Goal: Task Accomplishment & Management: Manage account settings

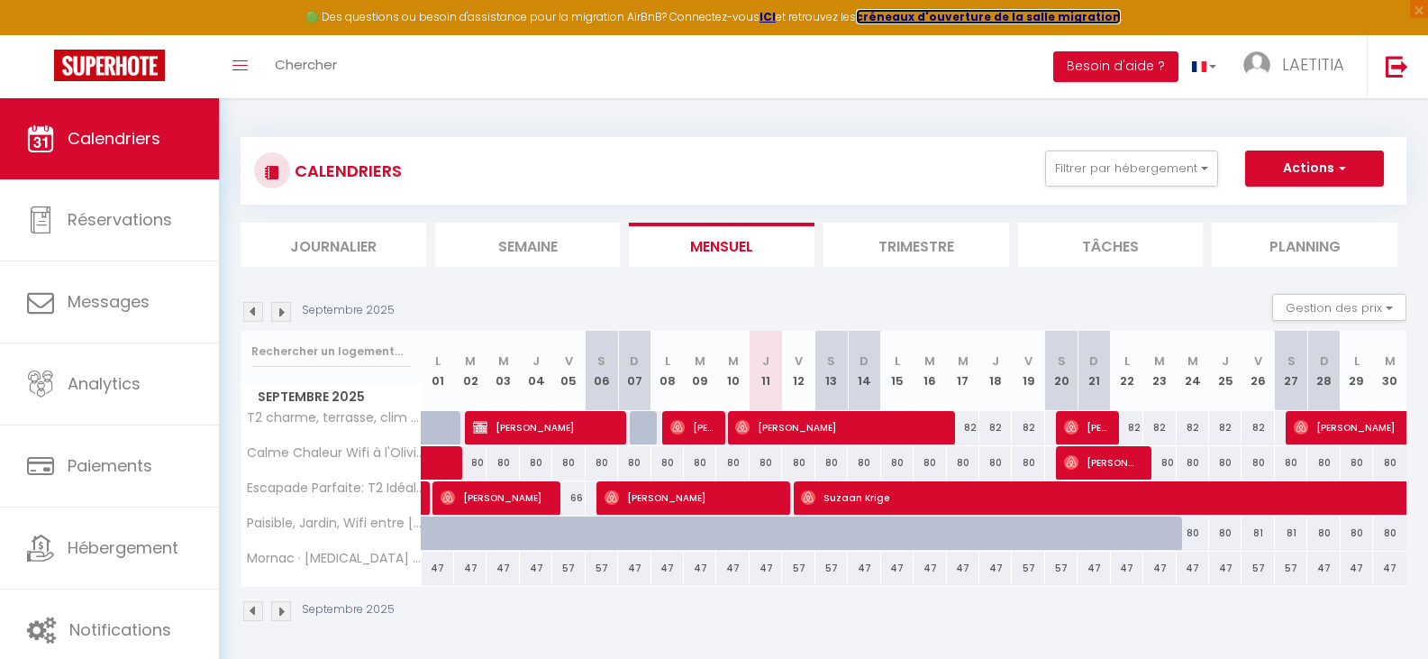
click at [894, 16] on strong "créneaux d'ouverture de la salle migration" at bounding box center [988, 16] width 265 height 15
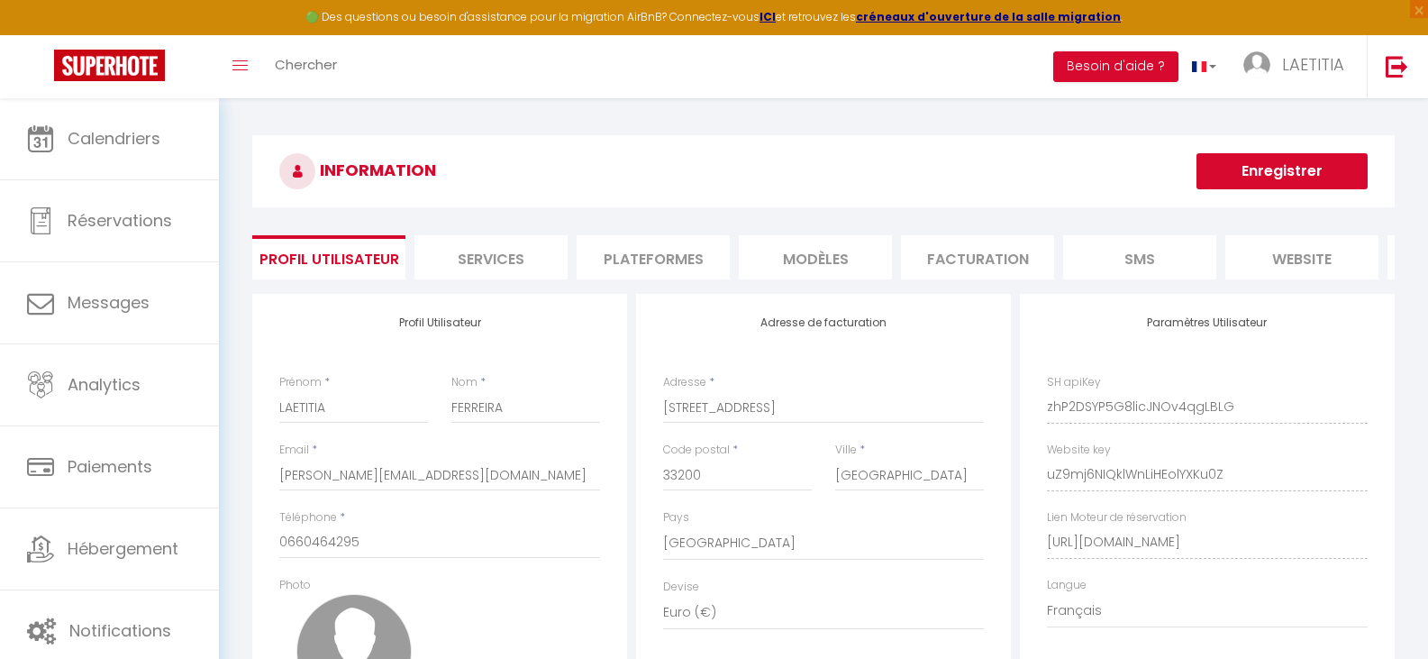
select select "28"
select select "fr"
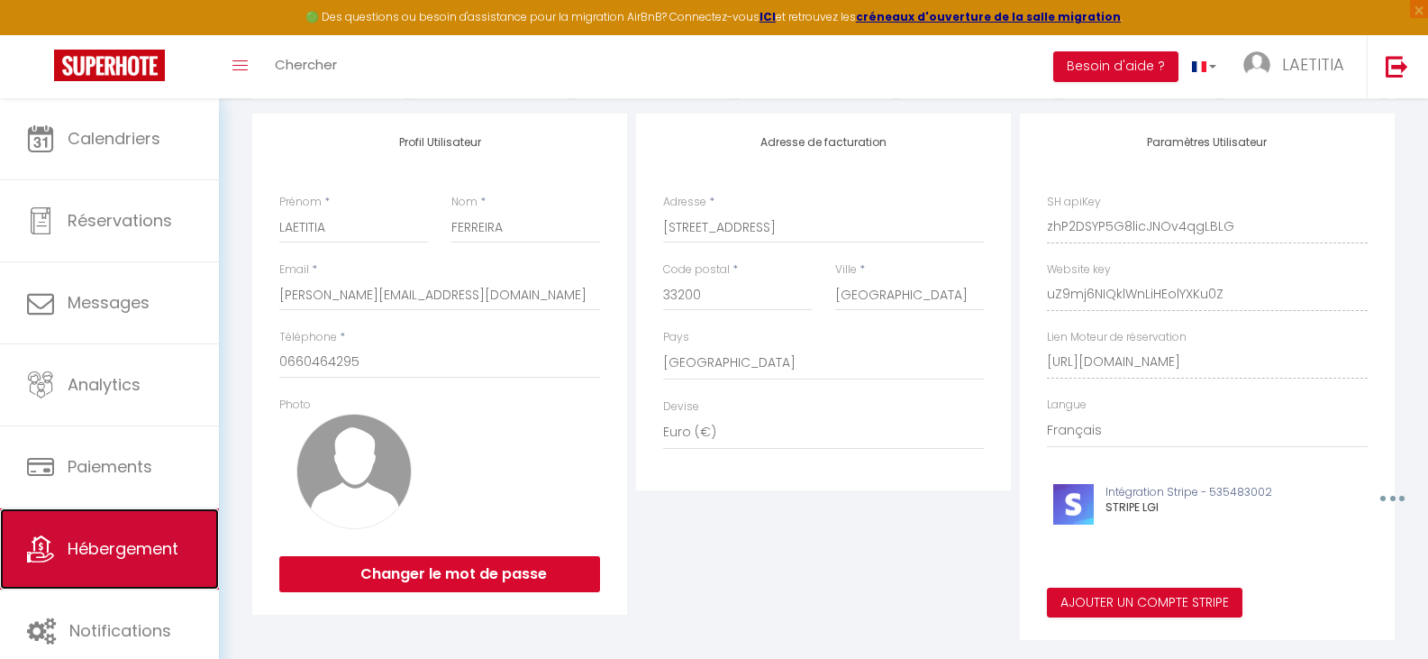
click at [134, 541] on span "Hébergement" at bounding box center [123, 548] width 111 height 23
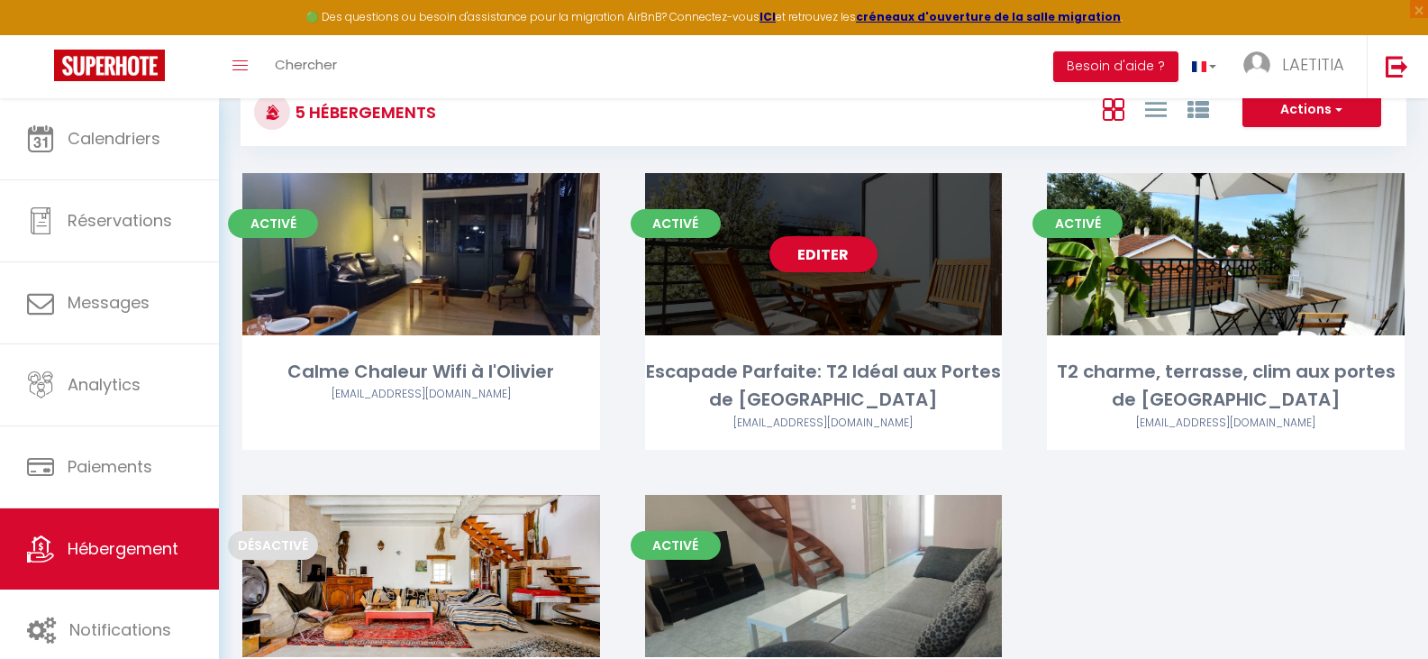
scroll to position [133, 0]
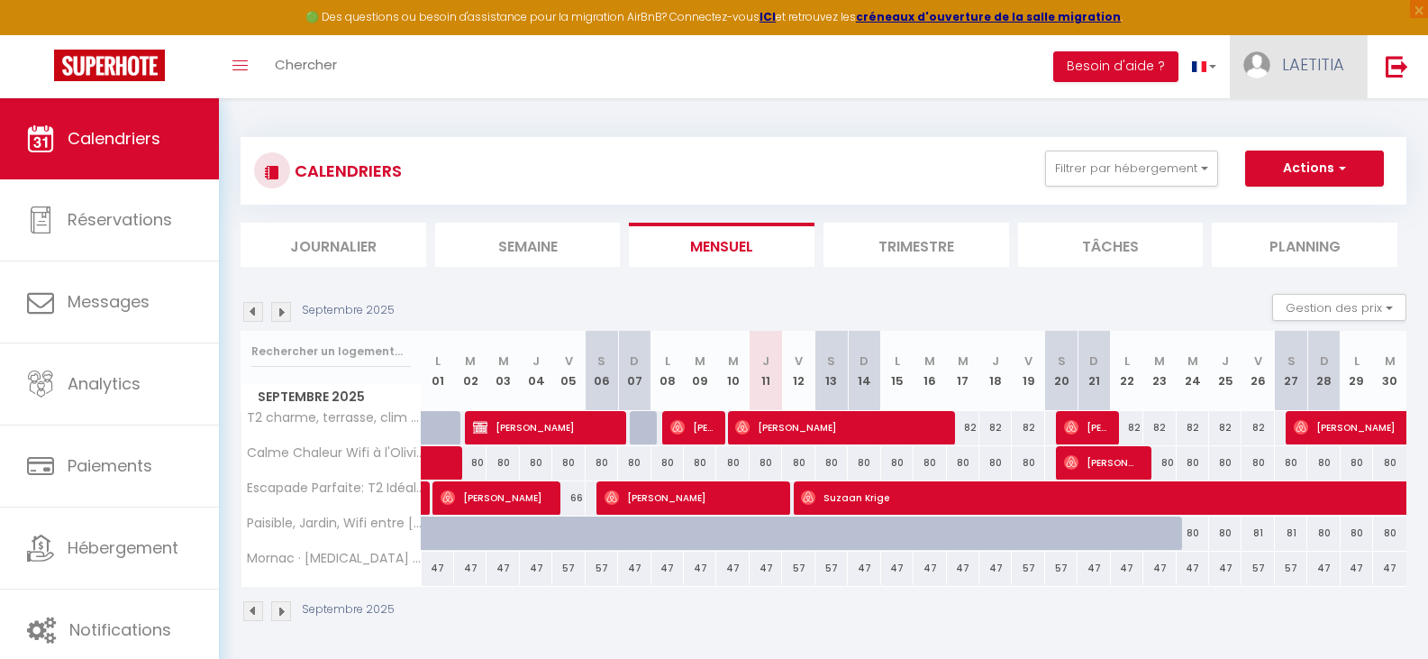
click at [1294, 76] on link "LAETITIA" at bounding box center [1298, 66] width 137 height 63
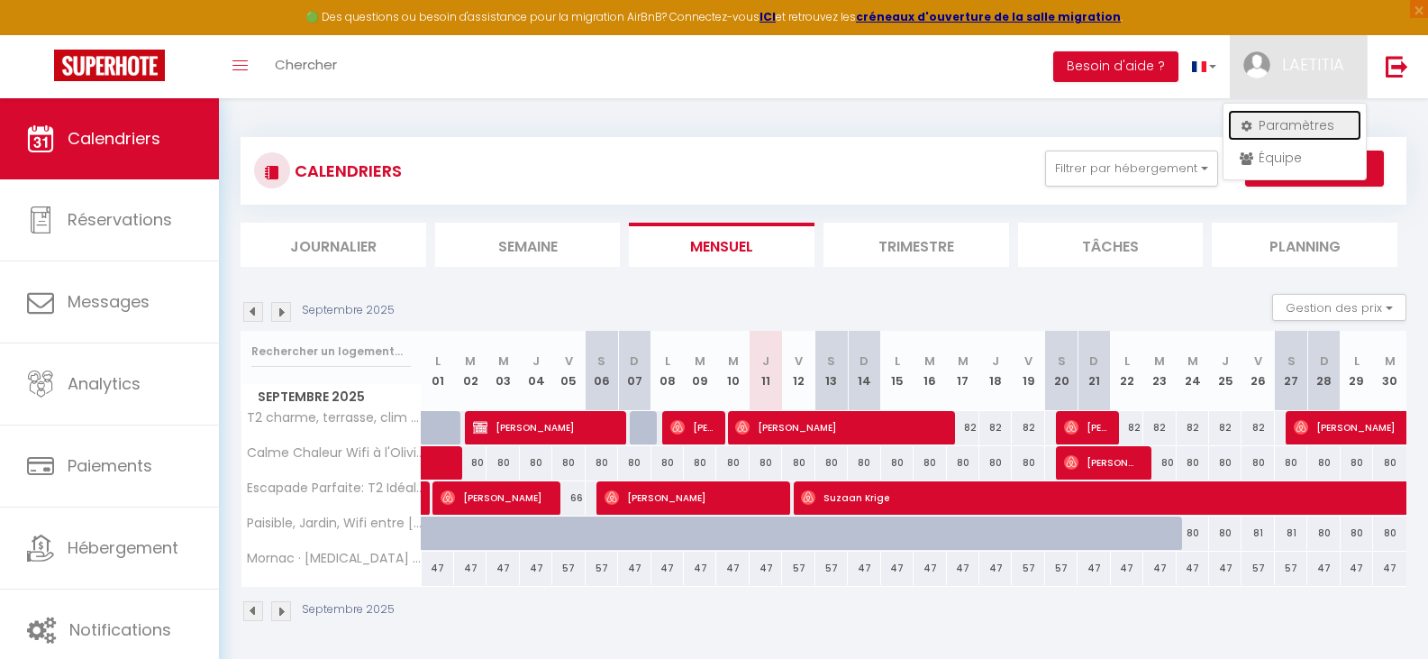
click at [1300, 121] on link "Paramètres" at bounding box center [1294, 125] width 133 height 31
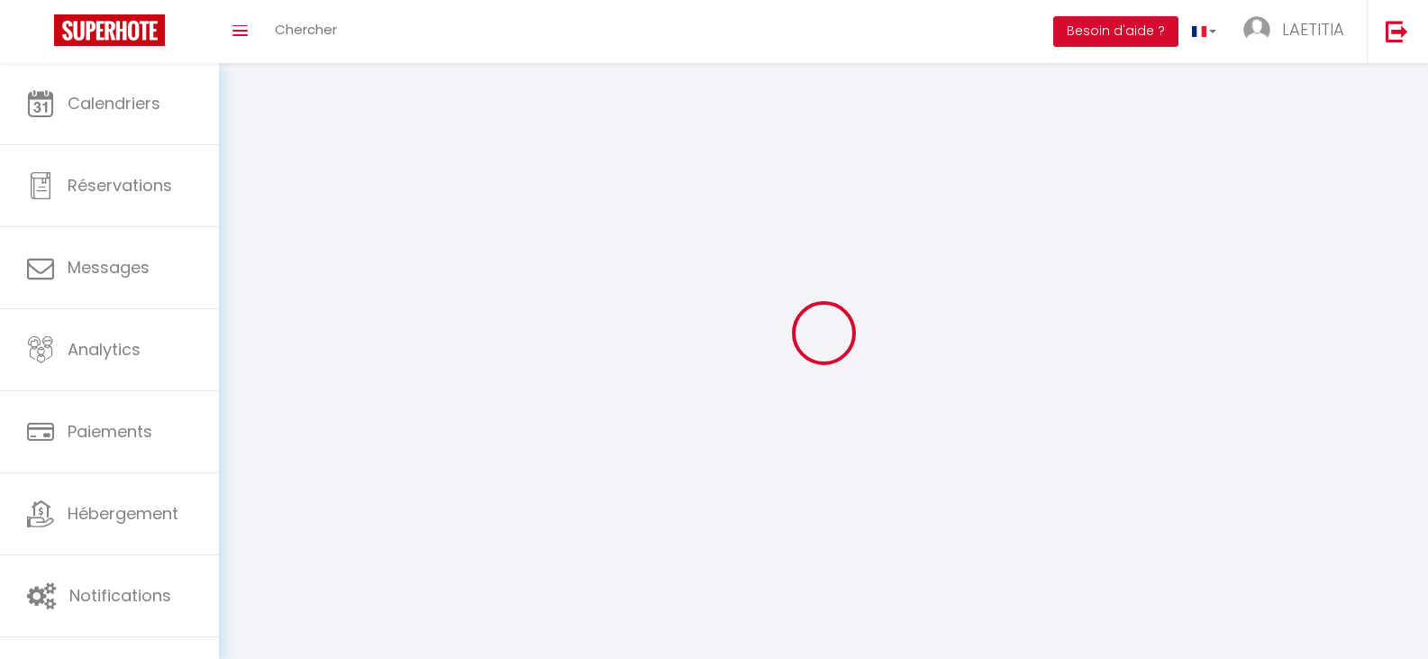
type input "LAETITIA"
type input "FERREIRA"
type input "0660464295"
type input "51 rue des Pins Francs"
type input "33200"
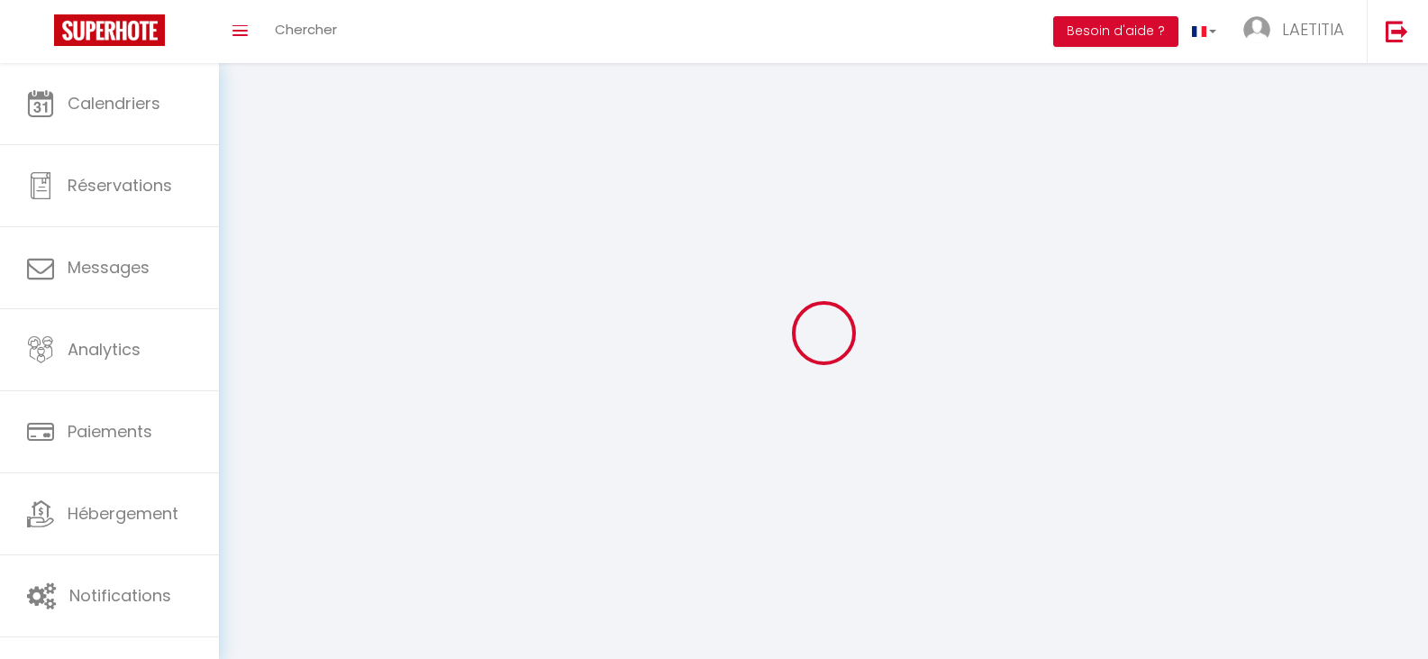
type input "[GEOGRAPHIC_DATA]"
select select "28"
type input "zhP2DSYP5G8licJNOv4qgLBLG"
type input "uZ9mj6NIQklWnLiHEolYXKu0Z"
select select "fr"
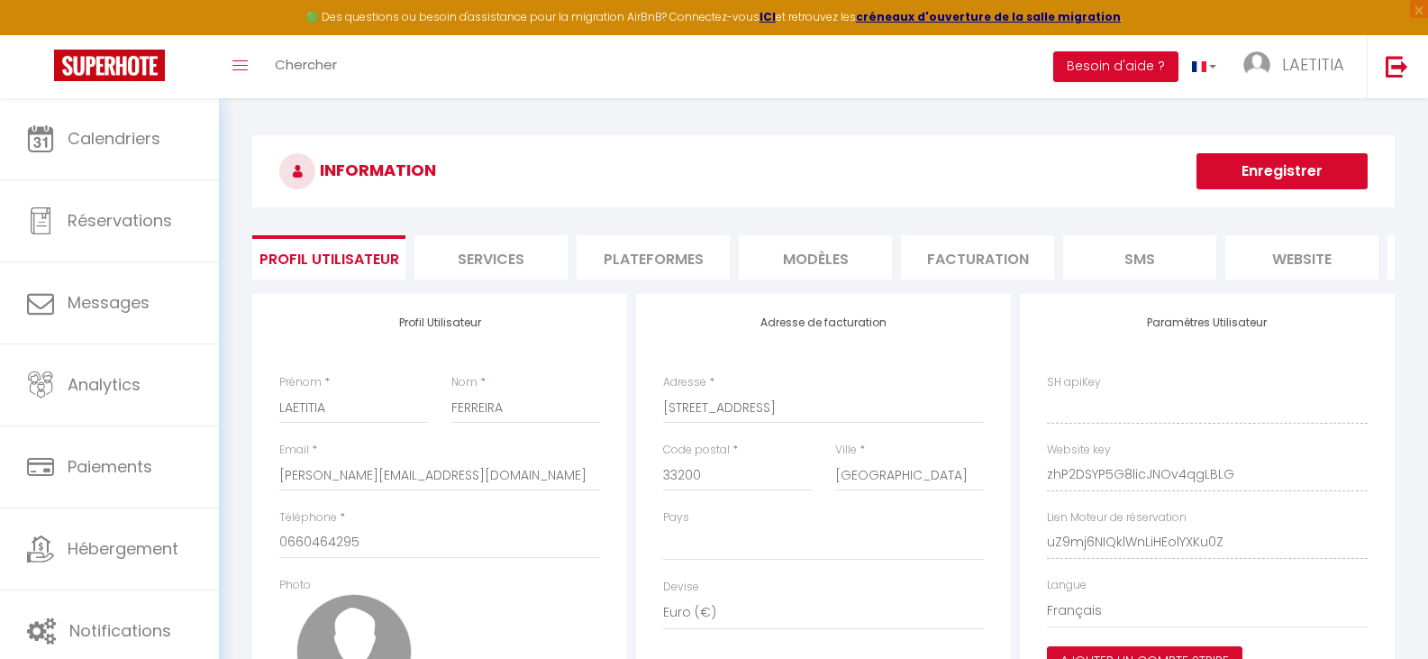
type input "zhP2DSYP5G8licJNOv4qgLBLG"
type input "uZ9mj6NIQklWnLiHEolYXKu0Z"
type input "[URL][DOMAIN_NAME]"
click at [641, 250] on li "Plateformes" at bounding box center [653, 257] width 153 height 44
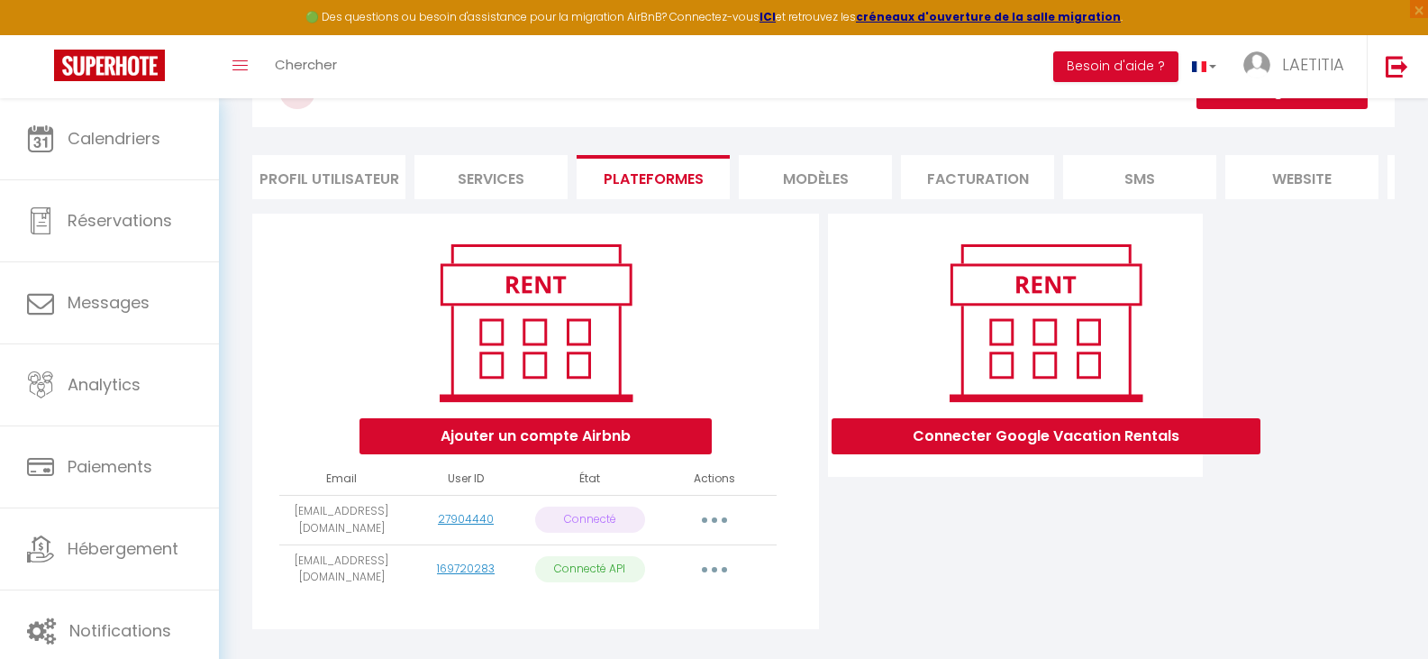
scroll to position [125, 0]
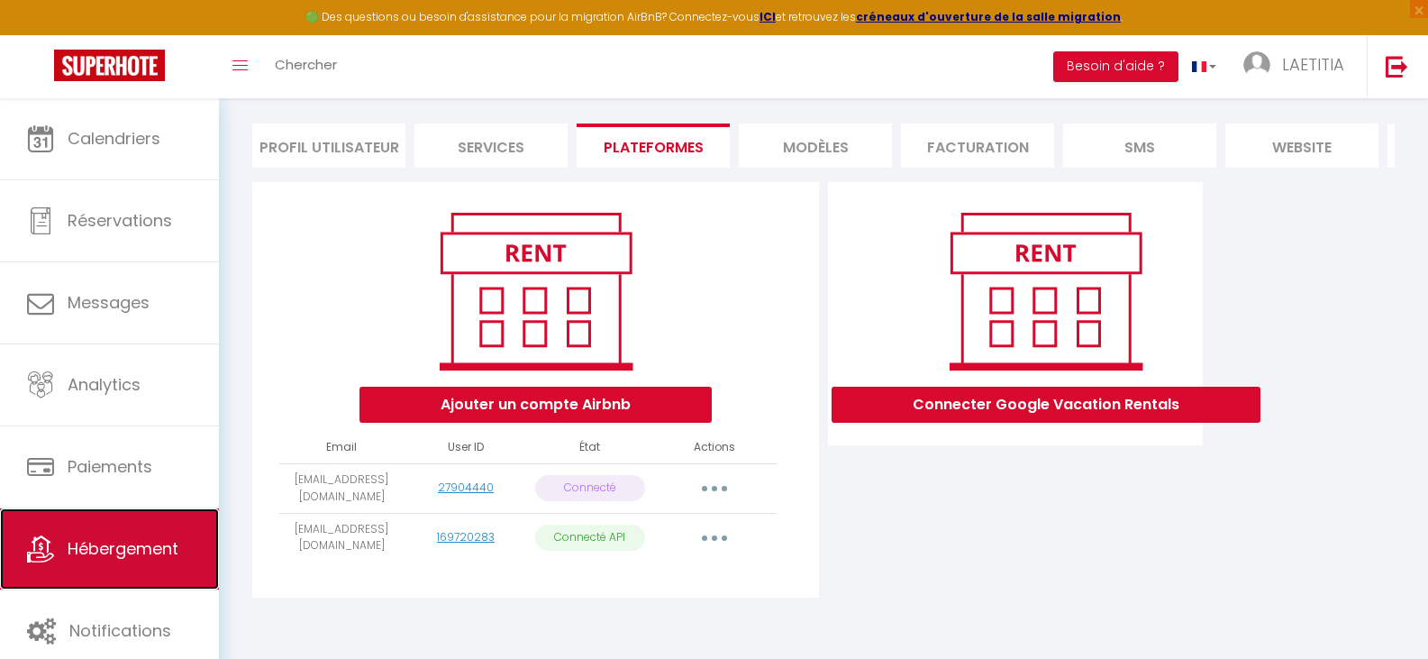
click at [144, 532] on link "Hébergement" at bounding box center [109, 548] width 219 height 81
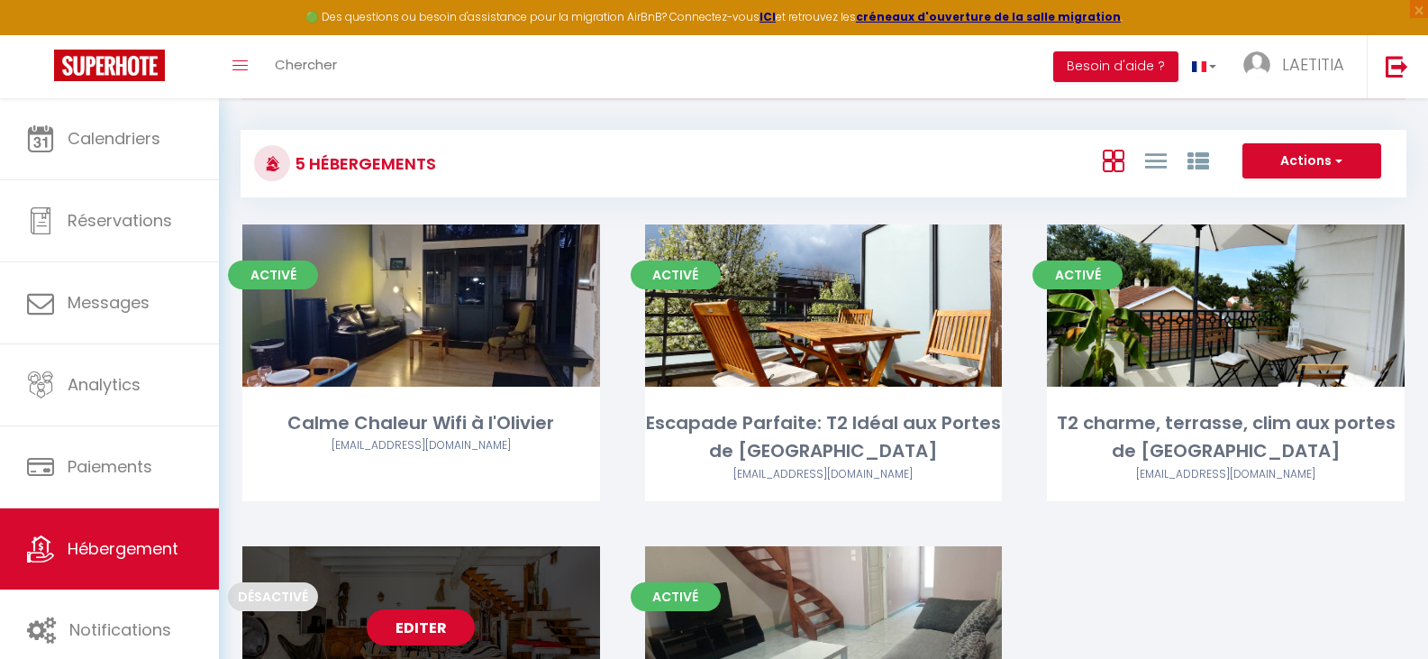
scroll to position [43, 0]
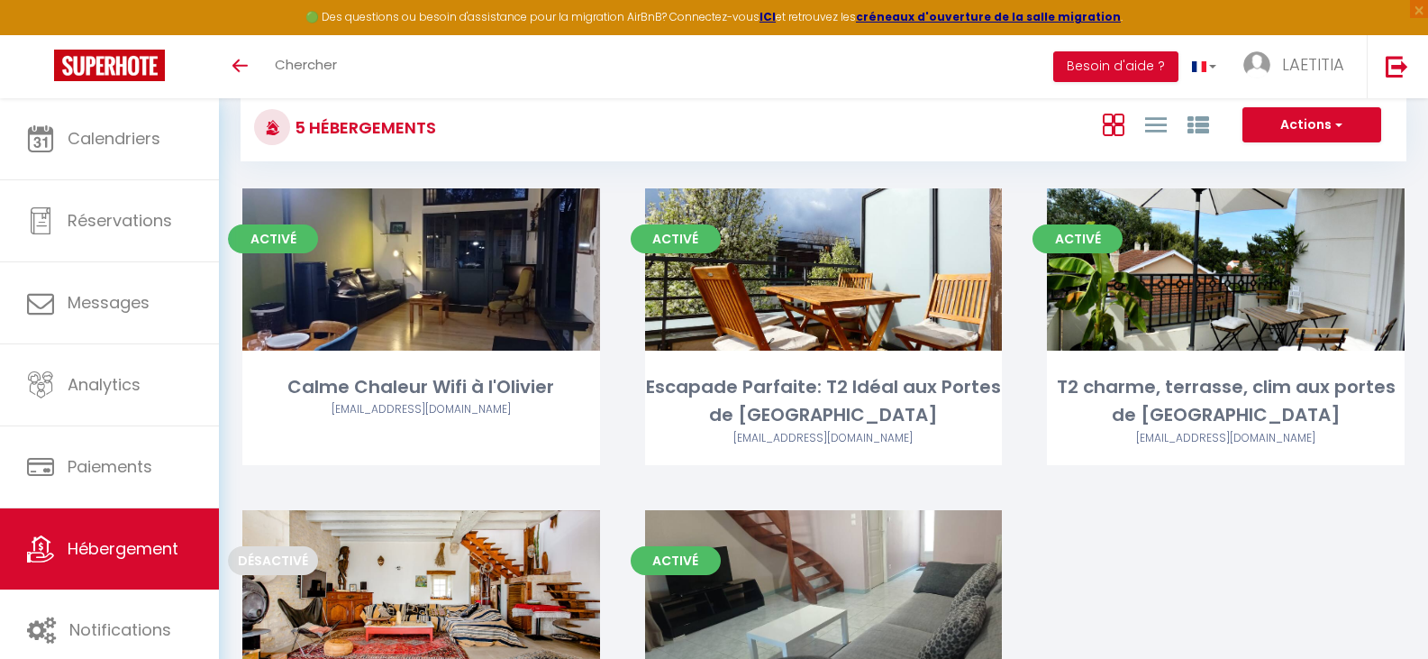
scroll to position [78, 0]
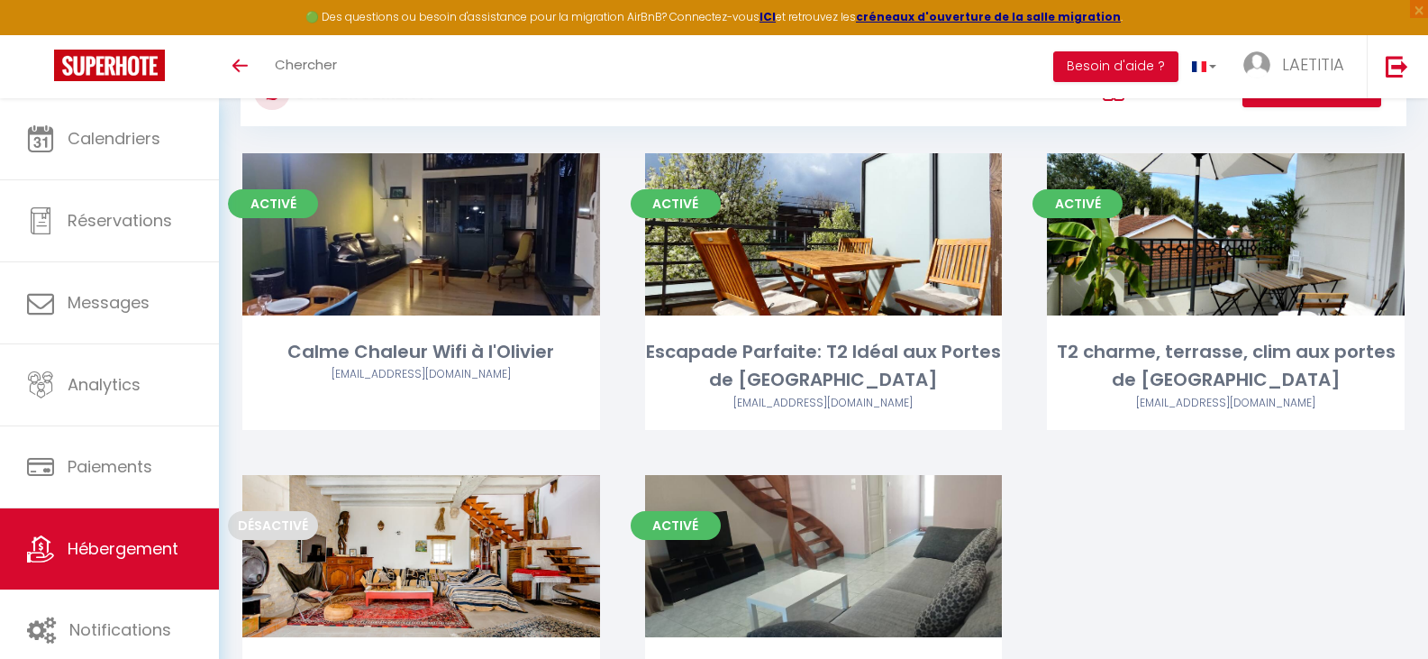
click at [1324, 33] on div "🟢 Des questions ou besoin d'assistance pour la migration AirBnB? Connectez-vous…" at bounding box center [714, 17] width 1428 height 35
click at [1332, 56] on span "LAETITIA" at bounding box center [1313, 64] width 62 height 23
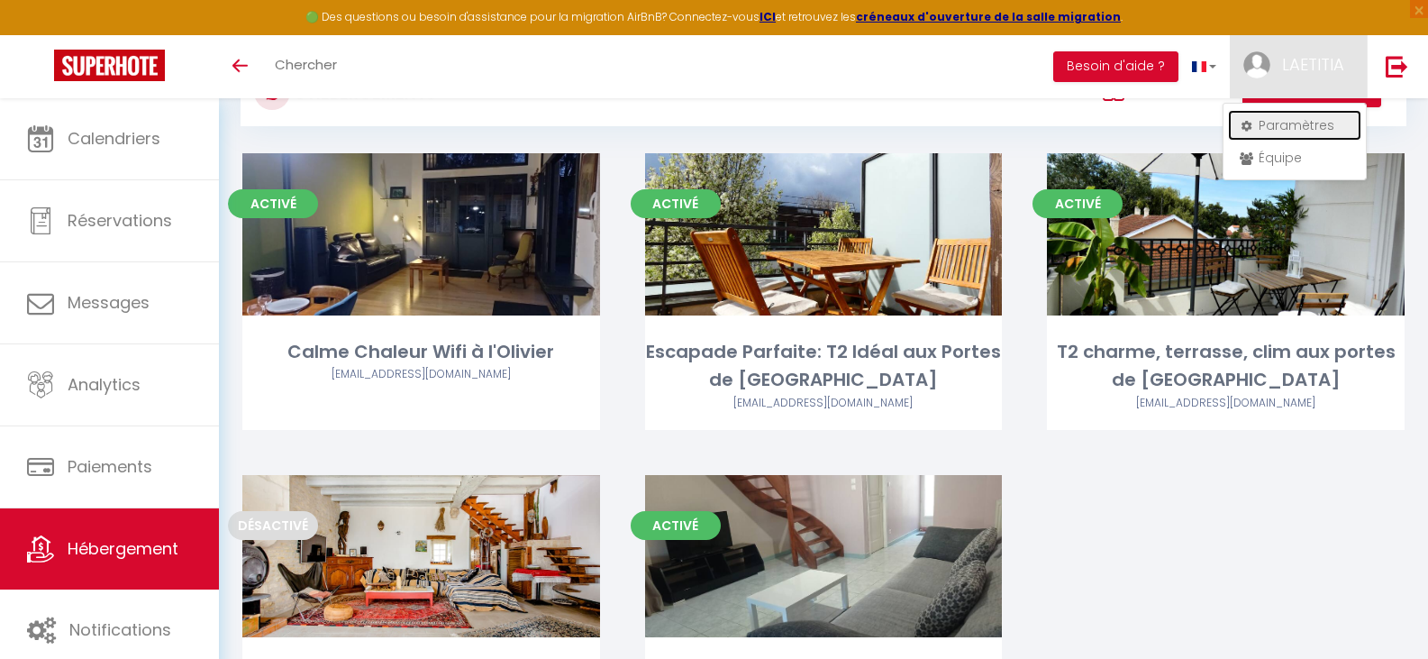
click at [1307, 119] on link "Paramètres" at bounding box center [1294, 125] width 133 height 31
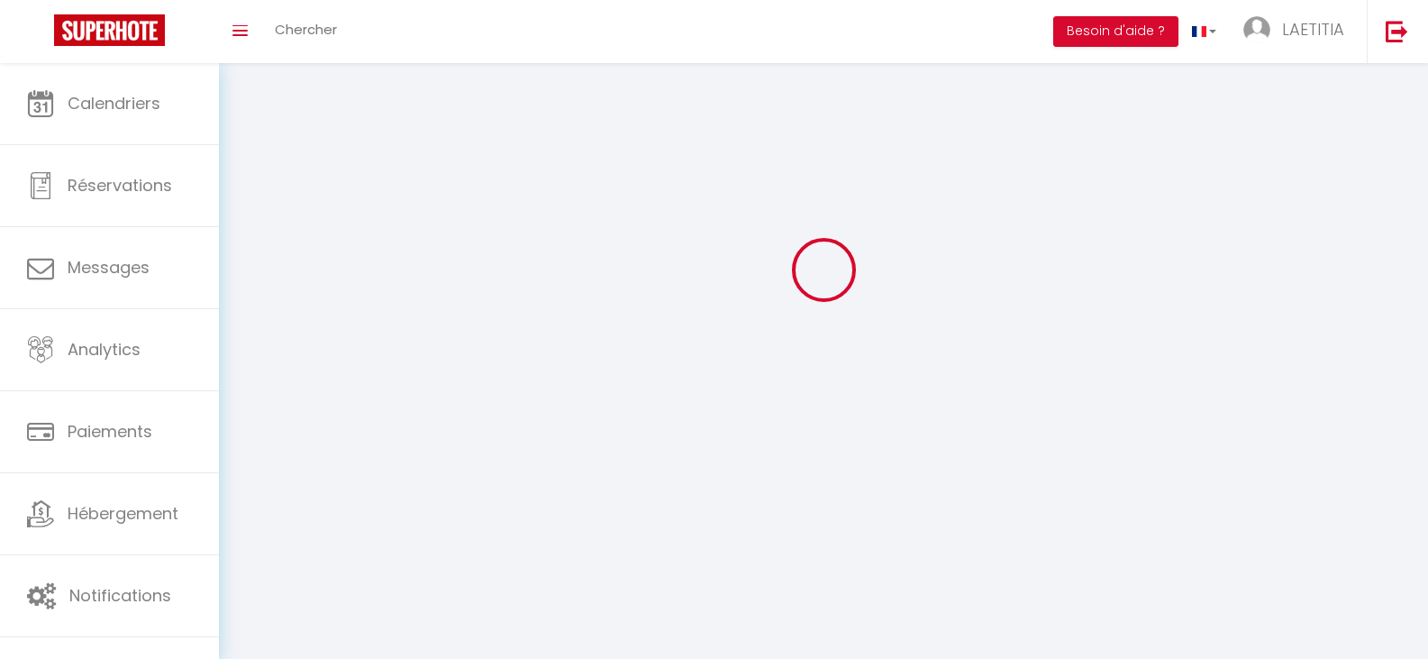
type input "LAETITIA"
type input "FERREIRA"
type input "0660464295"
type input "[STREET_ADDRESS]"
type input "33200"
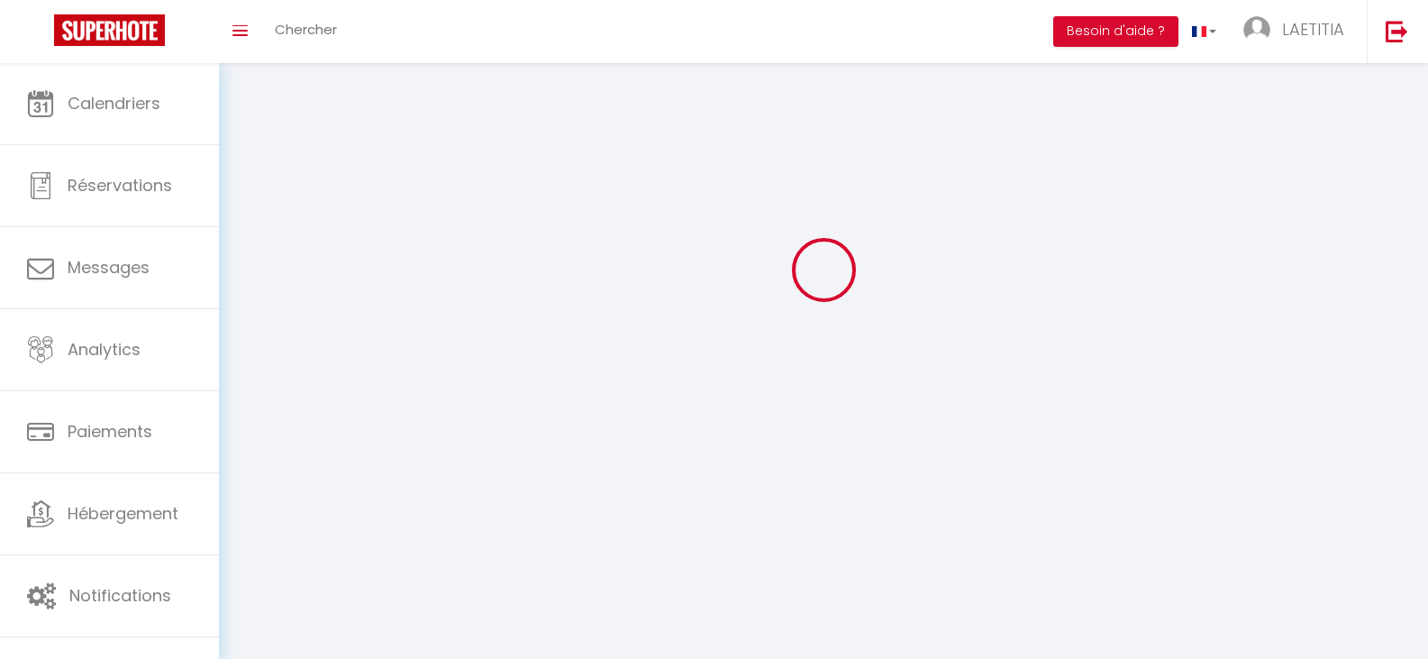
type input "[GEOGRAPHIC_DATA]"
type input "zhP2DSYP5G8licJNOv4qgLBLG"
type input "uZ9mj6NIQklWnLiHEolYXKu0Z"
type input "zhP2DSYP5G8licJNOv4qgLBLG"
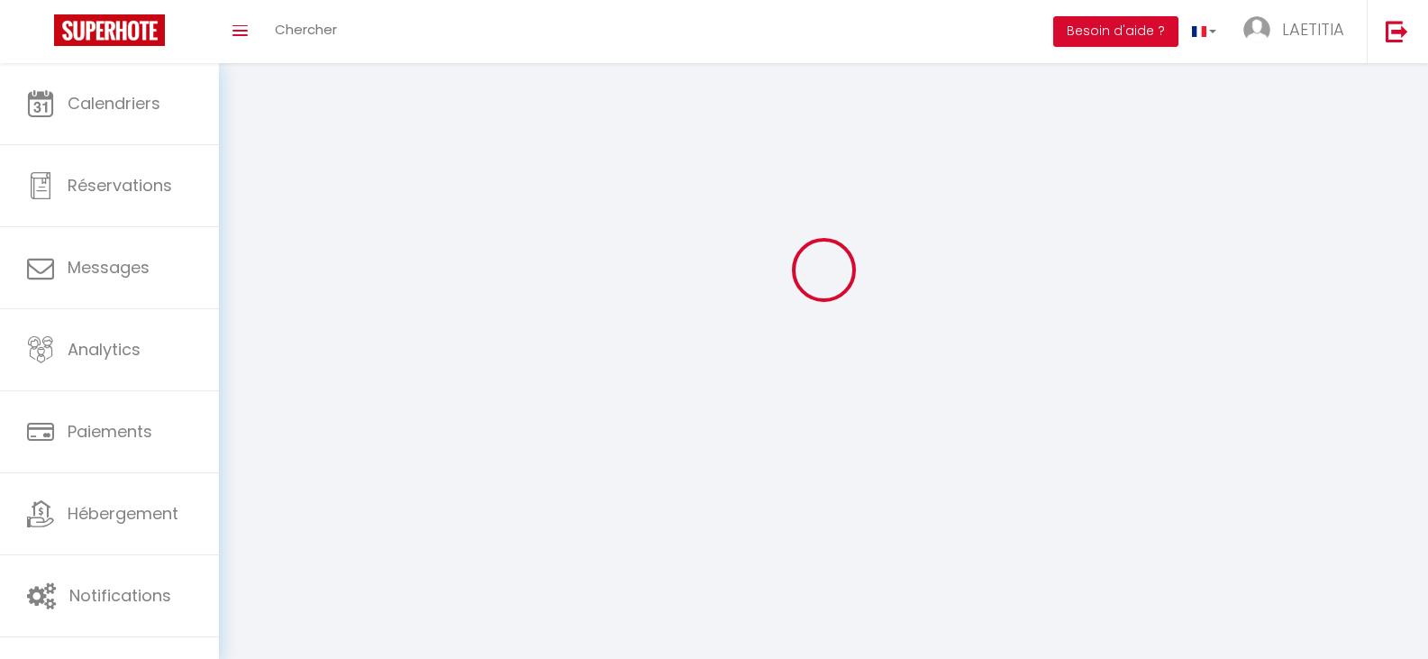
type input "uZ9mj6NIQklWnLiHEolYXKu0Z"
type input "[URL][DOMAIN_NAME]"
select select "fr"
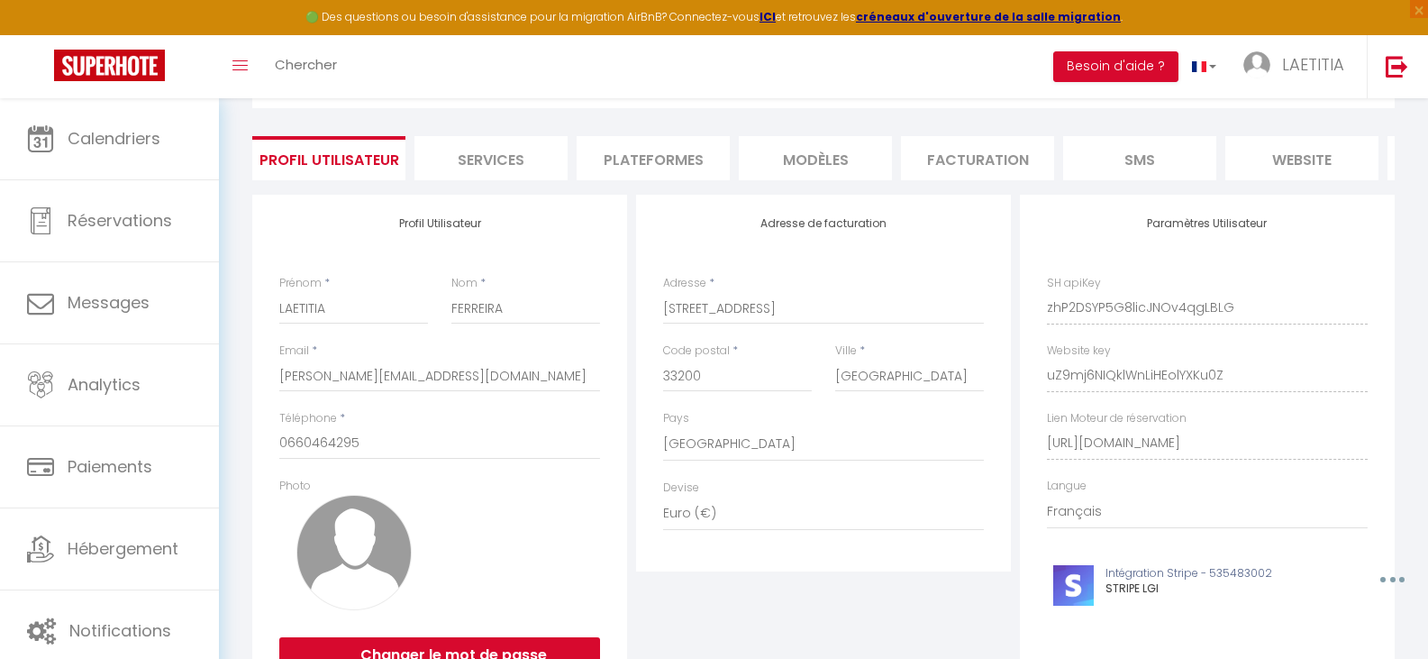
scroll to position [0, 0]
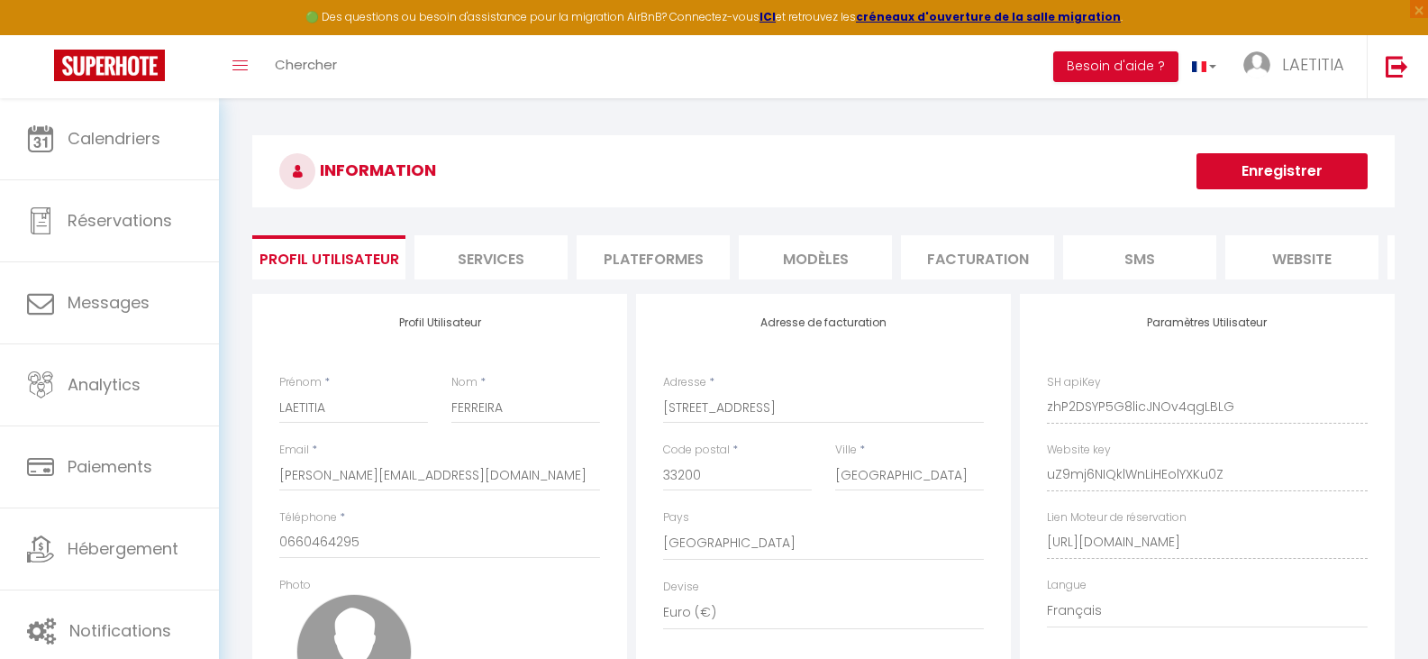
click at [669, 259] on li "Plateformes" at bounding box center [653, 257] width 153 height 44
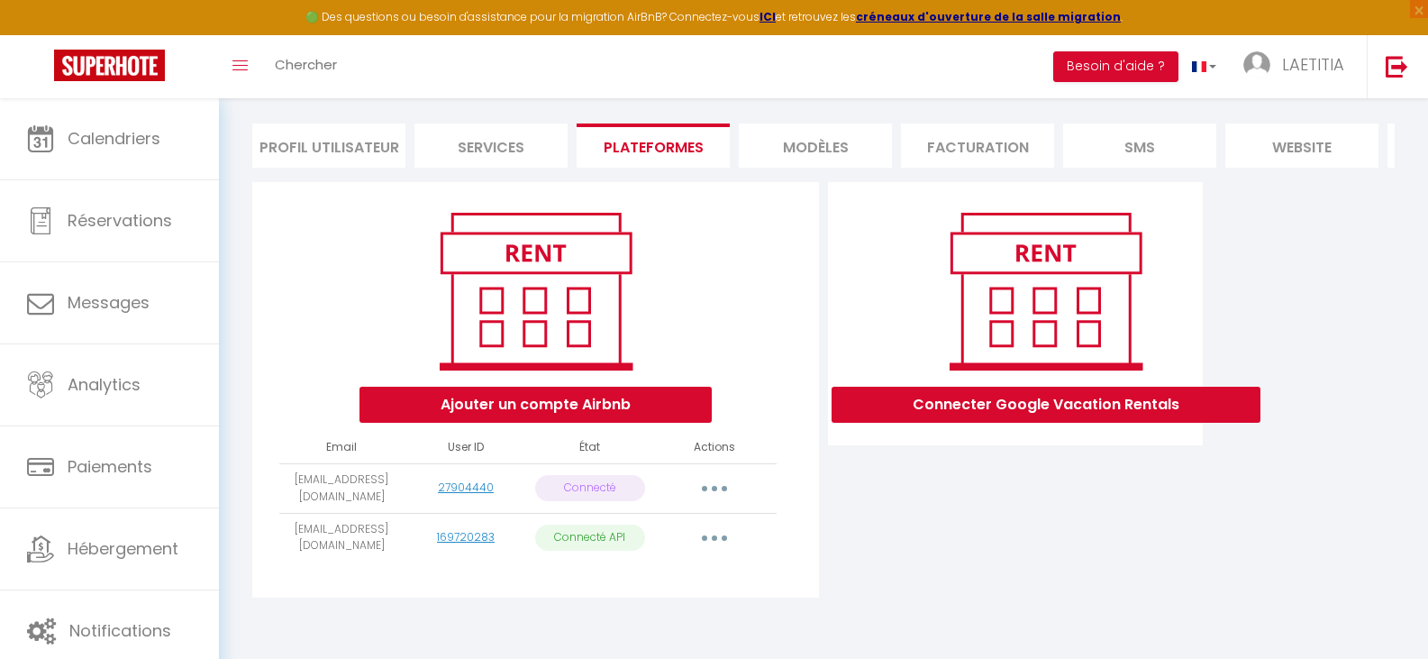
click at [705, 487] on button "button" at bounding box center [714, 488] width 50 height 29
click at [705, 488] on button "button" at bounding box center [714, 488] width 50 height 29
click at [722, 540] on button "button" at bounding box center [714, 537] width 50 height 29
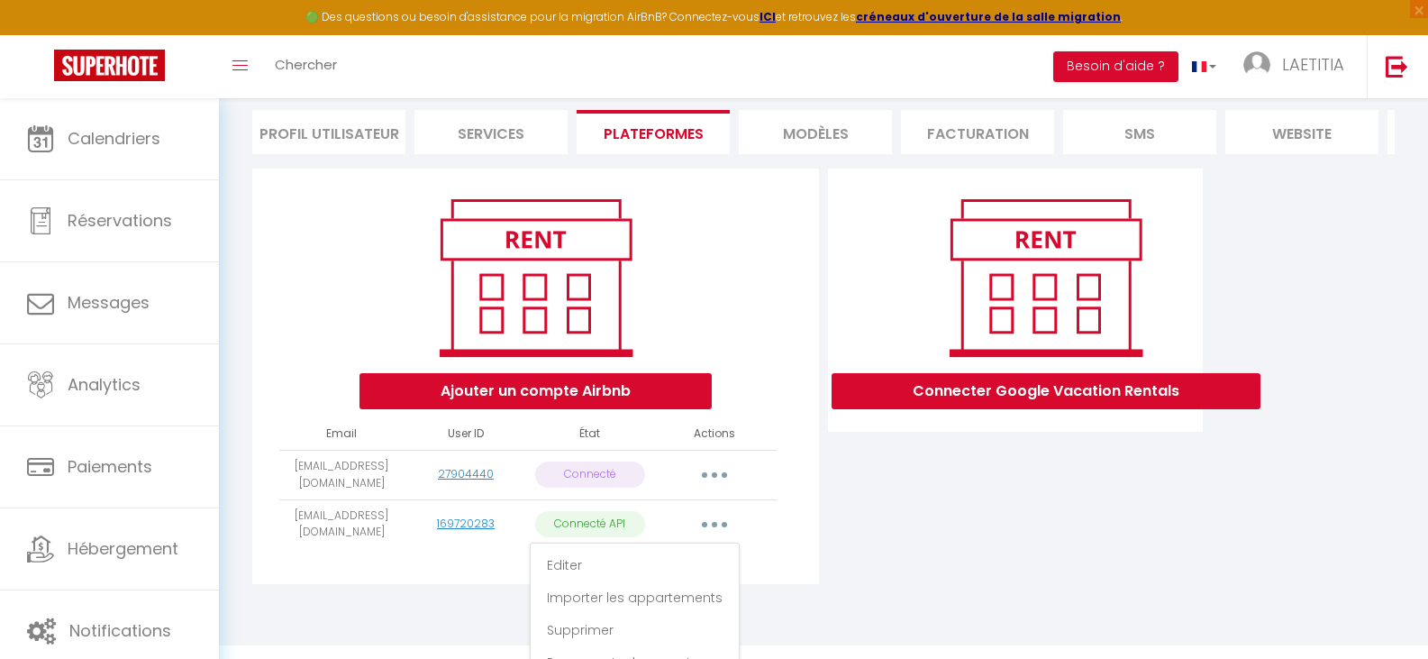
scroll to position [165, 0]
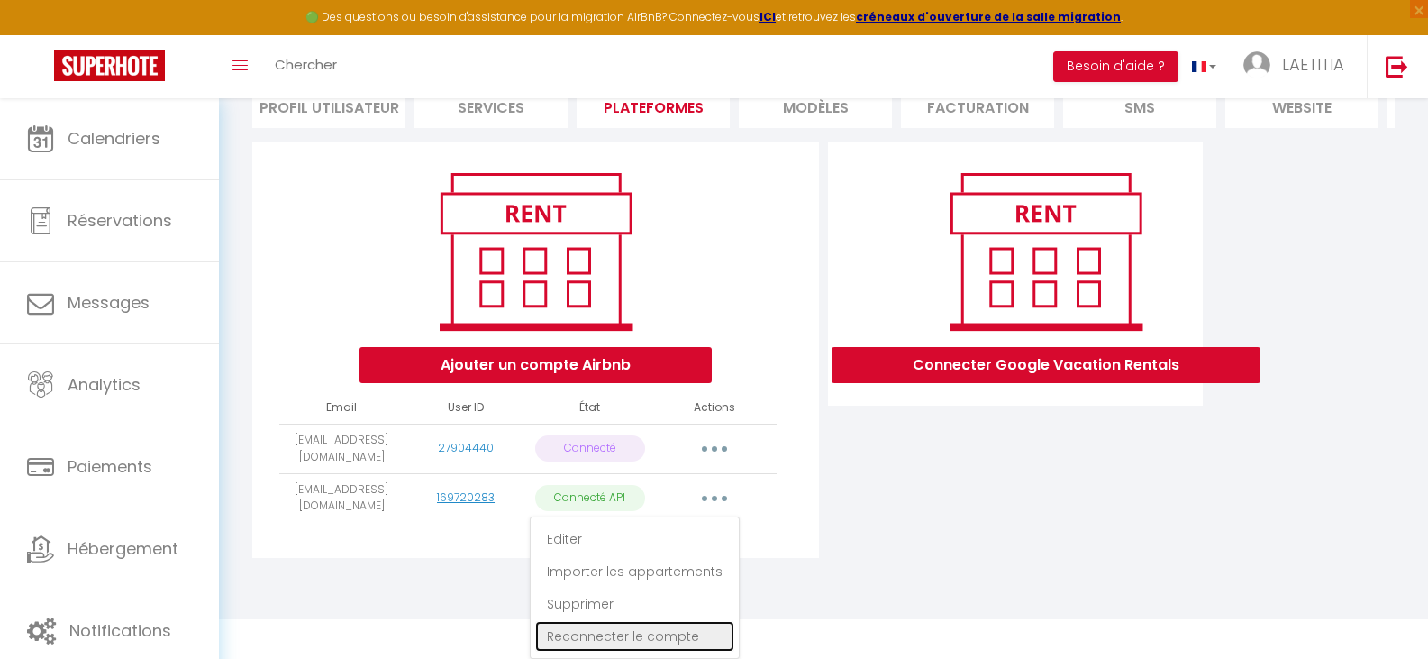
click at [677, 638] on link "Reconnecter le compte" at bounding box center [634, 636] width 199 height 31
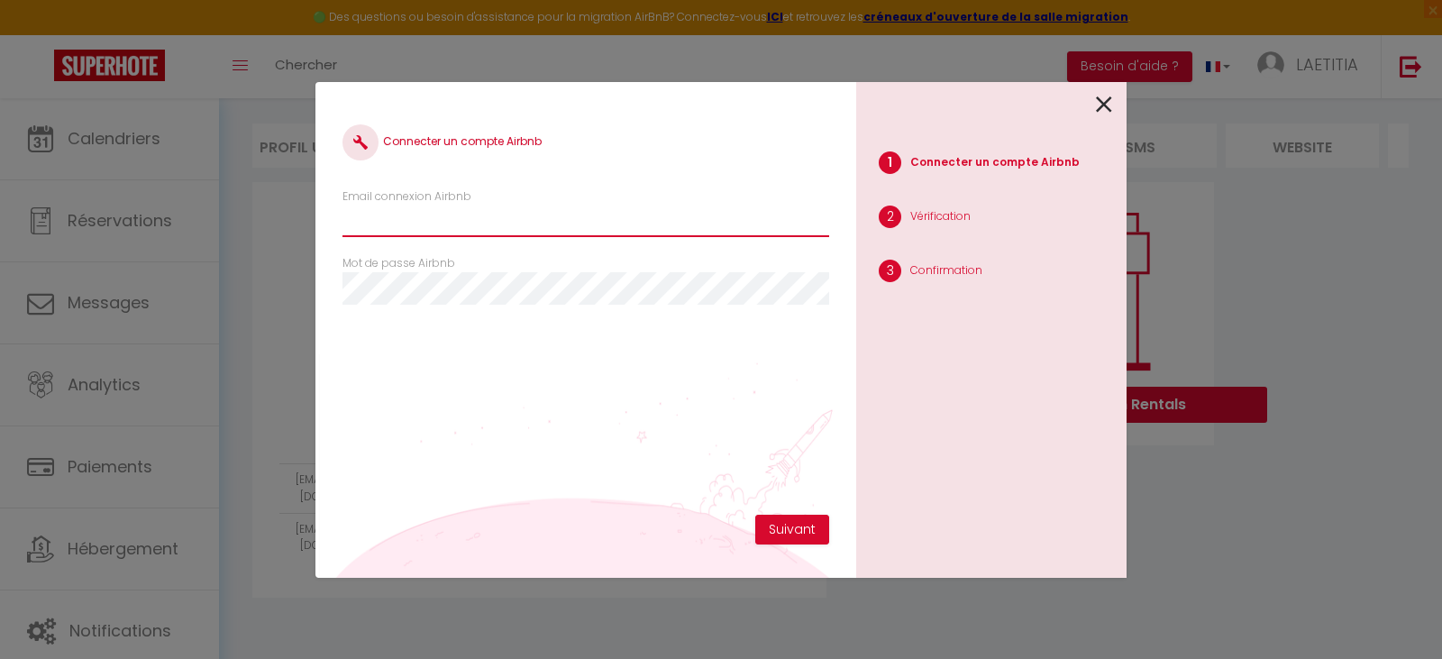
click at [452, 227] on input "Email connexion Airbnb" at bounding box center [585, 221] width 487 height 32
click at [490, 224] on input "Email connexion Airbnb" at bounding box center [585, 221] width 487 height 32
type input "[EMAIL_ADDRESS][DOMAIN_NAME]"
click at [801, 537] on button "Suivant" at bounding box center [792, 529] width 74 height 31
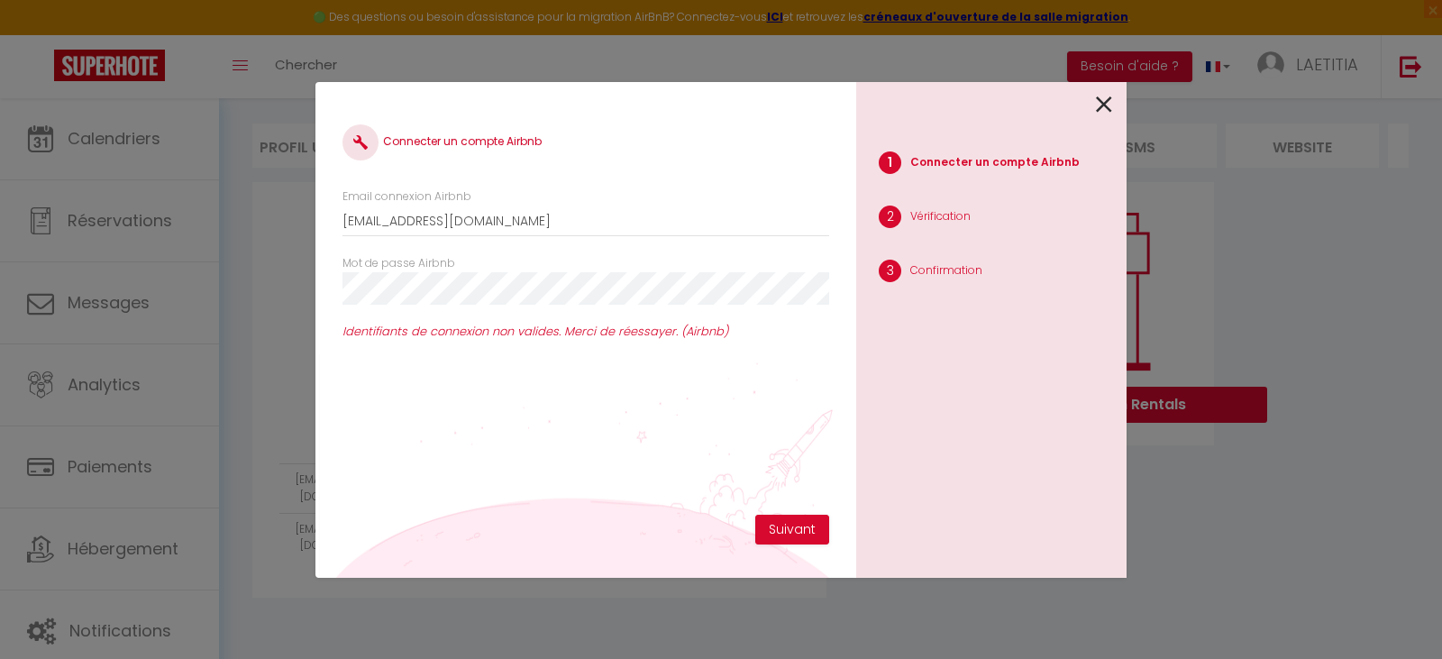
click at [337, 294] on div "Connecter un compte Airbnb Email connexion Airbnb contact@conciergeriedemel.fr …" at bounding box center [585, 330] width 541 height 496
click at [336, 288] on div "Connecter un compte Airbnb Email connexion Airbnb contact@conciergeriedemel.fr …" at bounding box center [585, 330] width 541 height 496
click at [335, 284] on div "Connecter un compte Airbnb Email connexion Airbnb contact@conciergeriedemel.fr …" at bounding box center [585, 330] width 541 height 496
click at [767, 531] on button "Suivant" at bounding box center [792, 529] width 74 height 31
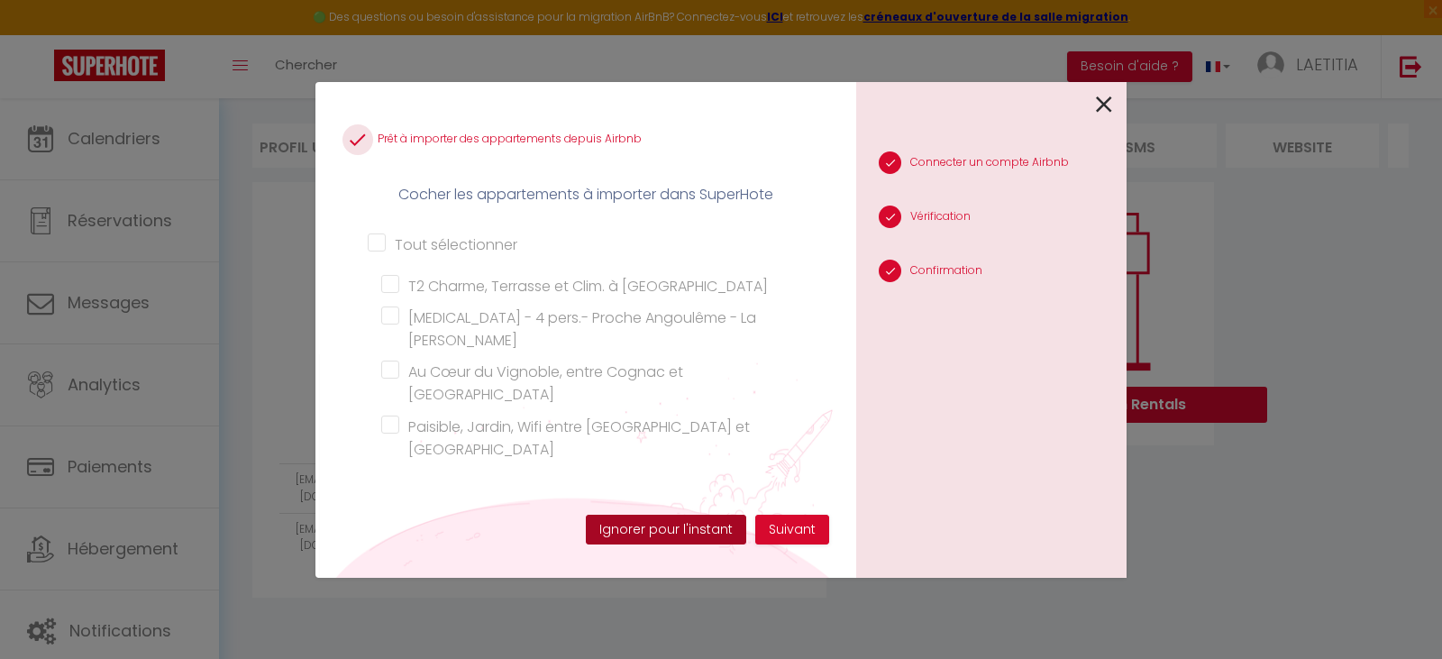
click at [715, 529] on button "Ignorer pour l'instant" at bounding box center [666, 529] width 160 height 31
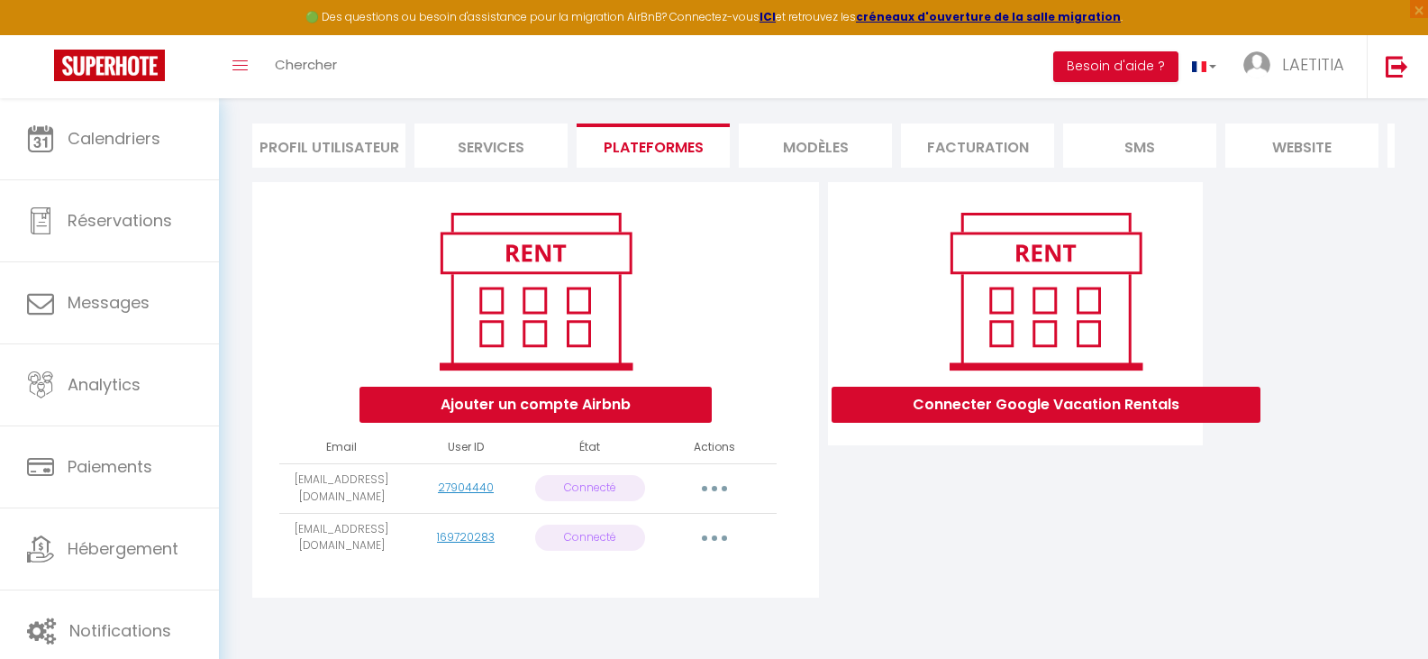
click at [706, 494] on button "button" at bounding box center [714, 488] width 50 height 29
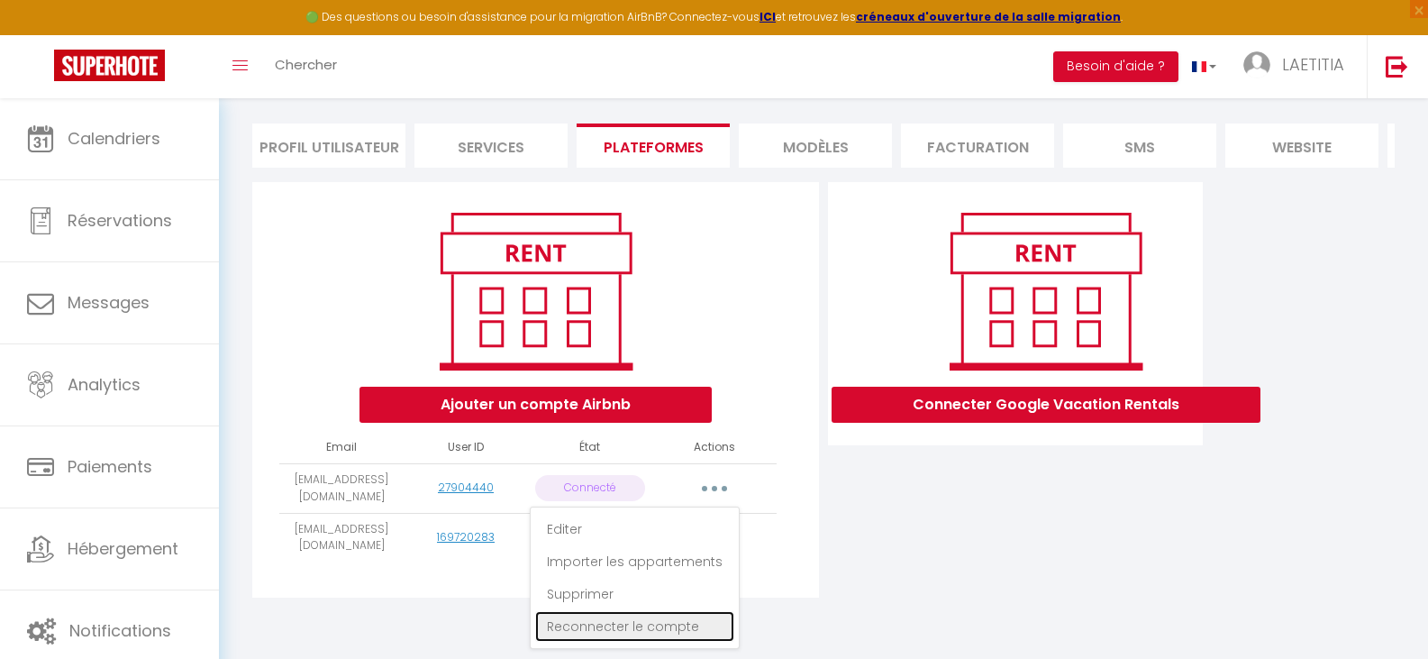
click at [679, 623] on link "Reconnecter le compte" at bounding box center [634, 626] width 199 height 31
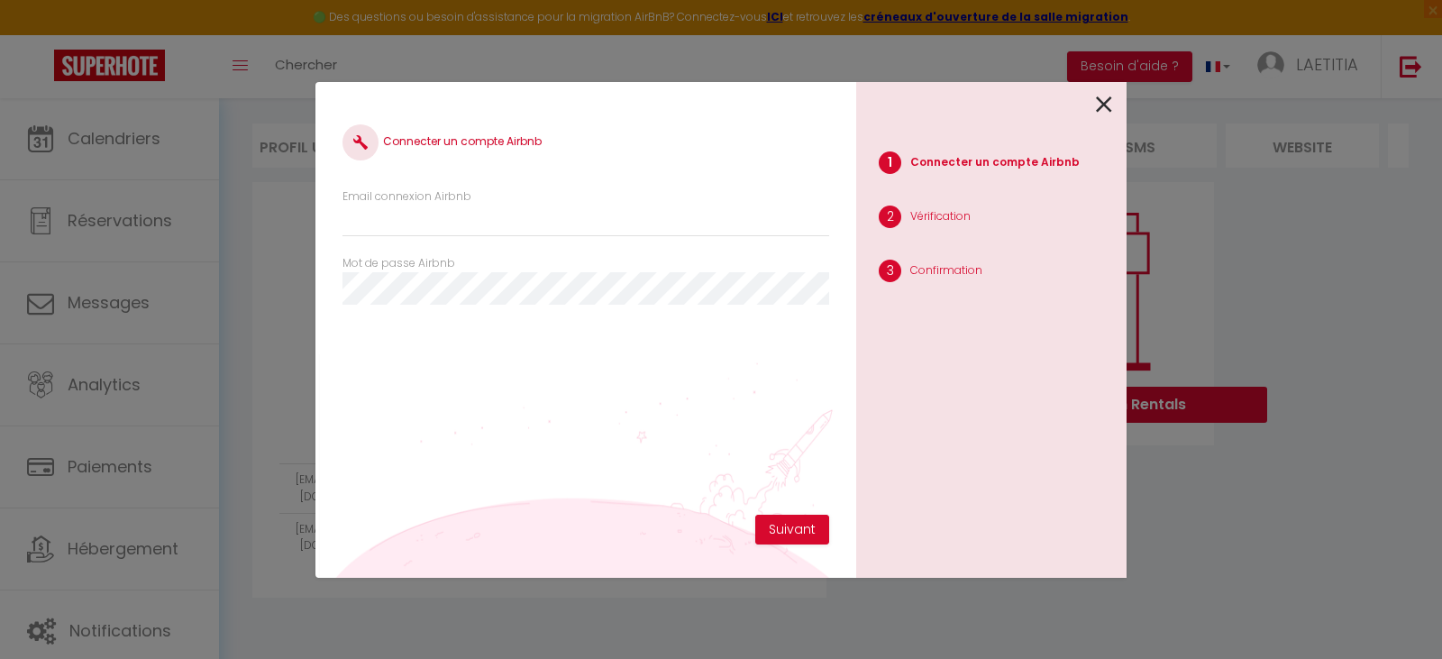
click at [1115, 98] on div "1 Connecter un compte Airbnb 2 Vérification 3 Confirmation" at bounding box center [991, 330] width 270 height 496
click at [1100, 105] on icon at bounding box center [1104, 104] width 16 height 27
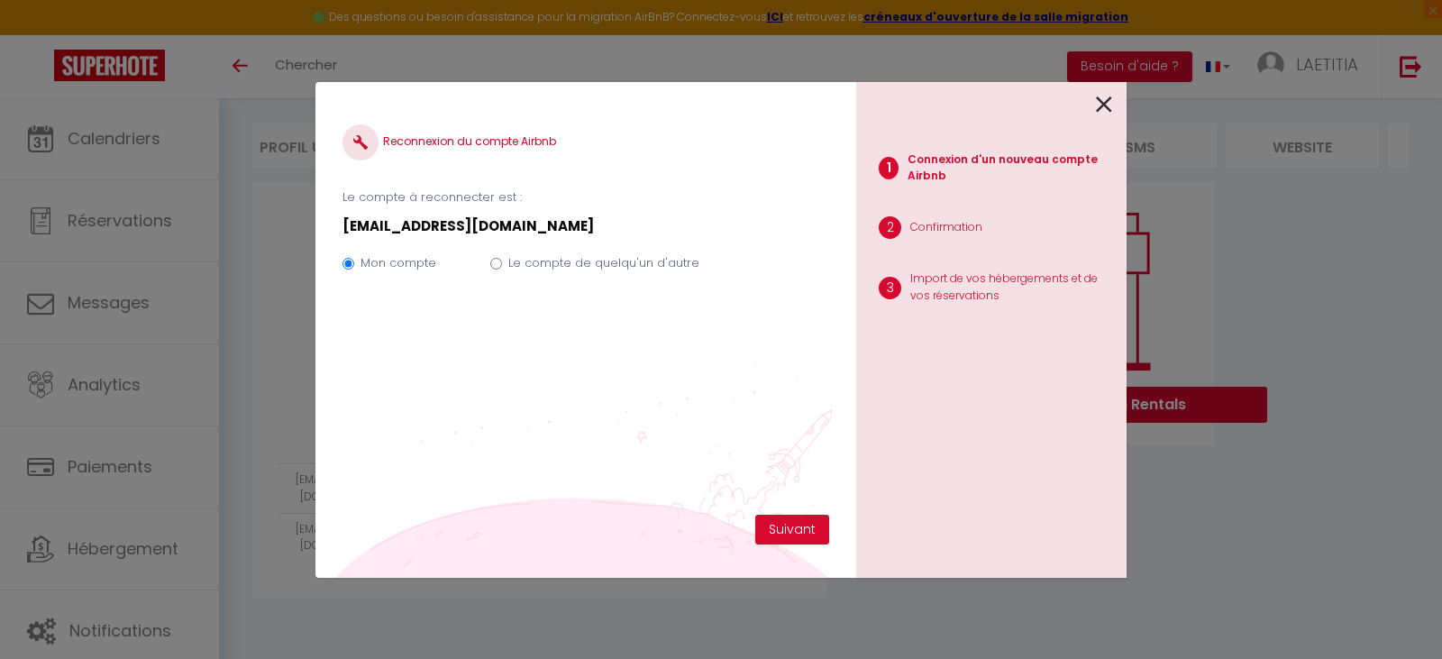
click at [498, 262] on input "Le compte de quelqu'un d'autre" at bounding box center [496, 264] width 12 height 12
radio input "true"
radio input "false"
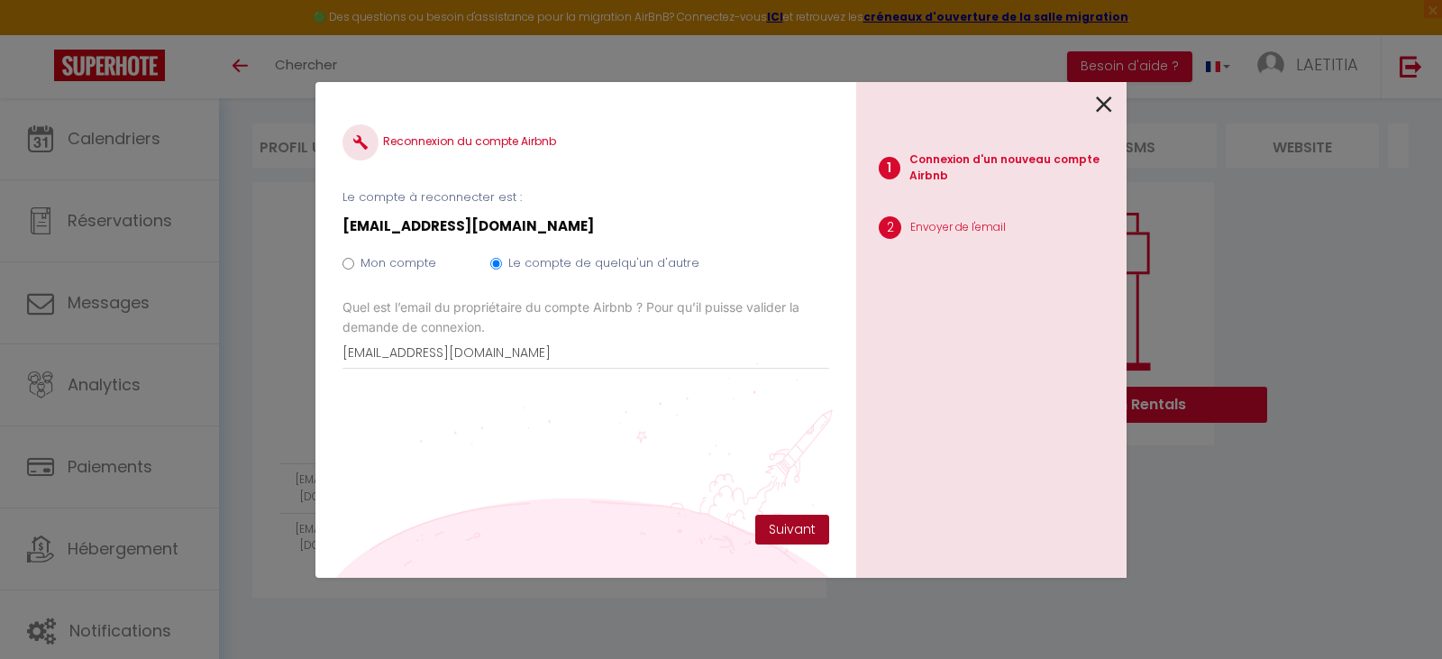
click at [783, 527] on button "Suivant" at bounding box center [792, 529] width 74 height 31
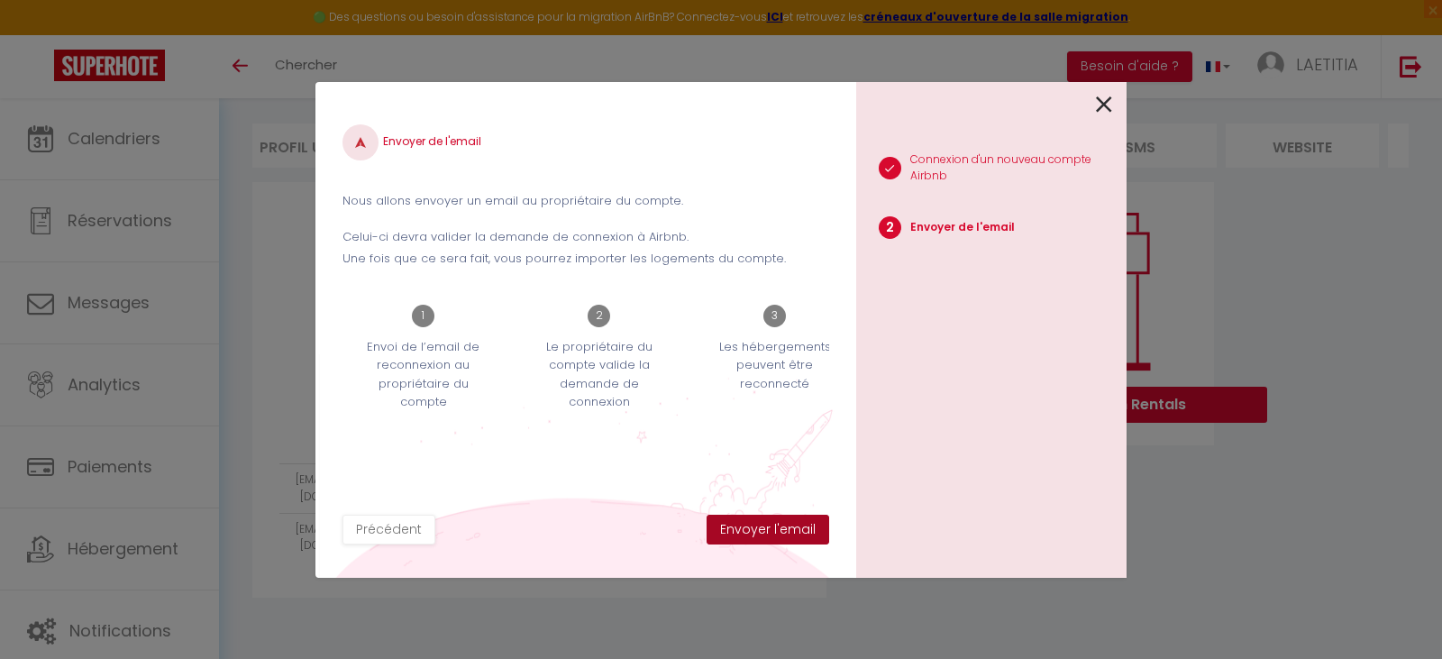
click at [752, 534] on button "Envoyer l'email" at bounding box center [767, 529] width 123 height 31
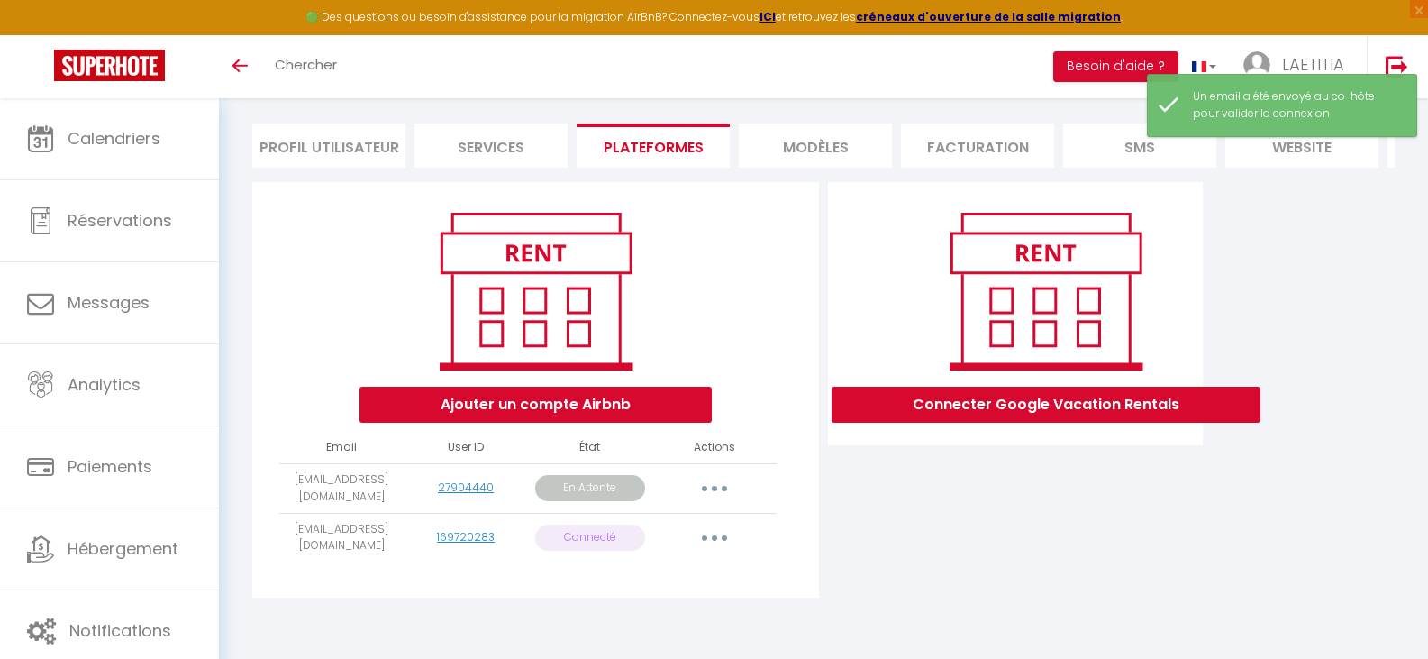
click at [714, 487] on icon "button" at bounding box center [714, 488] width 5 height 5
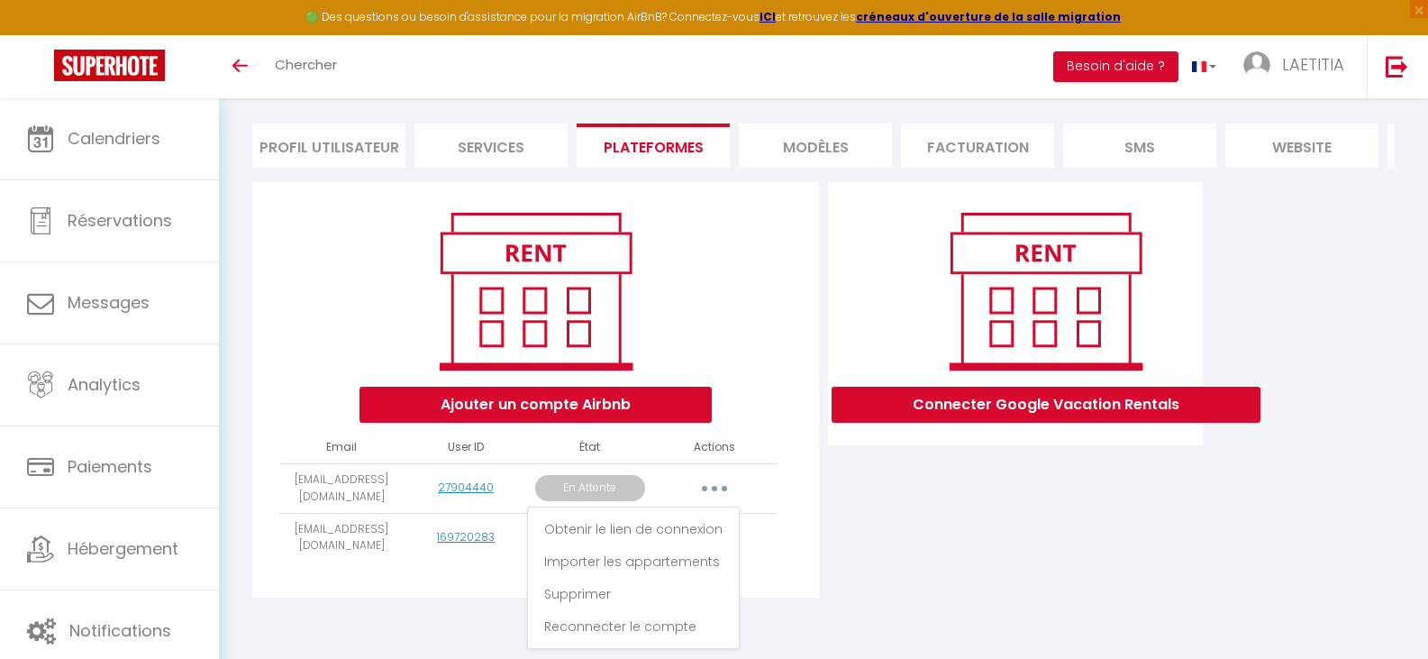
click at [716, 487] on icon "button" at bounding box center [714, 488] width 5 height 5
click at [622, 409] on button "Ajouter un compte Airbnb" at bounding box center [535, 405] width 352 height 36
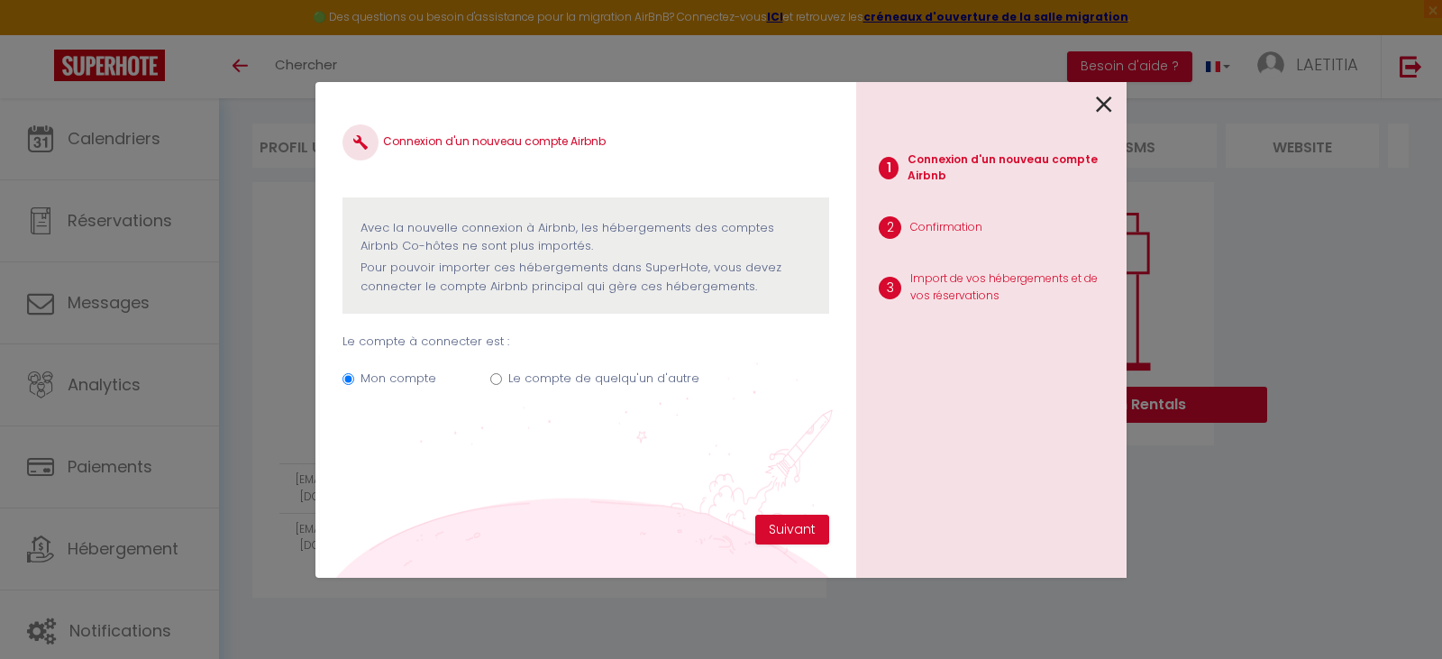
click at [496, 380] on input "Le compte de quelqu'un d'autre" at bounding box center [496, 379] width 12 height 12
radio input "true"
radio input "false"
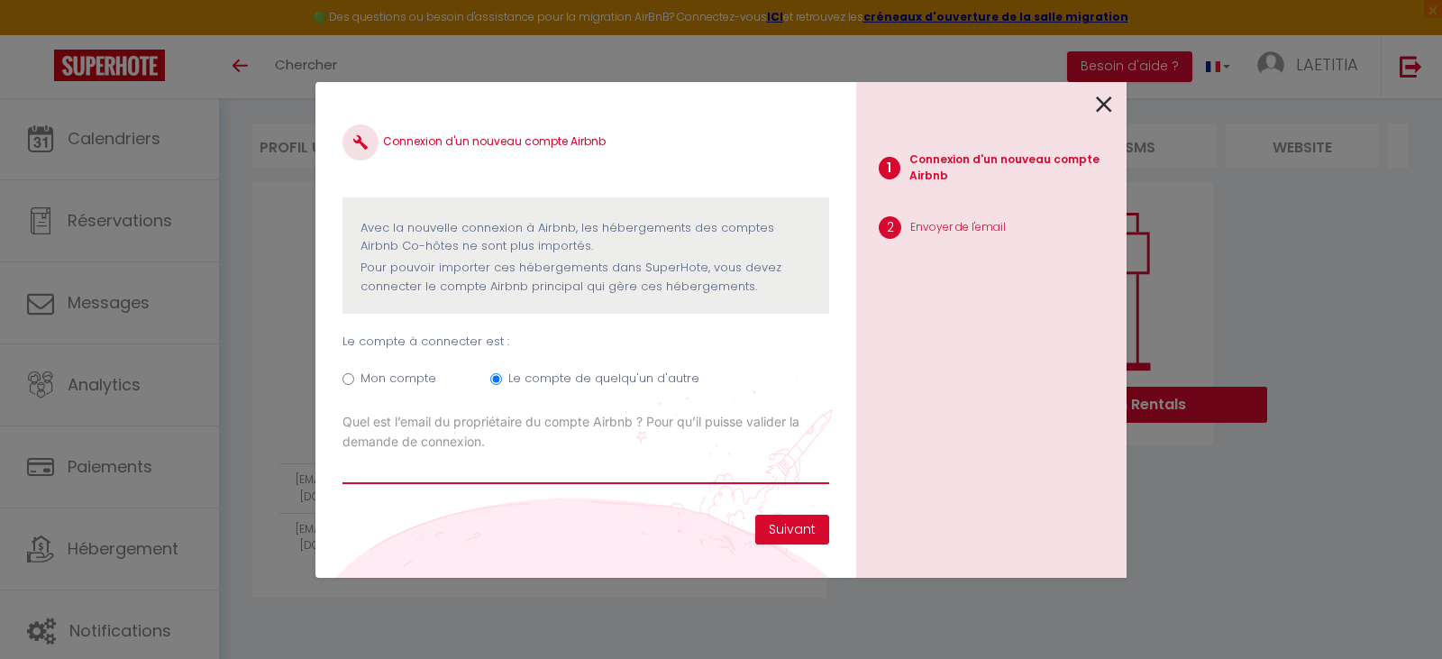
click at [623, 467] on input "Email connexion Airbnb" at bounding box center [585, 467] width 487 height 32
type input "f"
type input "[EMAIL_ADDRESS][DOMAIN_NAME]"
click at [814, 522] on button "Suivant" at bounding box center [792, 529] width 74 height 31
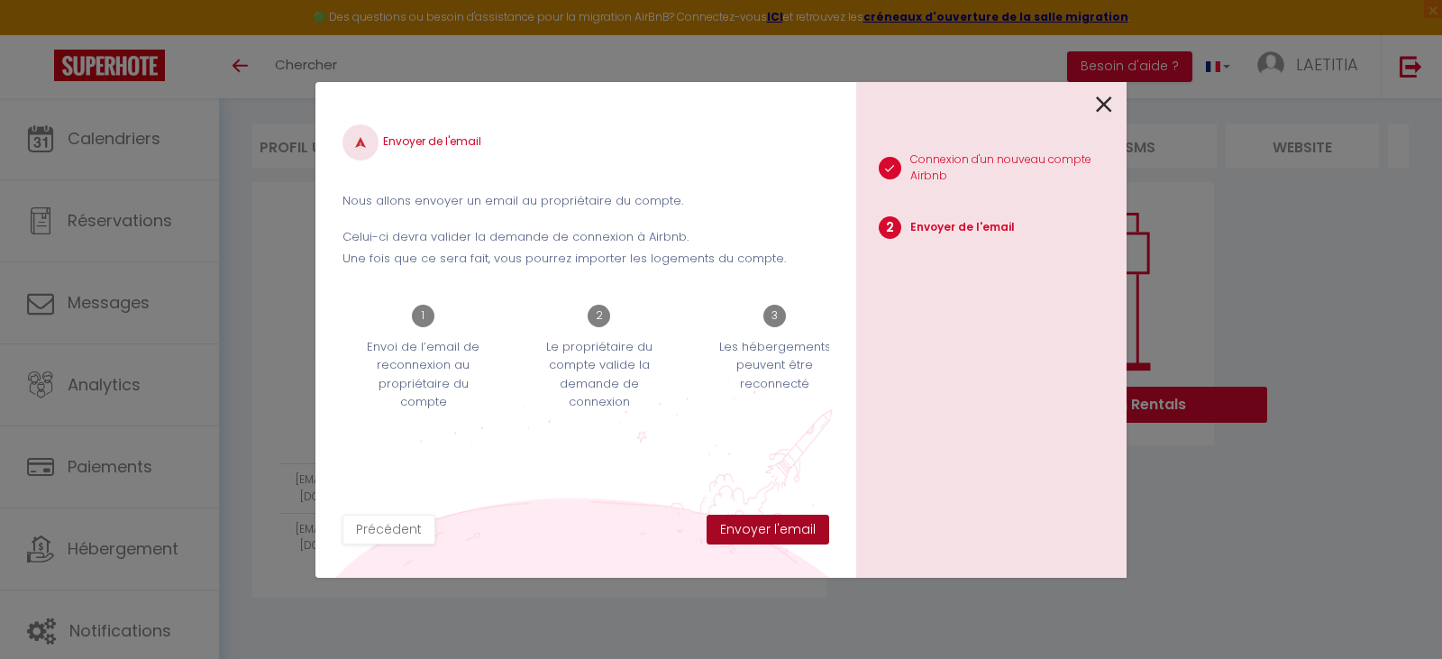
click at [806, 525] on button "Envoyer l'email" at bounding box center [767, 529] width 123 height 31
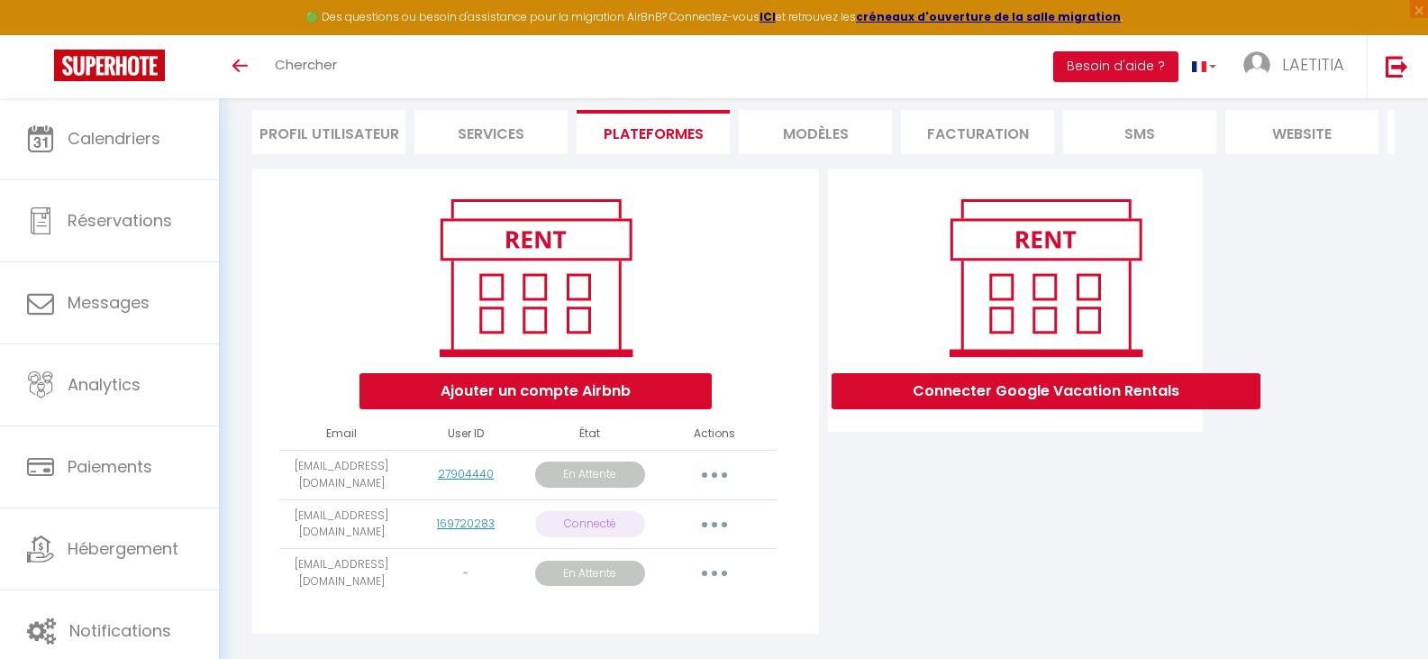
scroll to position [175, 0]
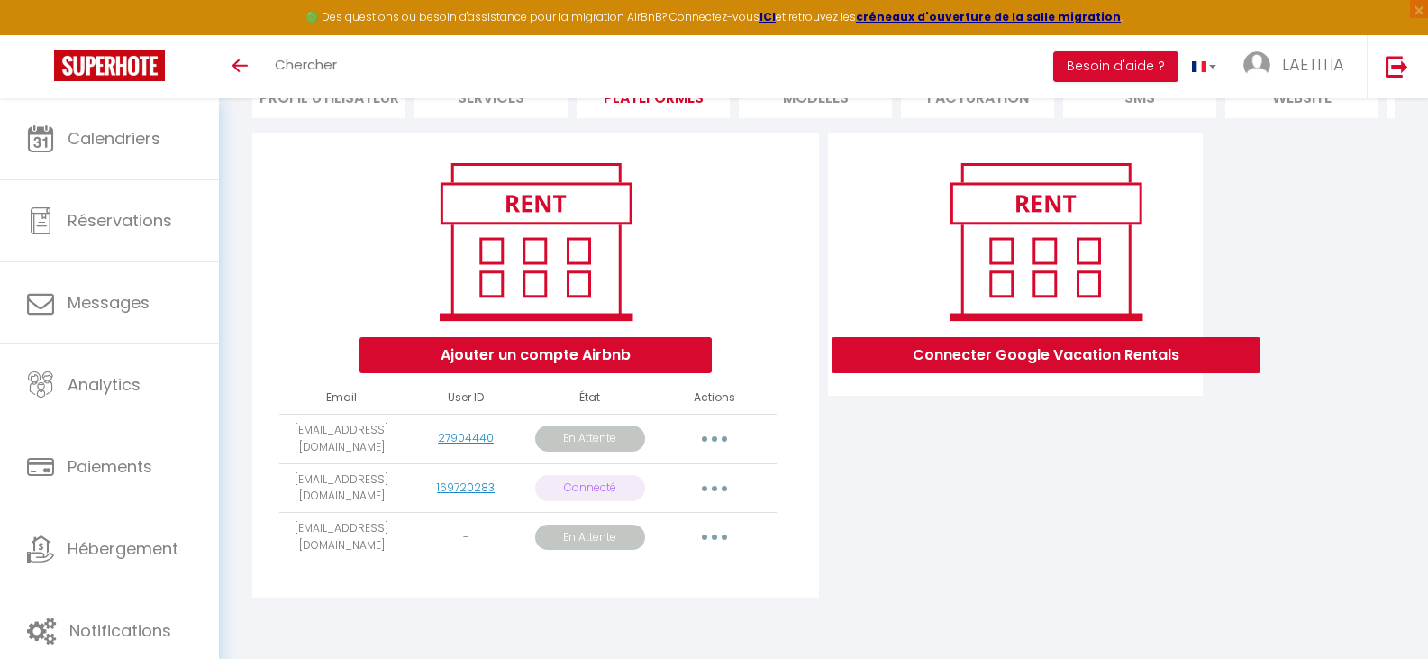
click at [707, 545] on button "button" at bounding box center [714, 537] width 50 height 29
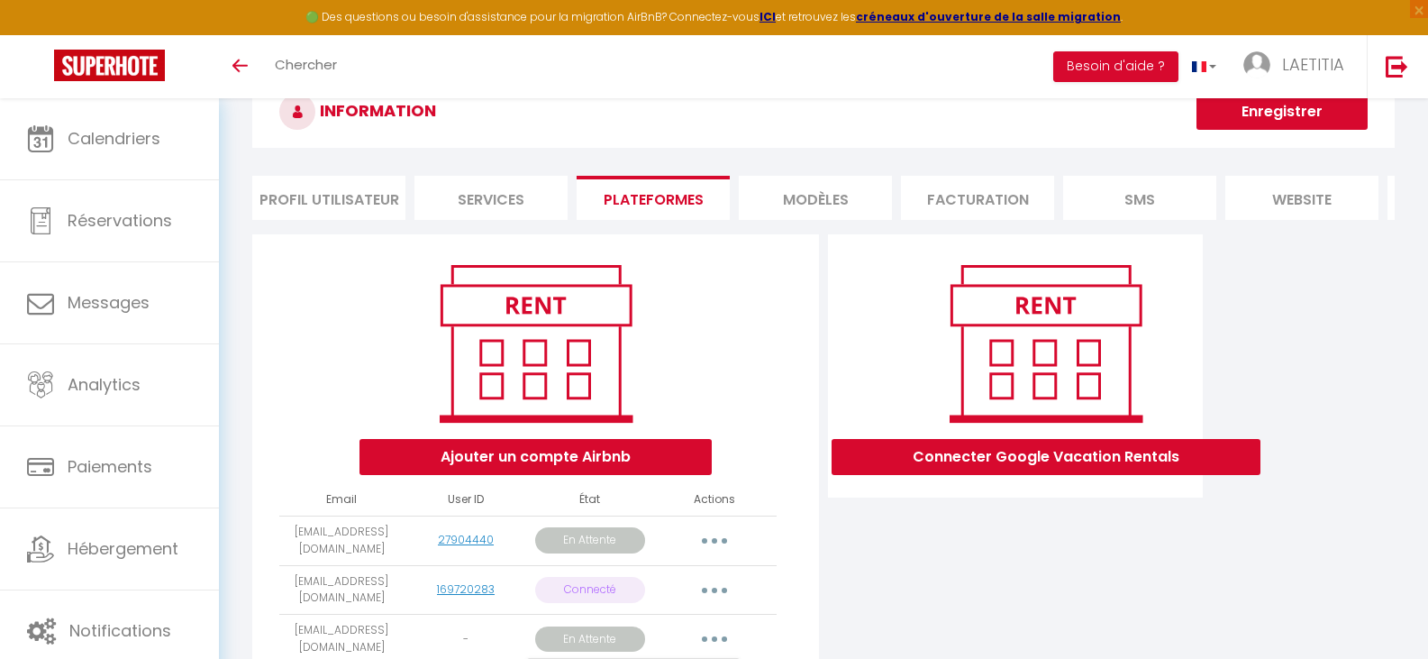
scroll to position [214, 0]
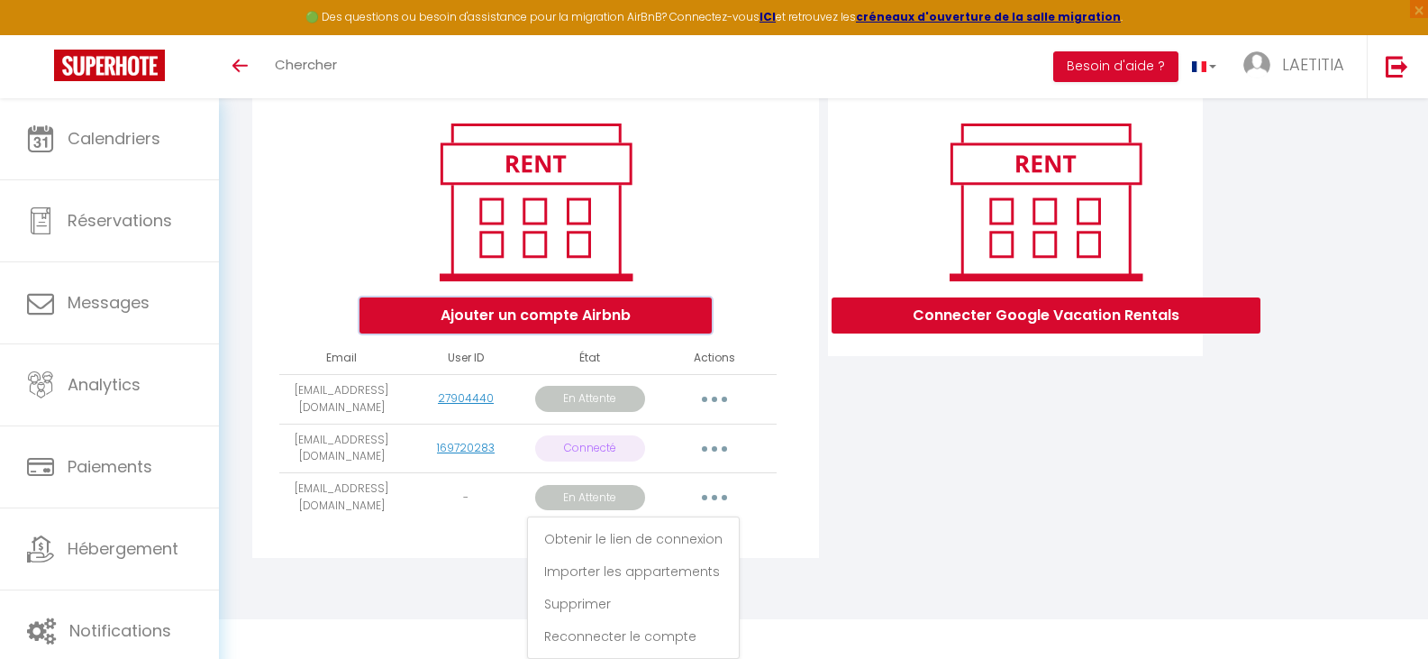
click at [601, 321] on div "Ajouter un compte Airbnb" at bounding box center [535, 224] width 329 height 218
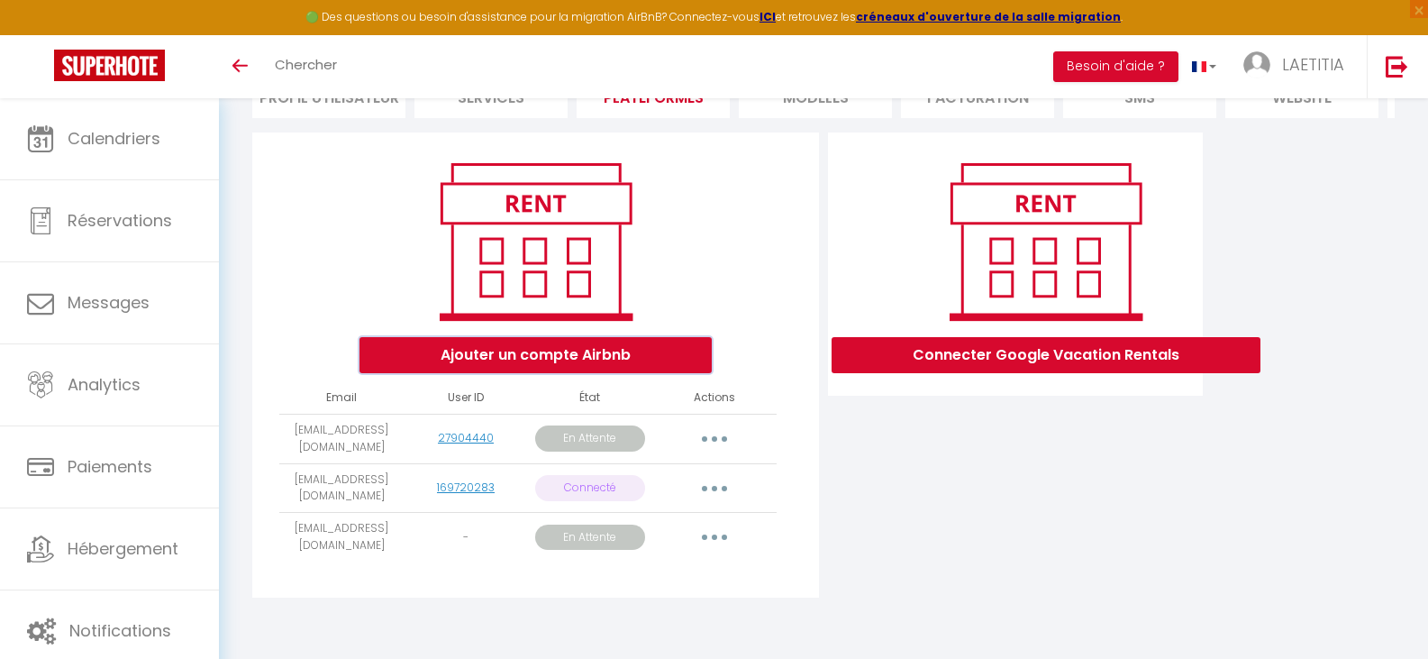
click at [607, 354] on button "Ajouter un compte Airbnb" at bounding box center [535, 355] width 352 height 36
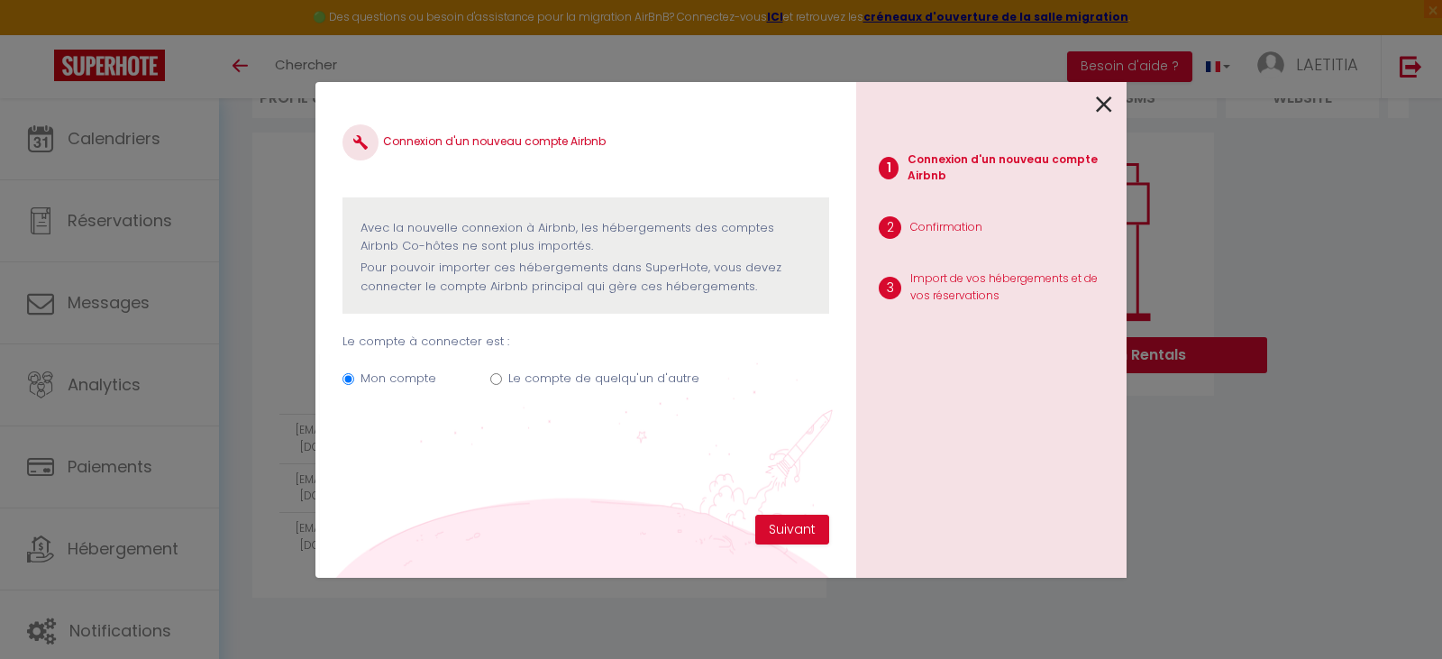
click at [498, 374] on input "Le compte de quelqu'un d'autre" at bounding box center [496, 379] width 12 height 12
radio input "true"
radio input "false"
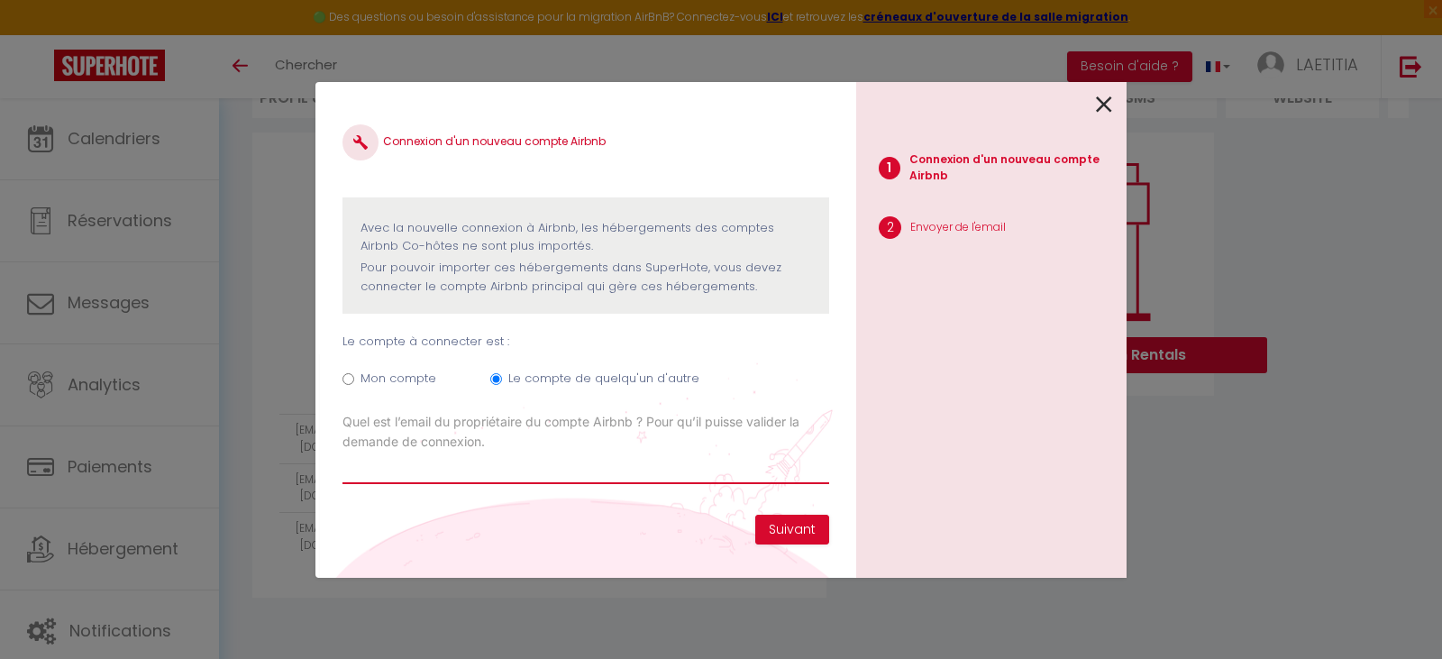
click at [562, 475] on input "Email connexion Airbnb" at bounding box center [585, 467] width 487 height 32
click at [449, 476] on input "Email connexion Airbnb" at bounding box center [585, 467] width 487 height 32
paste input "[EMAIL_ADDRESS][DOMAIN_NAME]"
type input "[EMAIL_ADDRESS][DOMAIN_NAME]"
click at [797, 532] on button "Suivant" at bounding box center [792, 529] width 74 height 31
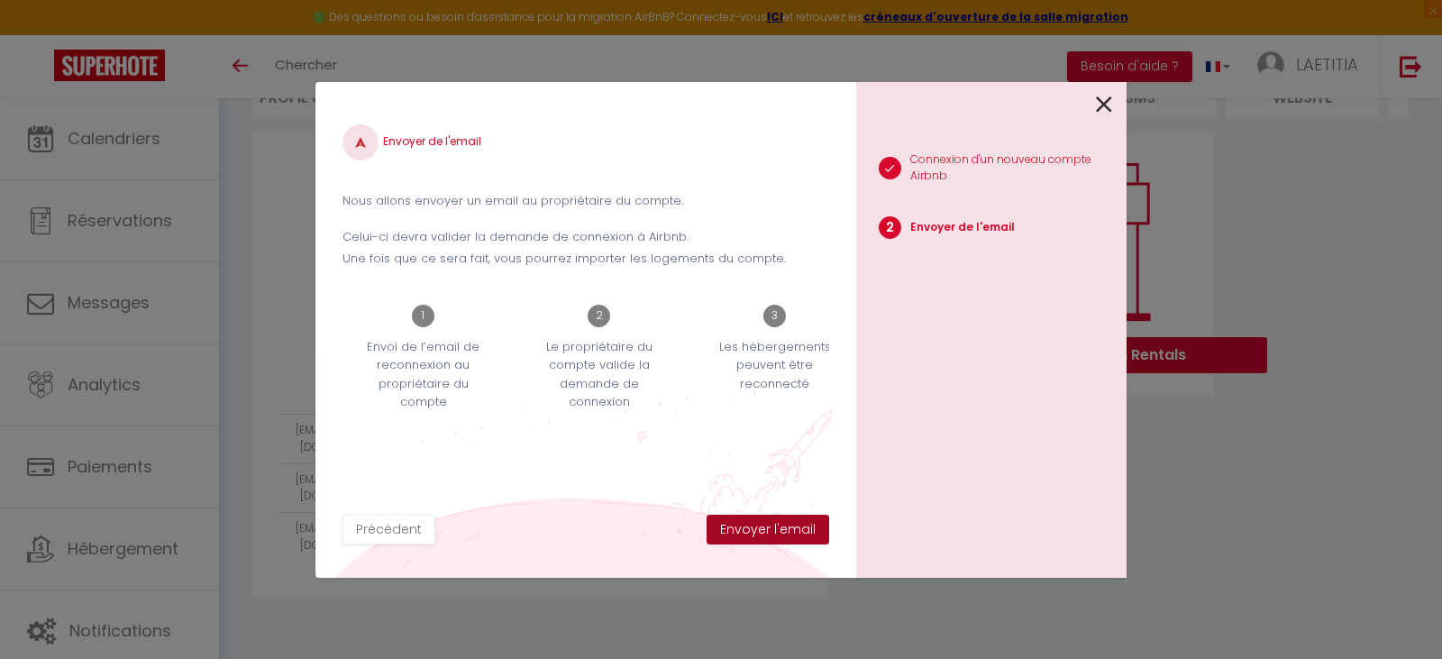
click at [797, 532] on button "Envoyer l'email" at bounding box center [767, 529] width 123 height 31
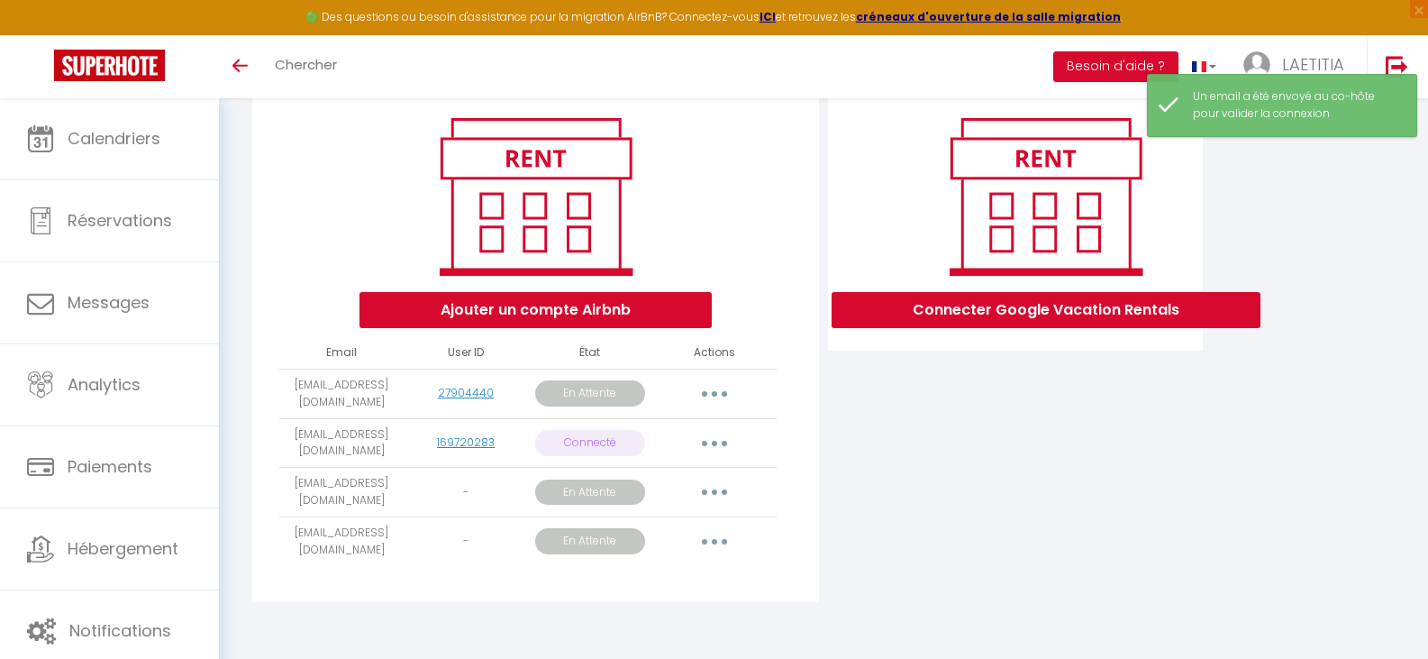
scroll to position [224, 0]
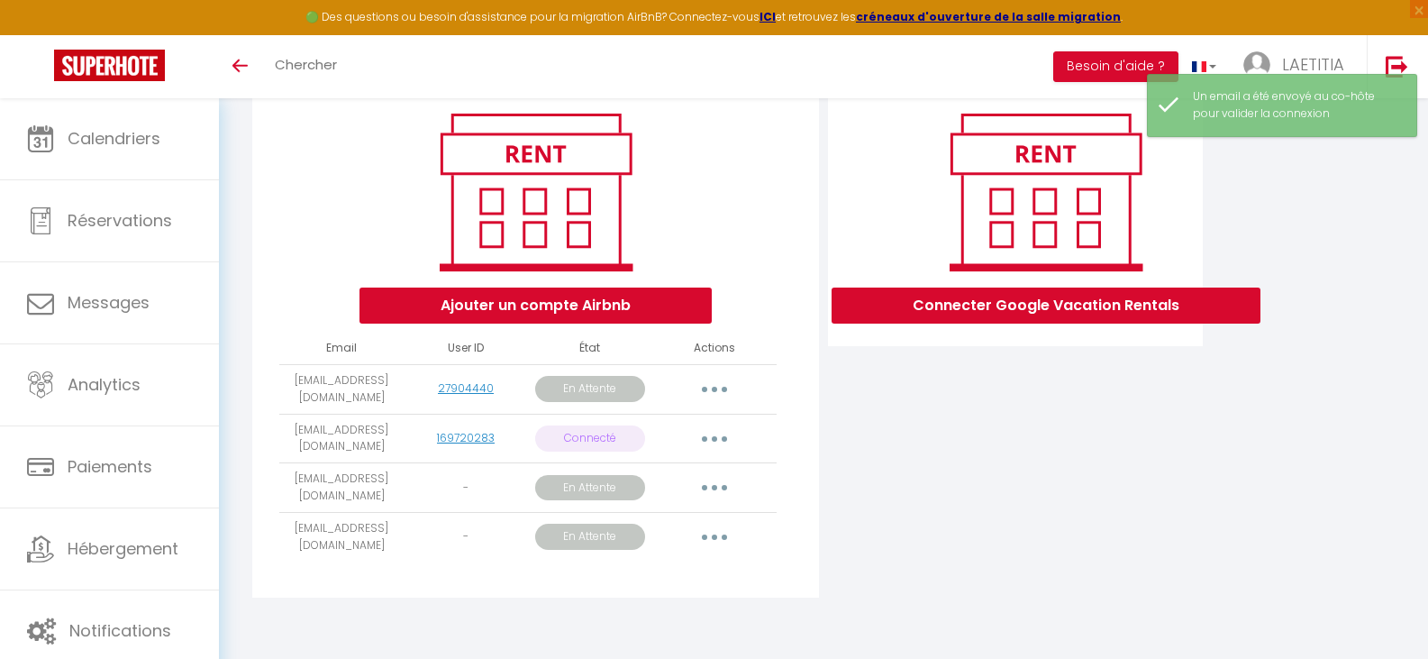
click at [710, 490] on button "button" at bounding box center [714, 487] width 50 height 29
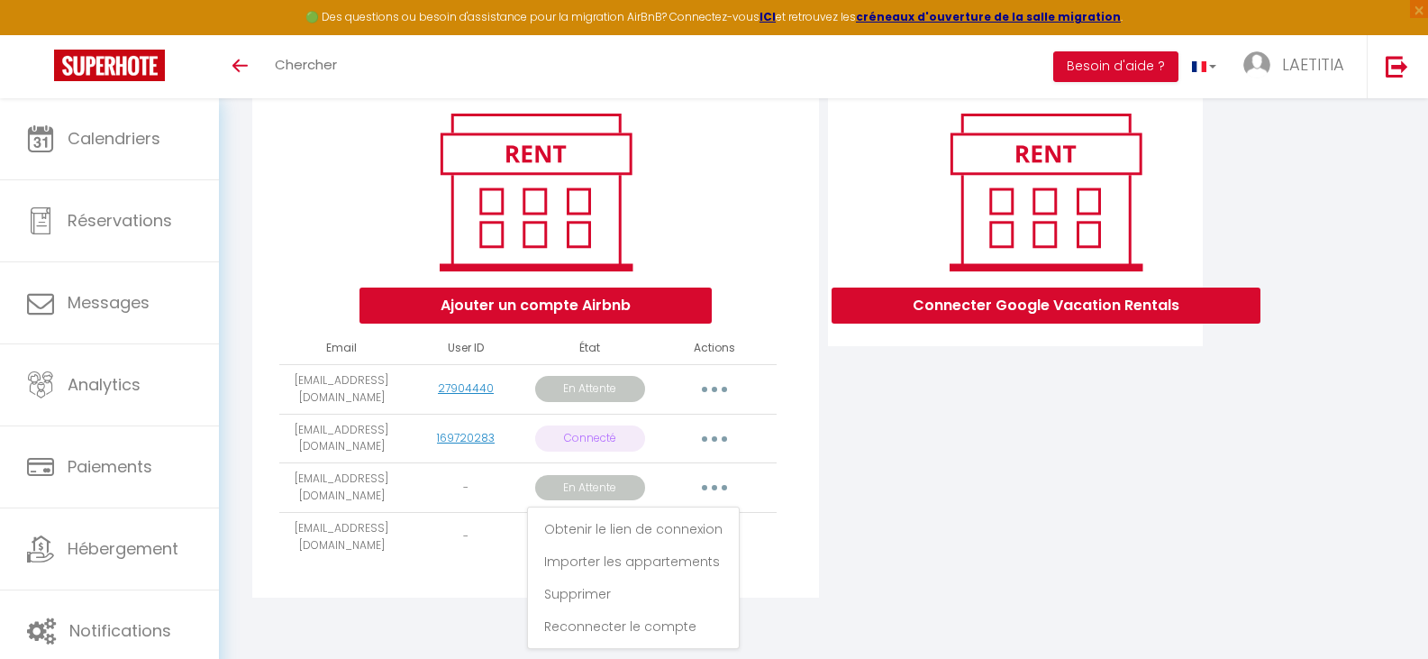
click at [869, 521] on div "Connecter Google Vacation Rentals" at bounding box center [1015, 345] width 384 height 525
click at [595, 306] on button "Ajouter un compte Airbnb" at bounding box center [535, 305] width 352 height 36
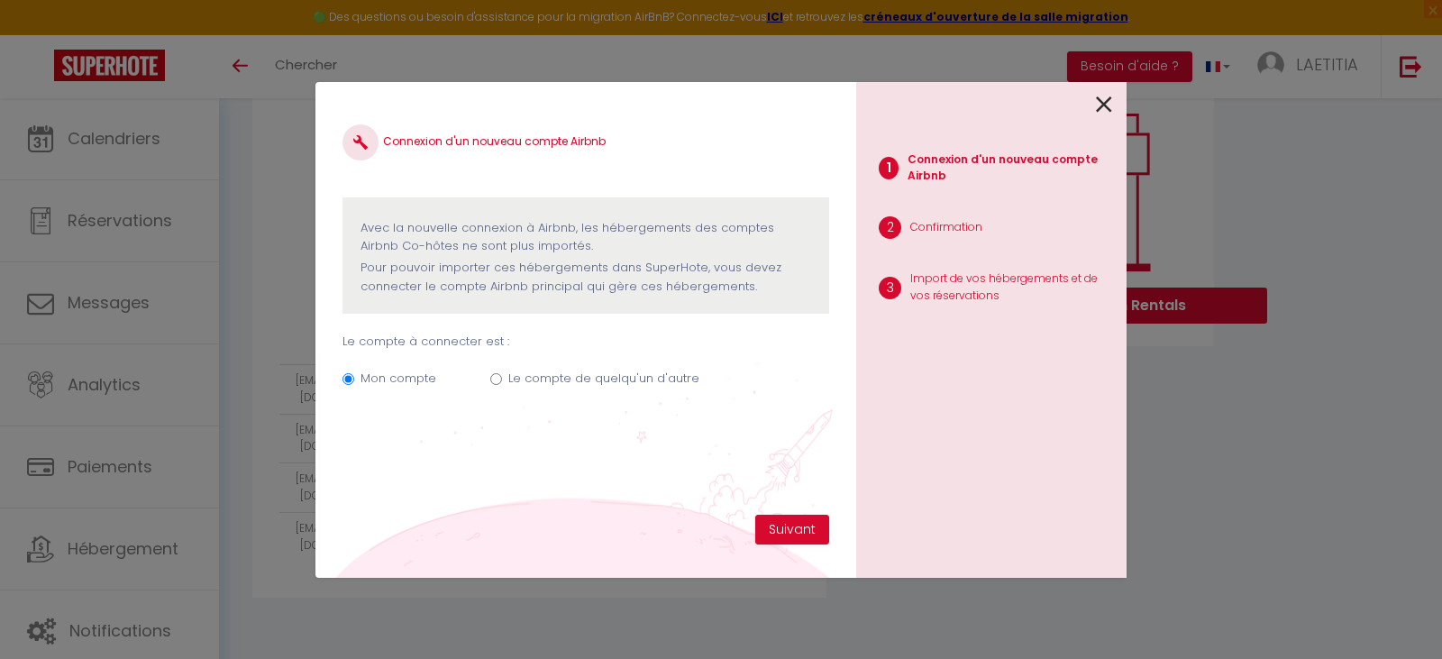
click at [495, 375] on input "Le compte de quelqu'un d'autre" at bounding box center [496, 379] width 12 height 12
radio input "true"
radio input "false"
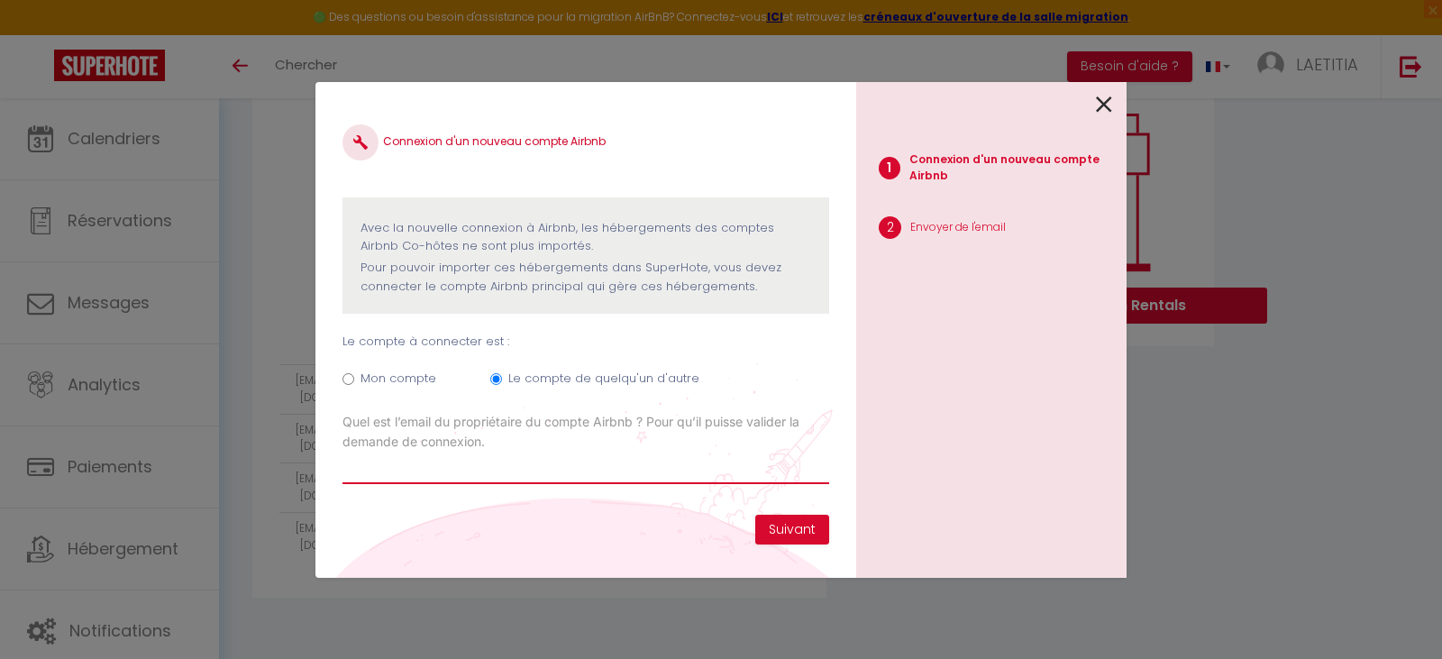
click at [586, 463] on input "Email connexion Airbnb" at bounding box center [585, 467] width 487 height 32
type input "[EMAIL_ADDRESS][DOMAIN_NAME]"
click at [788, 524] on button "Suivant" at bounding box center [792, 529] width 74 height 31
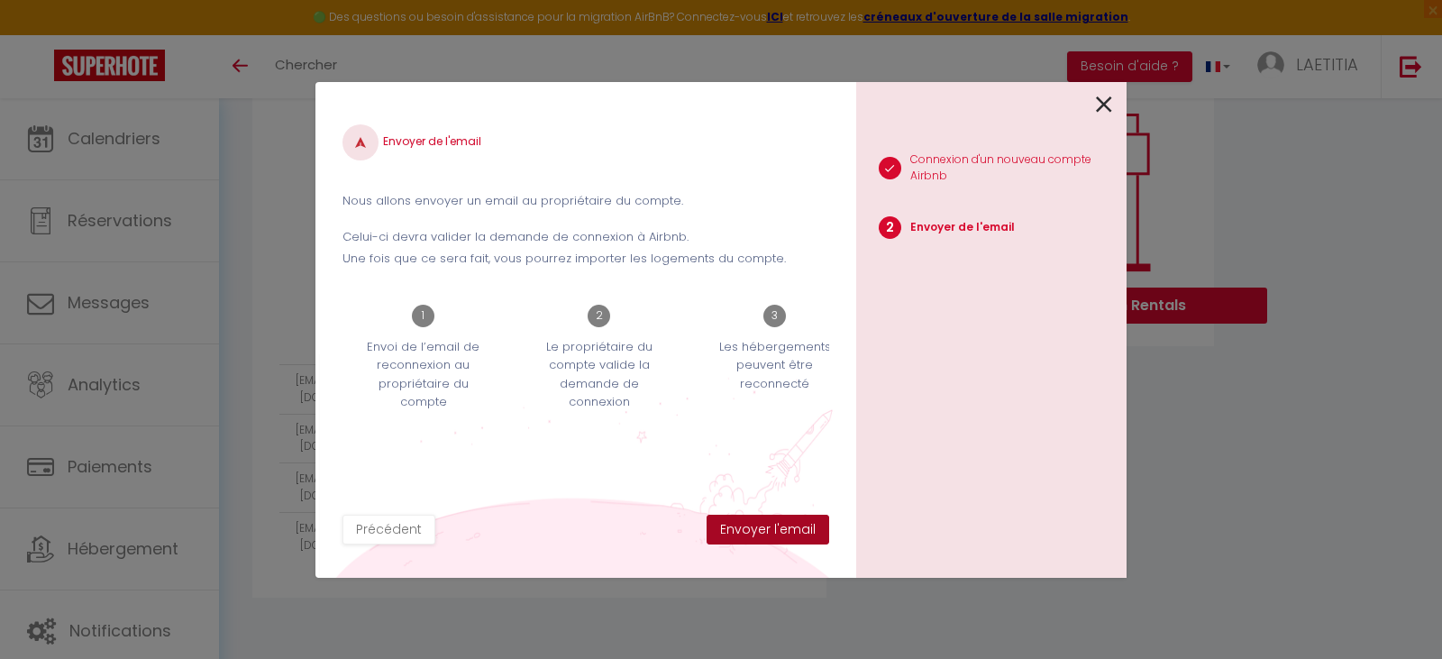
click at [788, 524] on button "Envoyer l'email" at bounding box center [767, 529] width 123 height 31
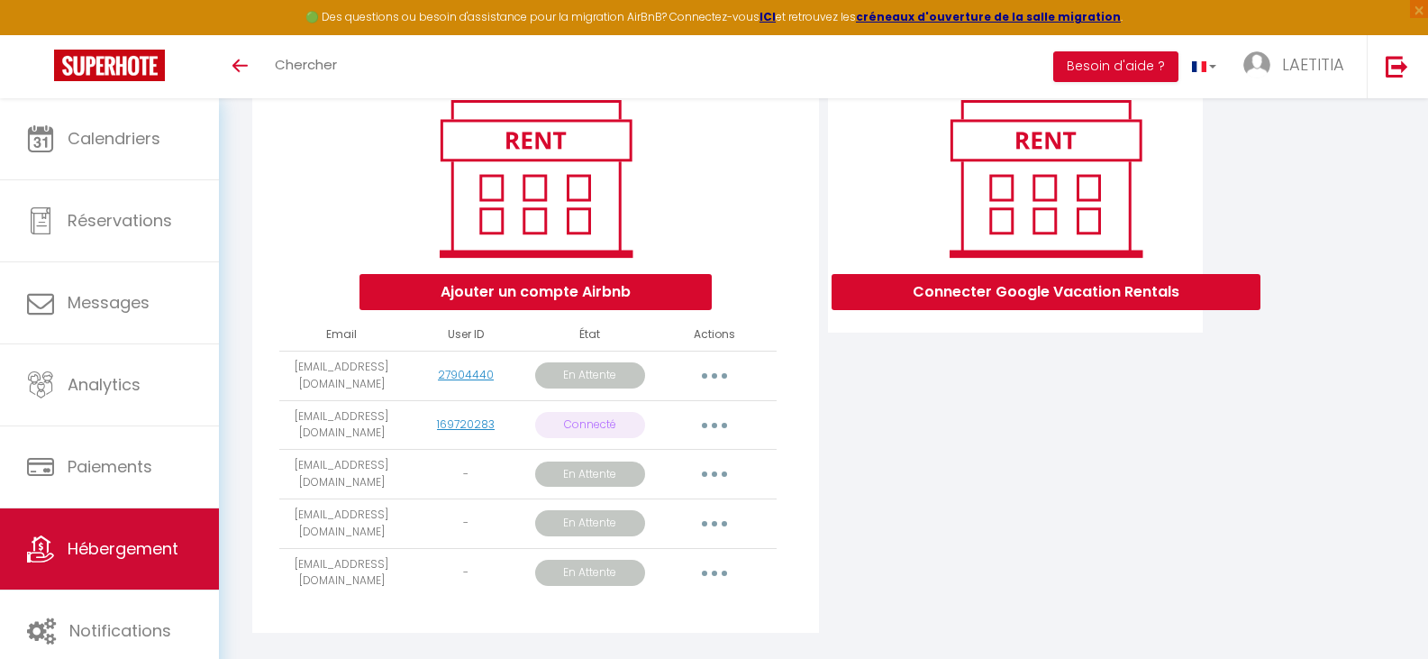
click at [136, 532] on link "Hébergement" at bounding box center [109, 548] width 219 height 81
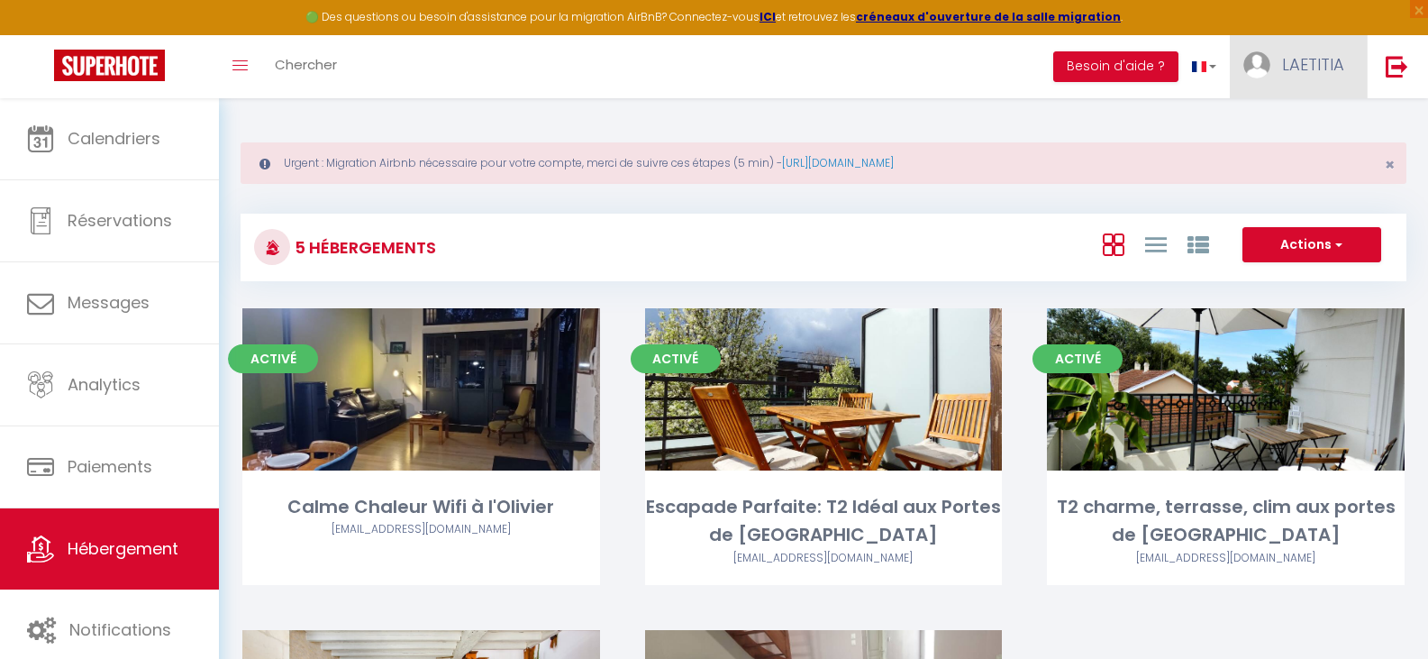
click at [1326, 63] on span "LAETITIA" at bounding box center [1313, 64] width 62 height 23
click at [1276, 121] on link "Paramètres" at bounding box center [1294, 125] width 133 height 31
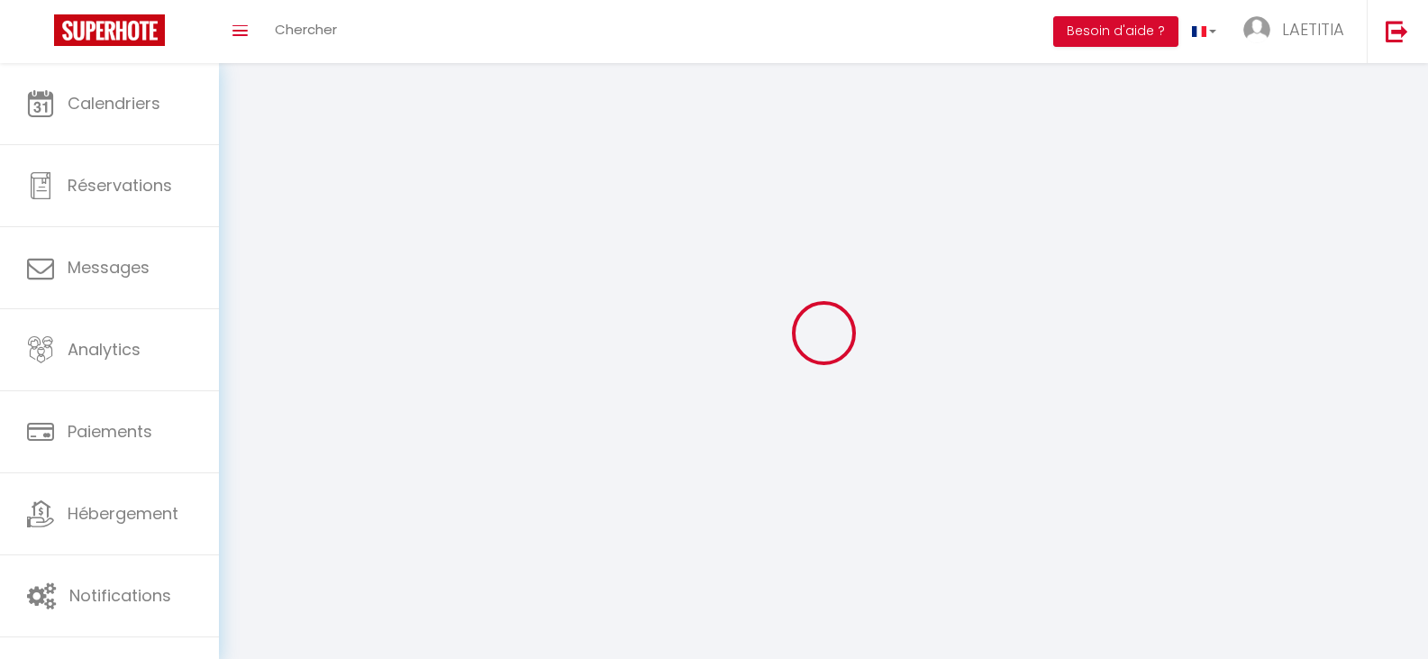
select select
type input "LAETITIA"
type input "FERREIRA"
type input "0660464295"
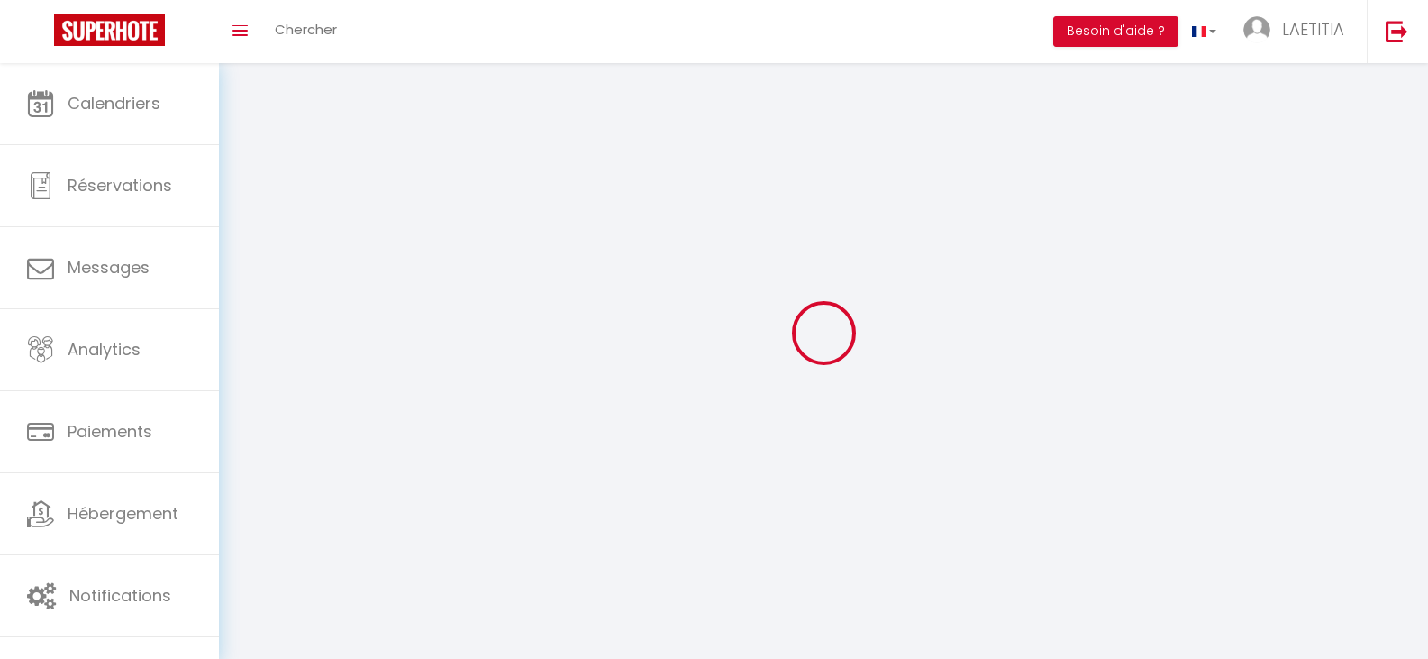
type input "[STREET_ADDRESS]"
type input "33200"
type input "[GEOGRAPHIC_DATA]"
type input "zhP2DSYP5G8licJNOv4qgLBLG"
type input "uZ9mj6NIQklWnLiHEolYXKu0Z"
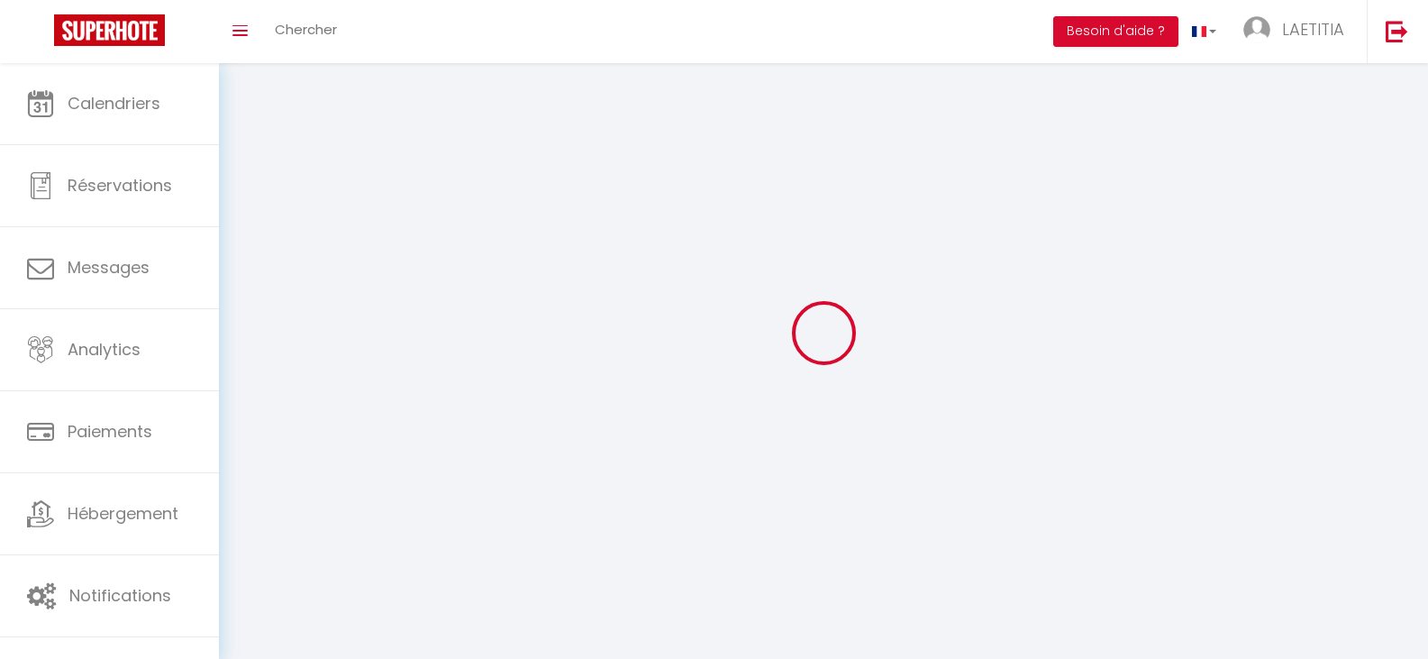
select select "28"
select select "fr"
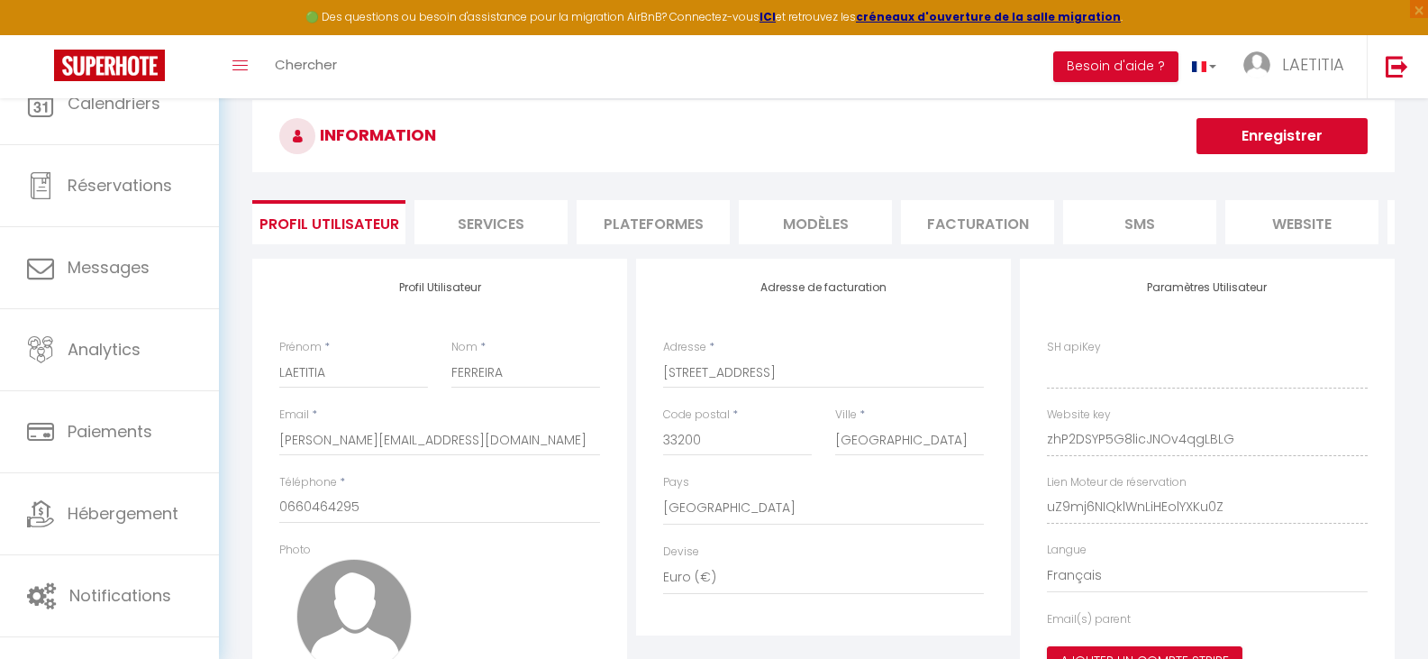
type input "zhP2DSYP5G8licJNOv4qgLBLG"
type input "uZ9mj6NIQklWnLiHEolYXKu0Z"
type input "[URL][DOMAIN_NAME]"
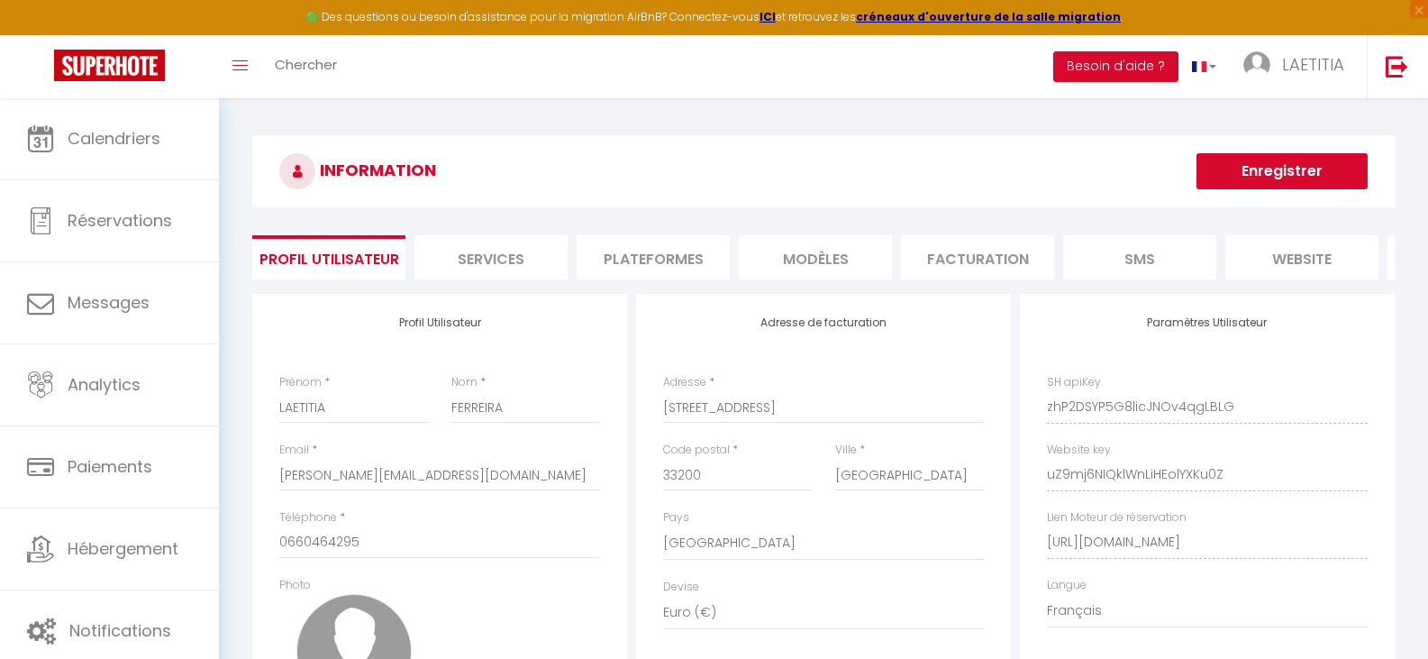
click at [685, 267] on li "Plateformes" at bounding box center [653, 257] width 153 height 44
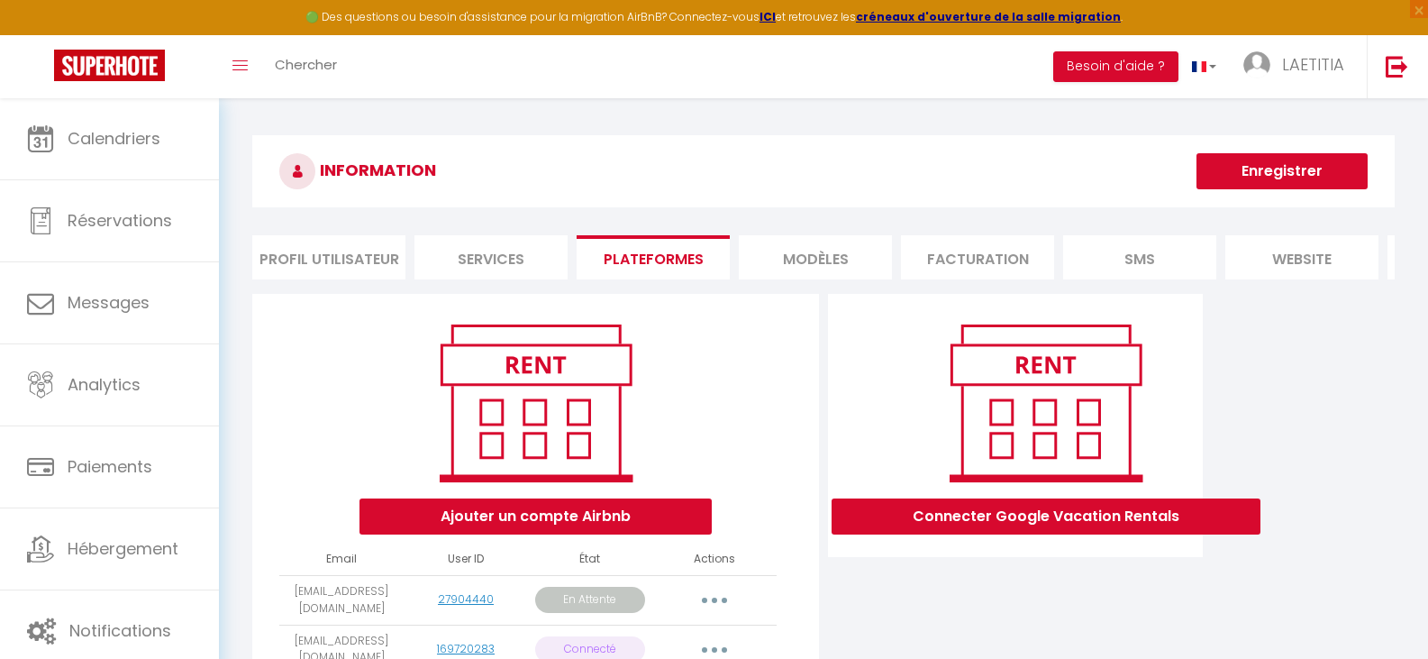
scroll to position [274, 0]
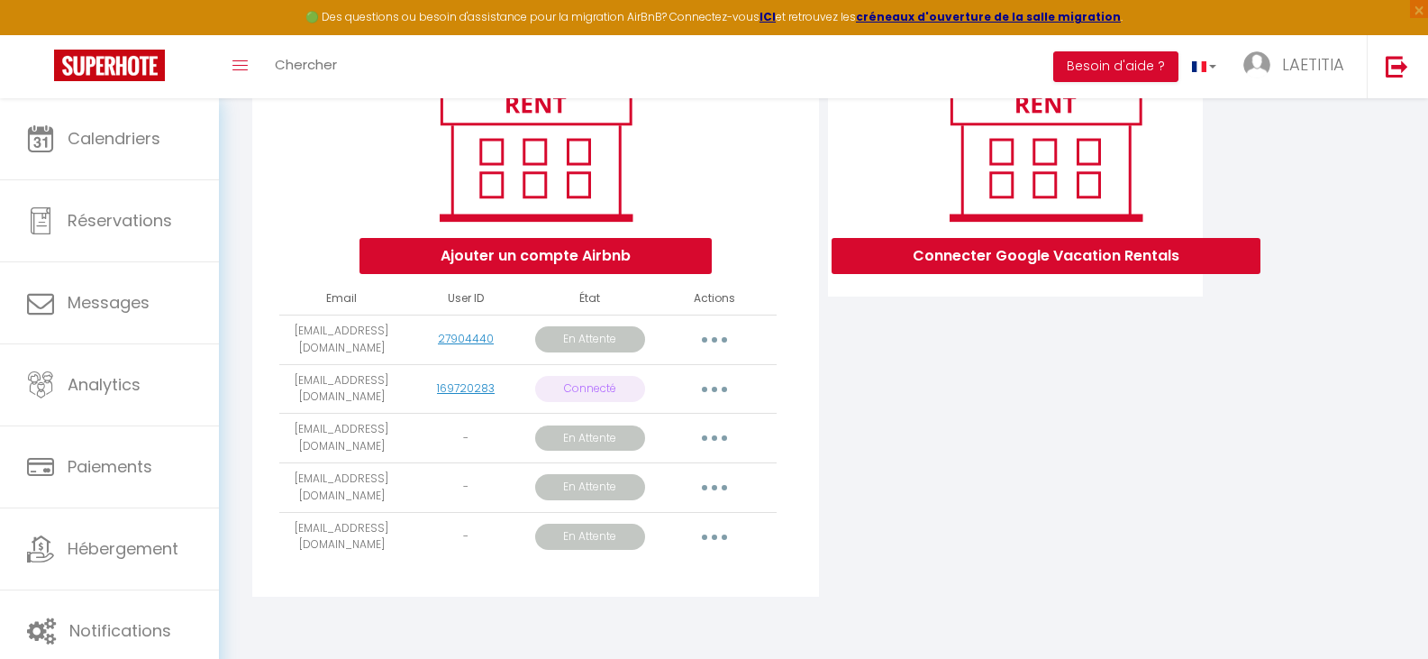
click at [709, 441] on button "button" at bounding box center [714, 437] width 50 height 29
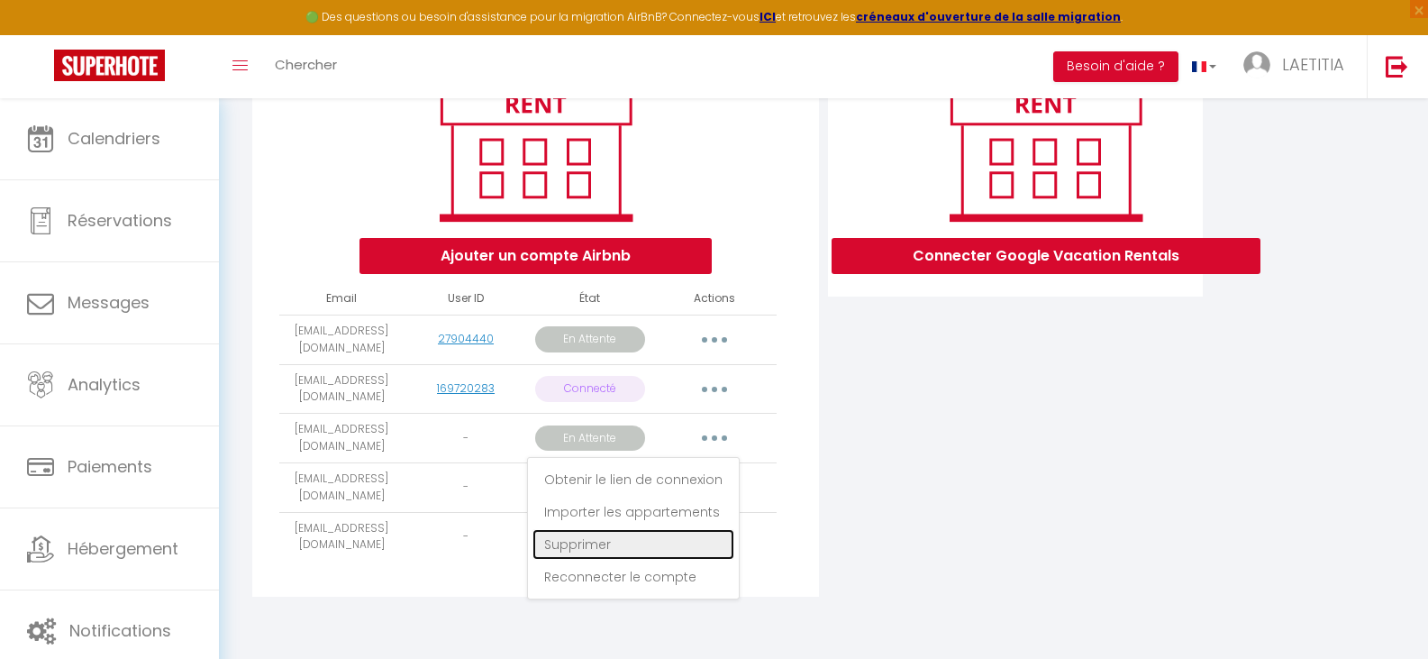
click at [609, 542] on link "Supprimer" at bounding box center [633, 544] width 202 height 31
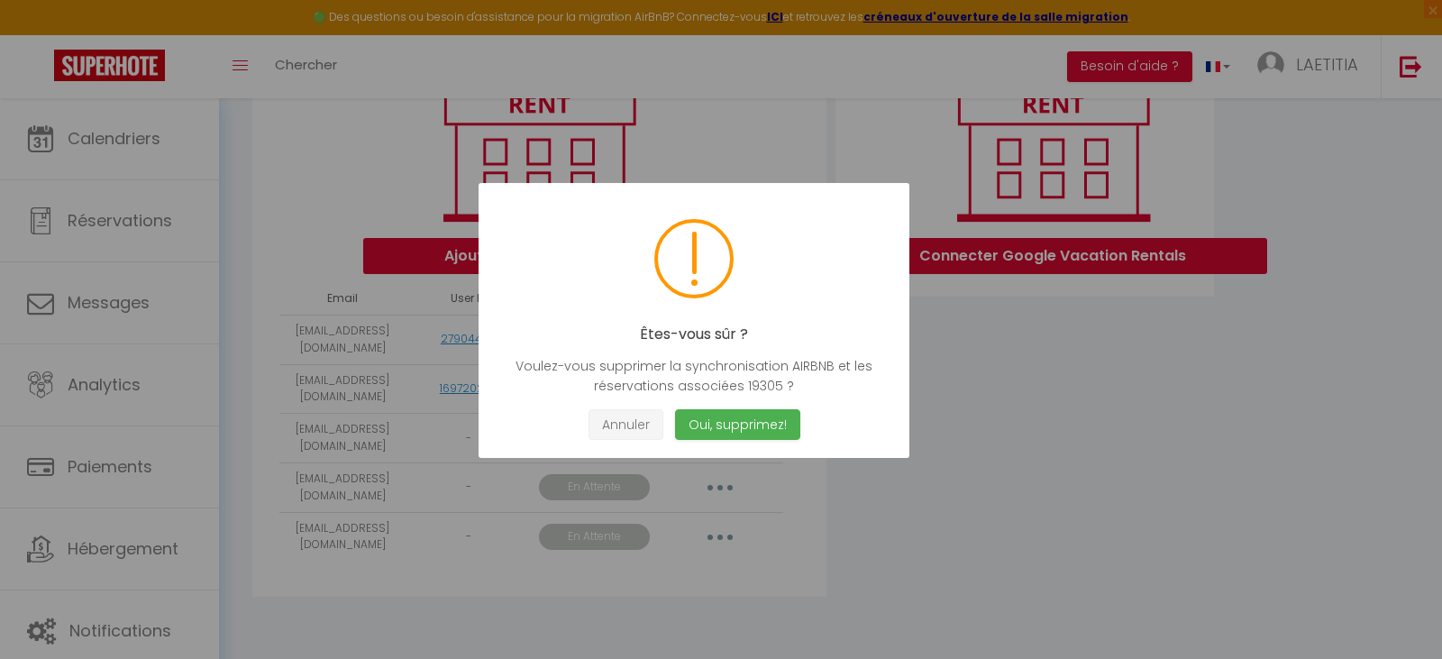
click at [653, 422] on button "Annuler" at bounding box center [625, 425] width 75 height 32
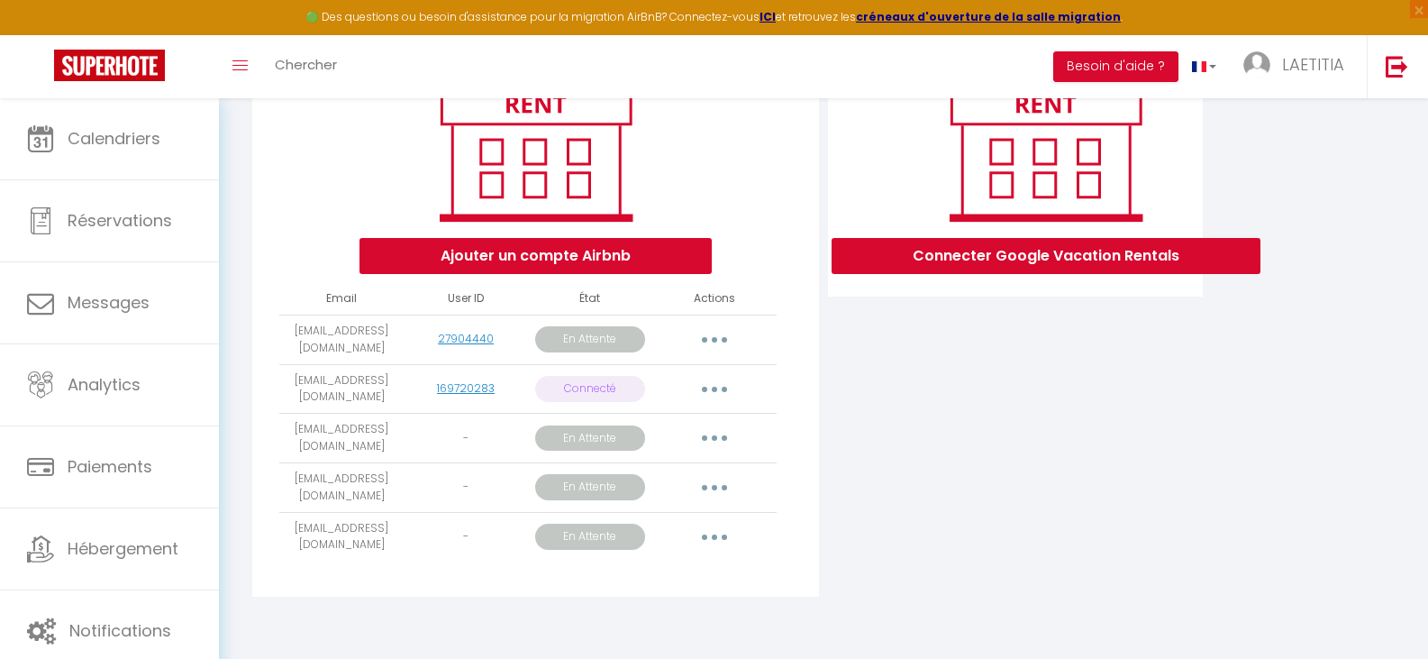
click at [719, 482] on button "button" at bounding box center [714, 487] width 50 height 29
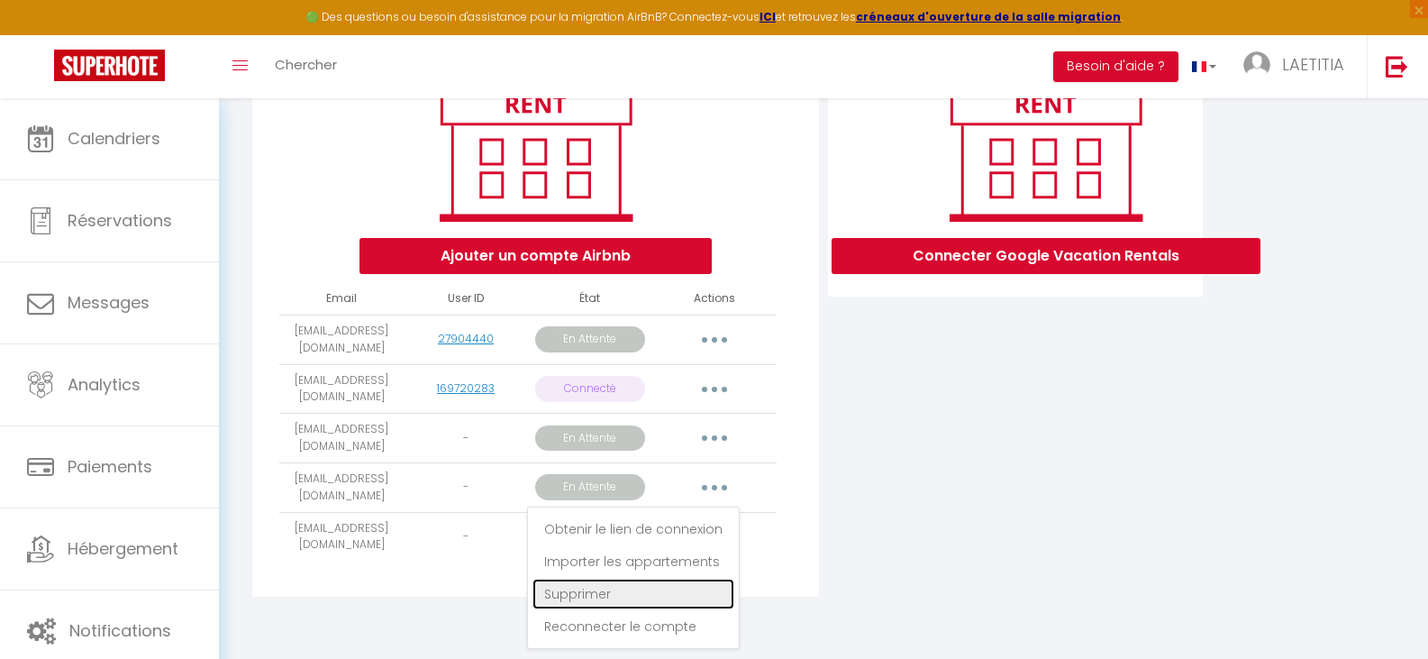
click at [637, 587] on link "Supprimer" at bounding box center [633, 593] width 202 height 31
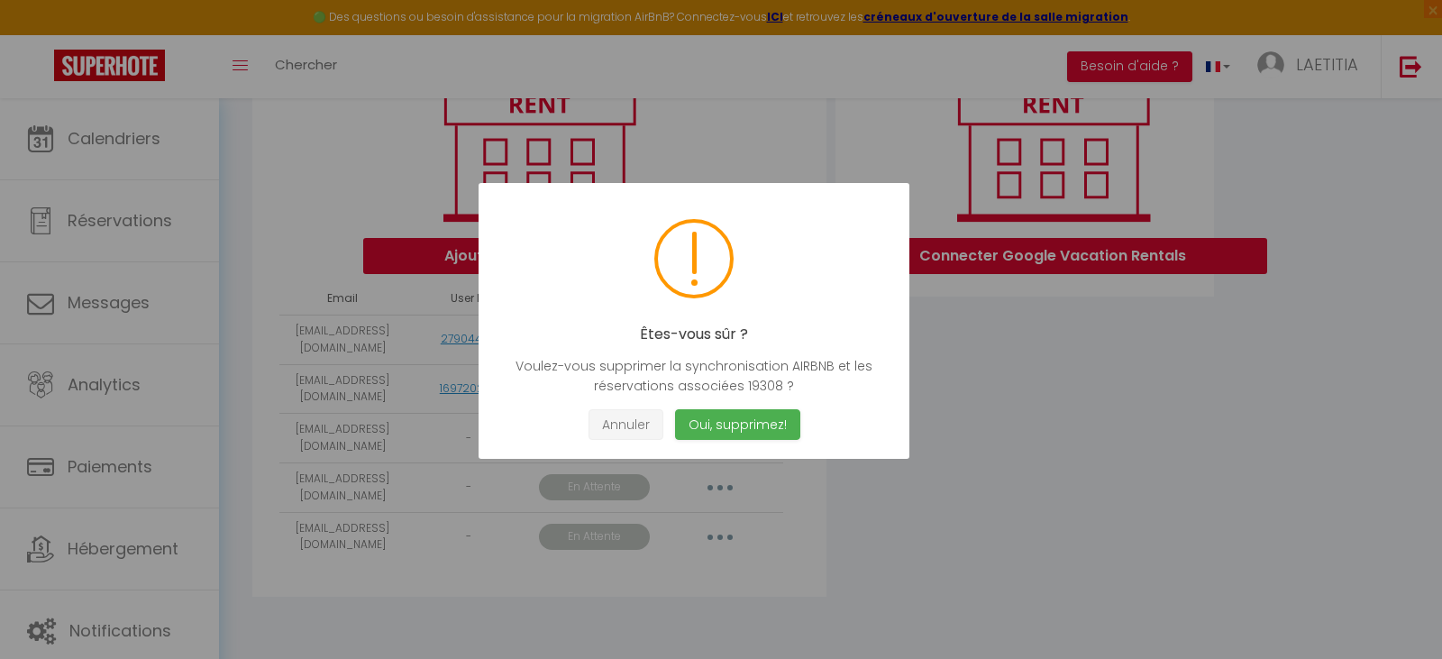
click at [651, 425] on button "Annuler" at bounding box center [625, 425] width 75 height 32
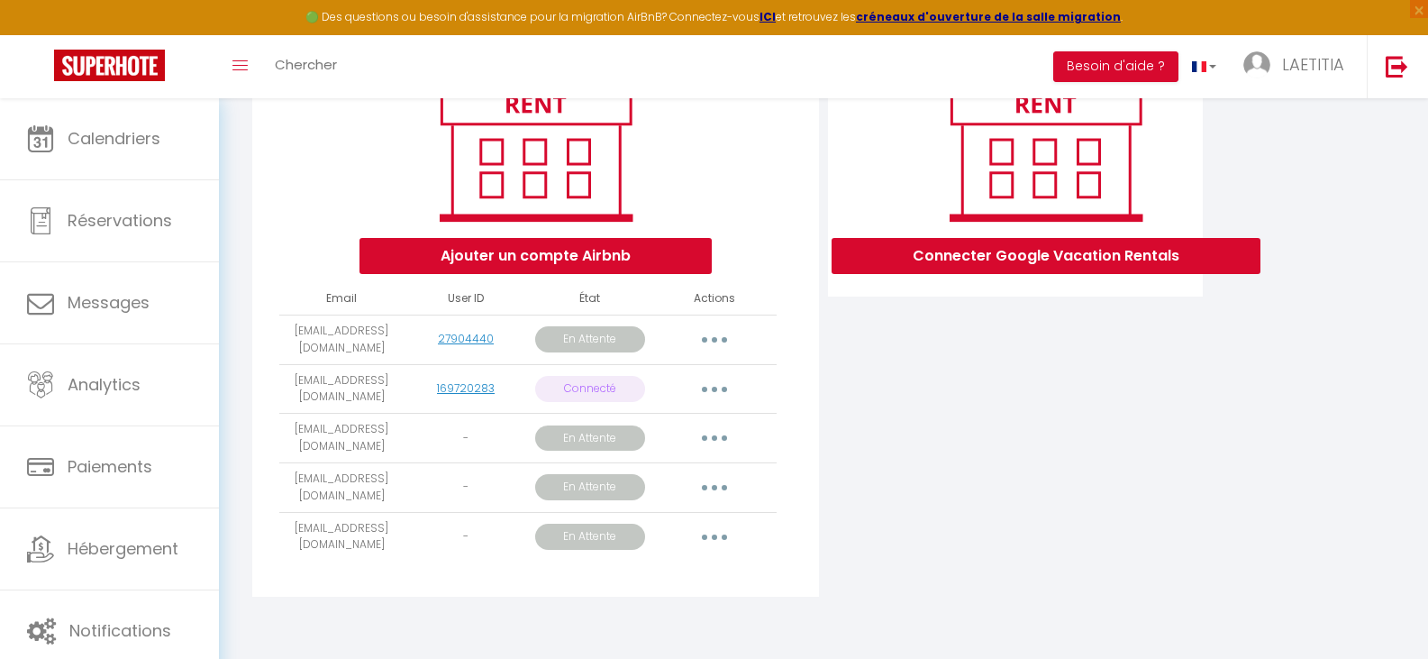
click at [709, 441] on button "button" at bounding box center [714, 437] width 50 height 29
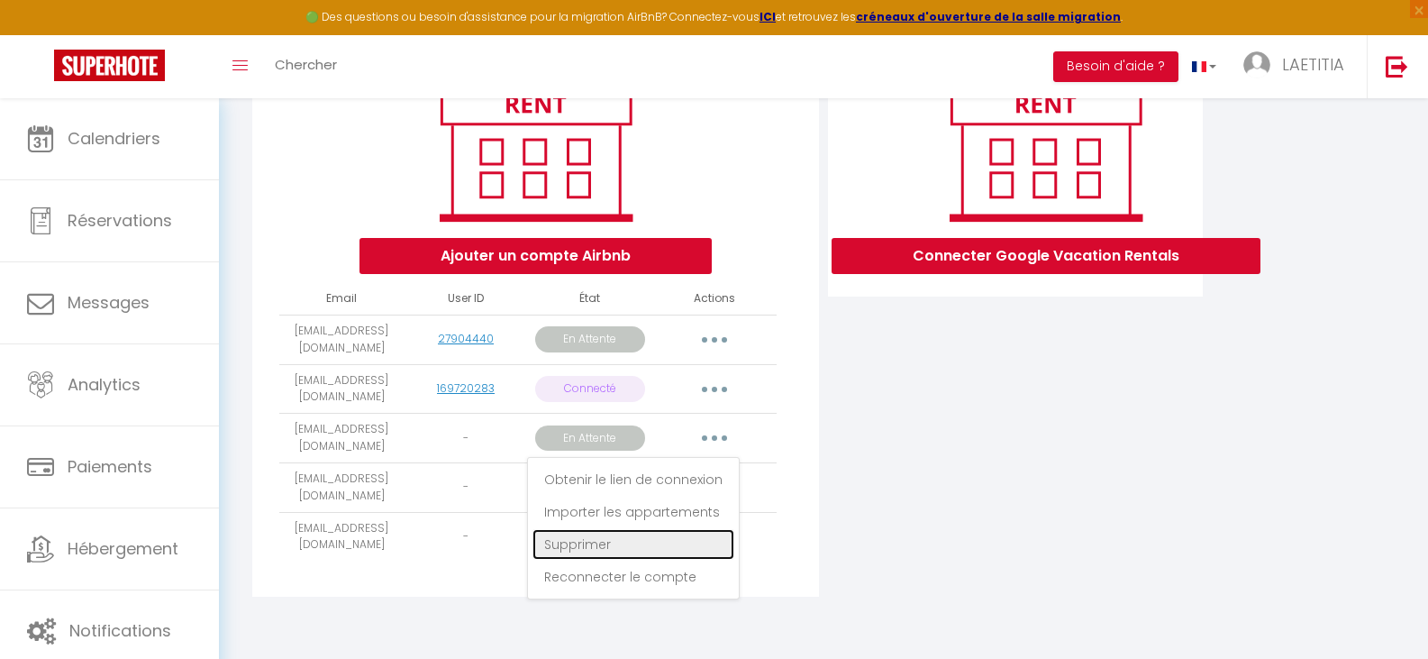
click at [648, 550] on link "Supprimer" at bounding box center [633, 544] width 202 height 31
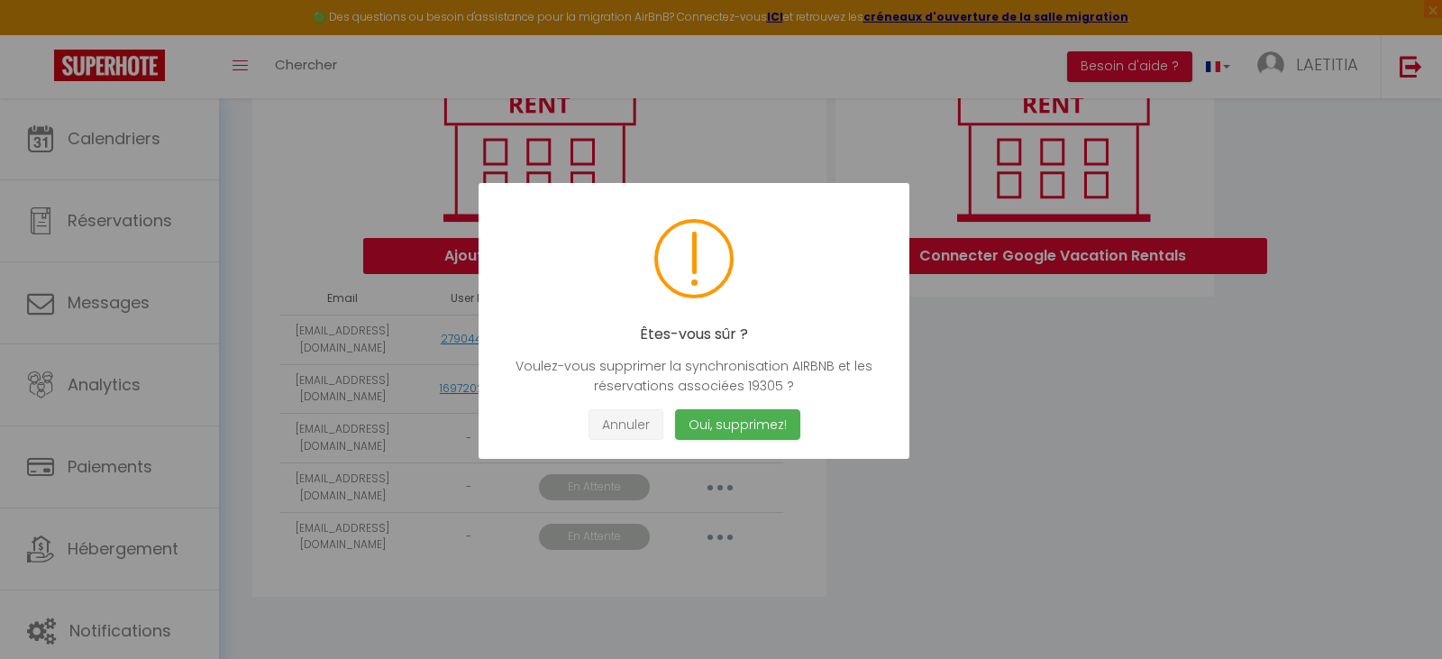
click at [644, 429] on button "Annuler" at bounding box center [625, 425] width 75 height 32
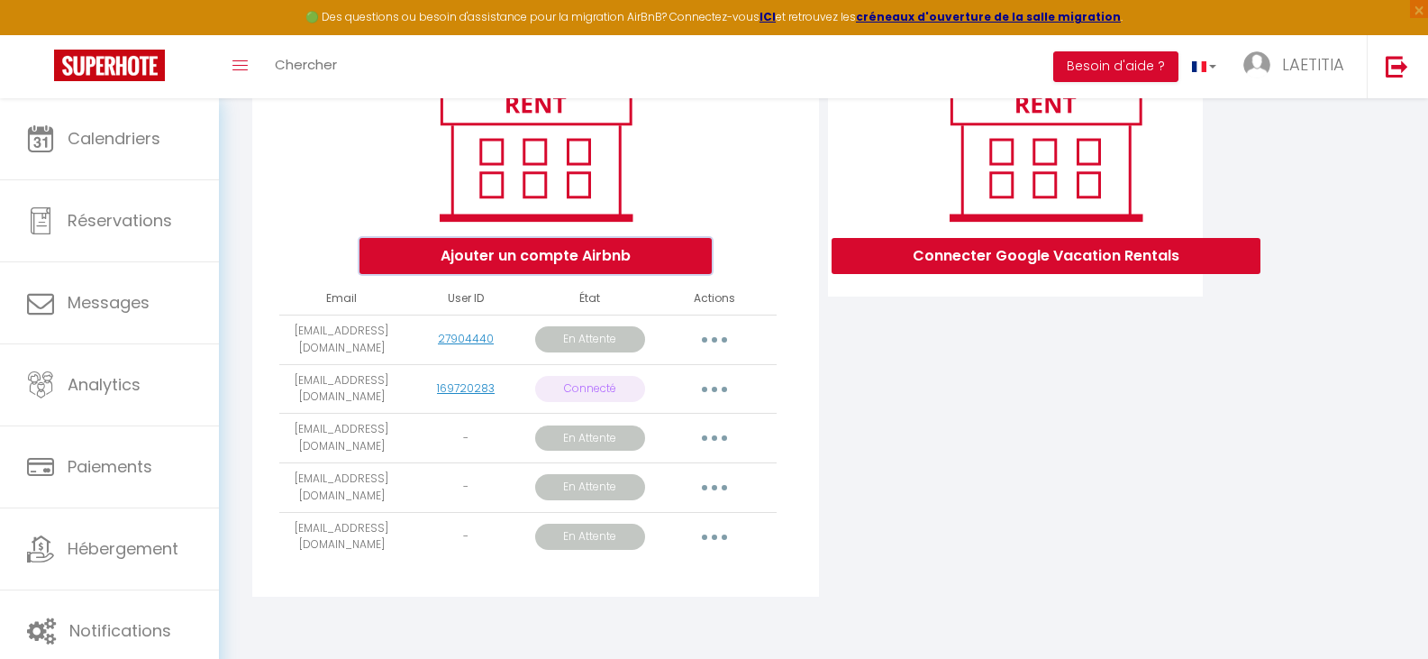
click at [557, 260] on button "Ajouter un compte Airbnb" at bounding box center [535, 256] width 352 height 36
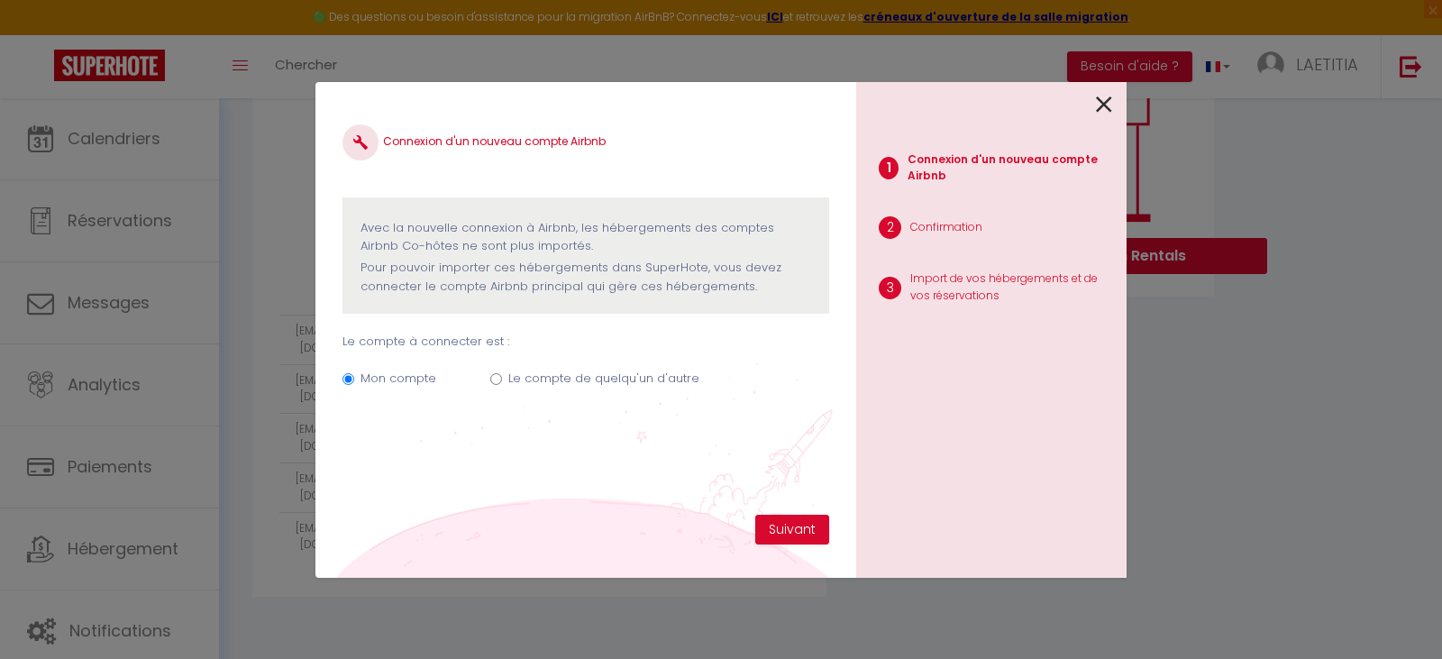
click at [498, 379] on input "Le compte de quelqu'un d'autre" at bounding box center [496, 379] width 12 height 12
radio input "true"
radio input "false"
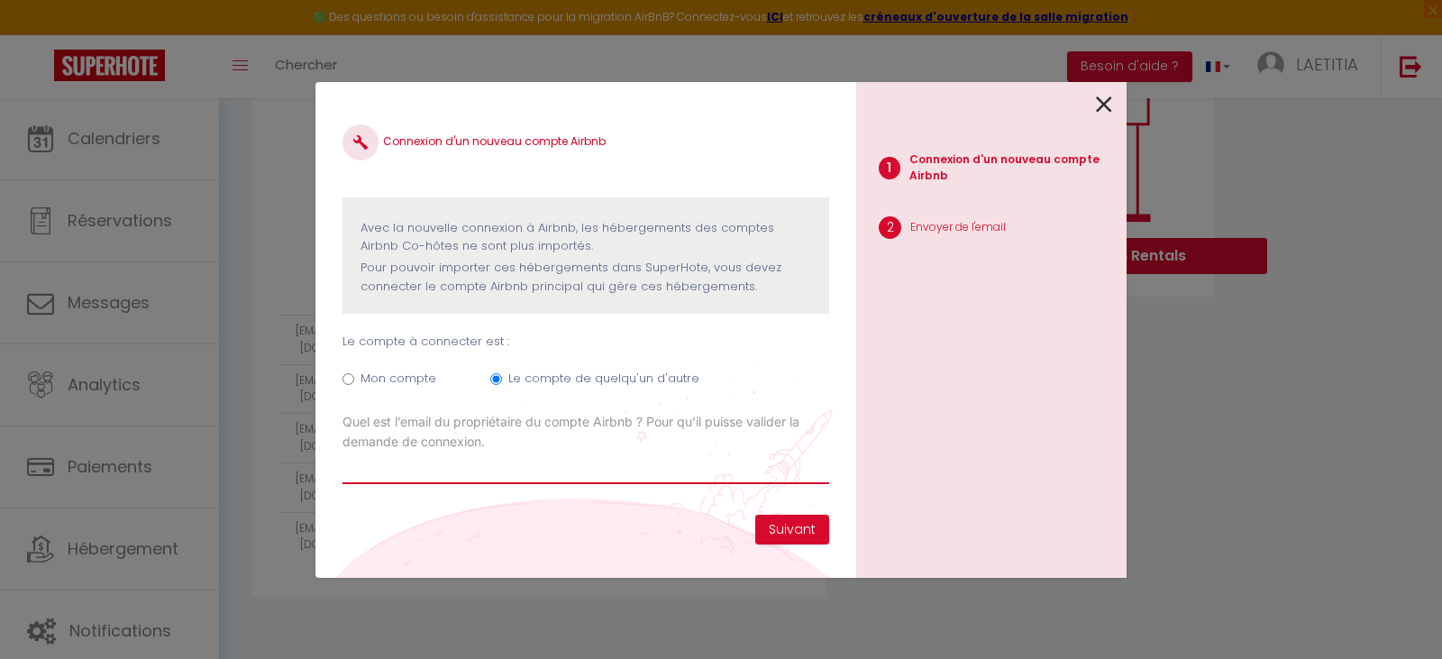
click at [465, 478] on input "Email connexion Airbnb" at bounding box center [585, 467] width 487 height 32
paste input "[EMAIL_ADDRESS][DOMAIN_NAME]"
type input "[EMAIL_ADDRESS][DOMAIN_NAME]"
click at [784, 538] on button "Suivant" at bounding box center [792, 529] width 74 height 31
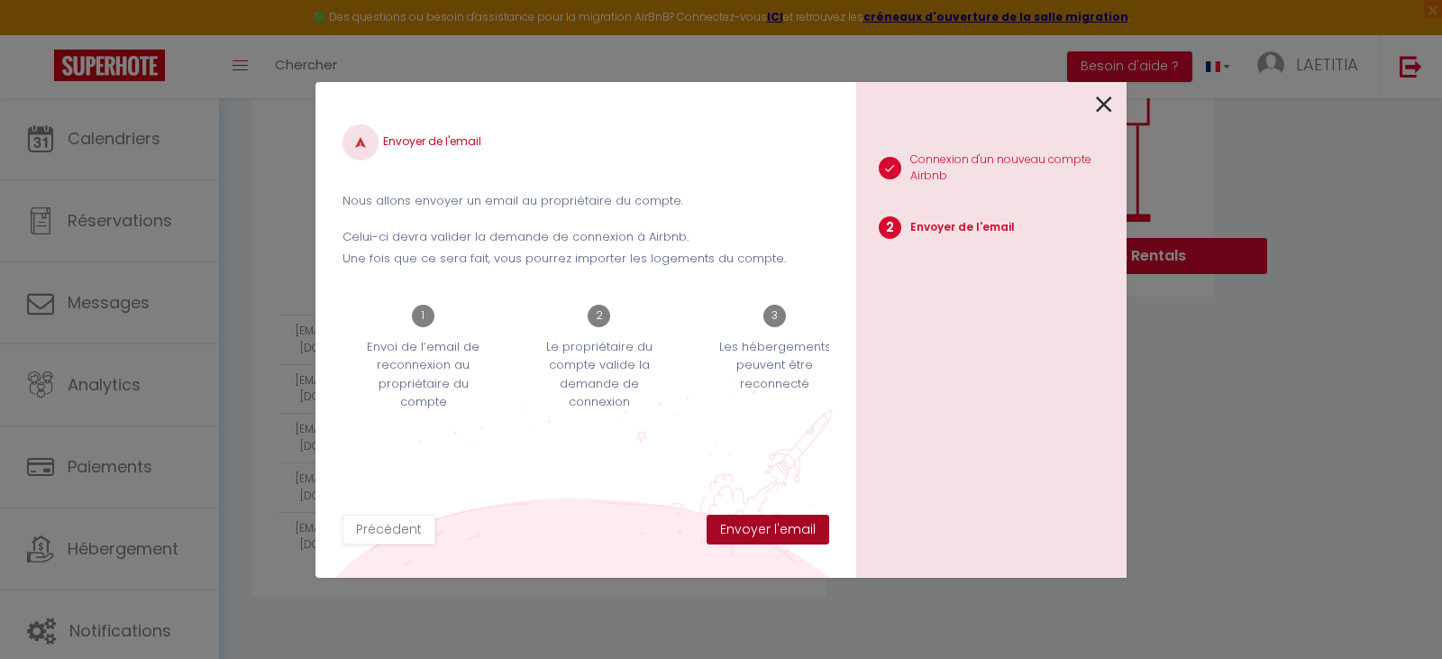
click at [778, 536] on button "Envoyer l'email" at bounding box center [767, 529] width 123 height 31
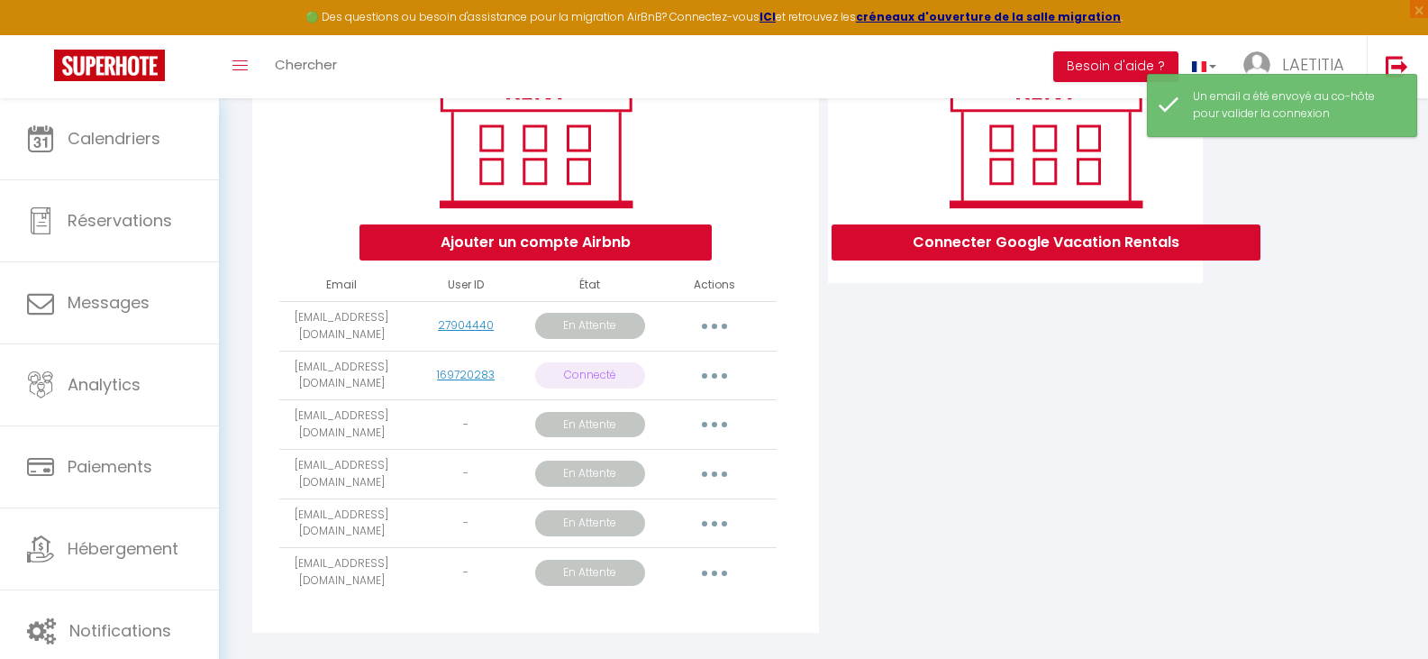
click at [707, 488] on button "button" at bounding box center [714, 474] width 50 height 29
click at [722, 438] on button "button" at bounding box center [714, 424] width 50 height 29
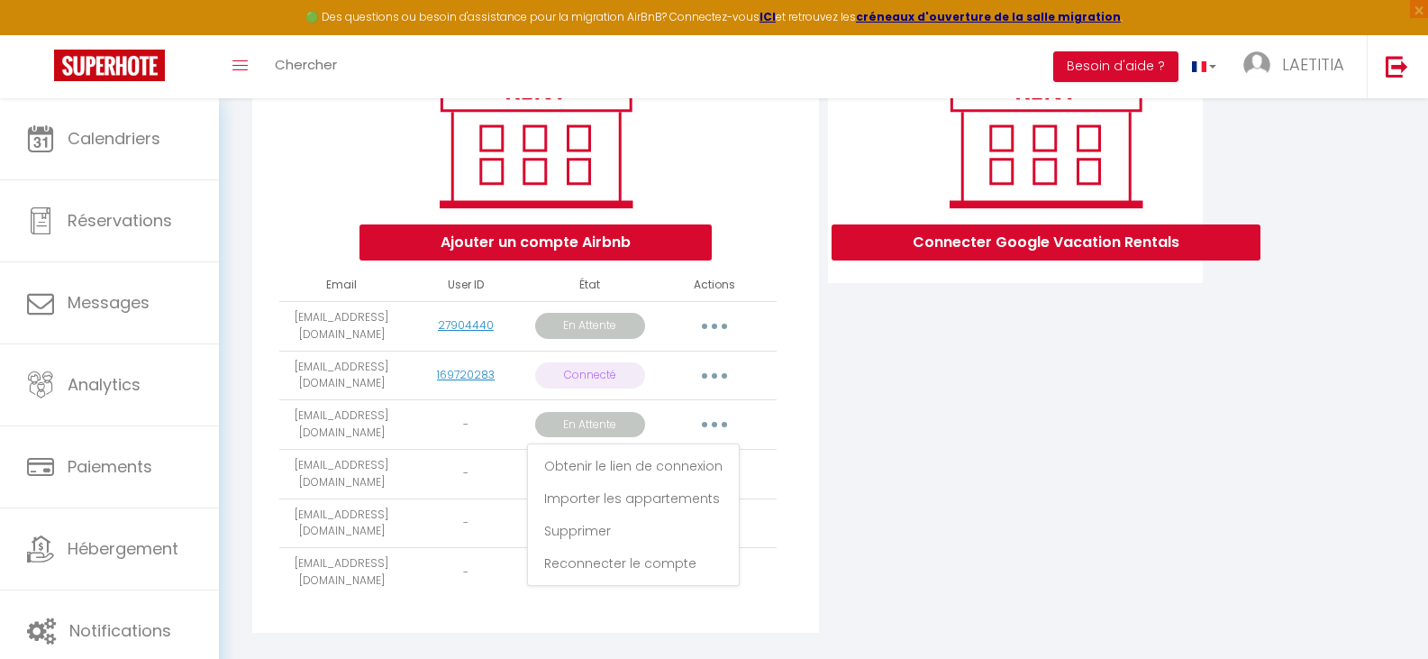
click at [504, 450] on td "-" at bounding box center [466, 425] width 124 height 50
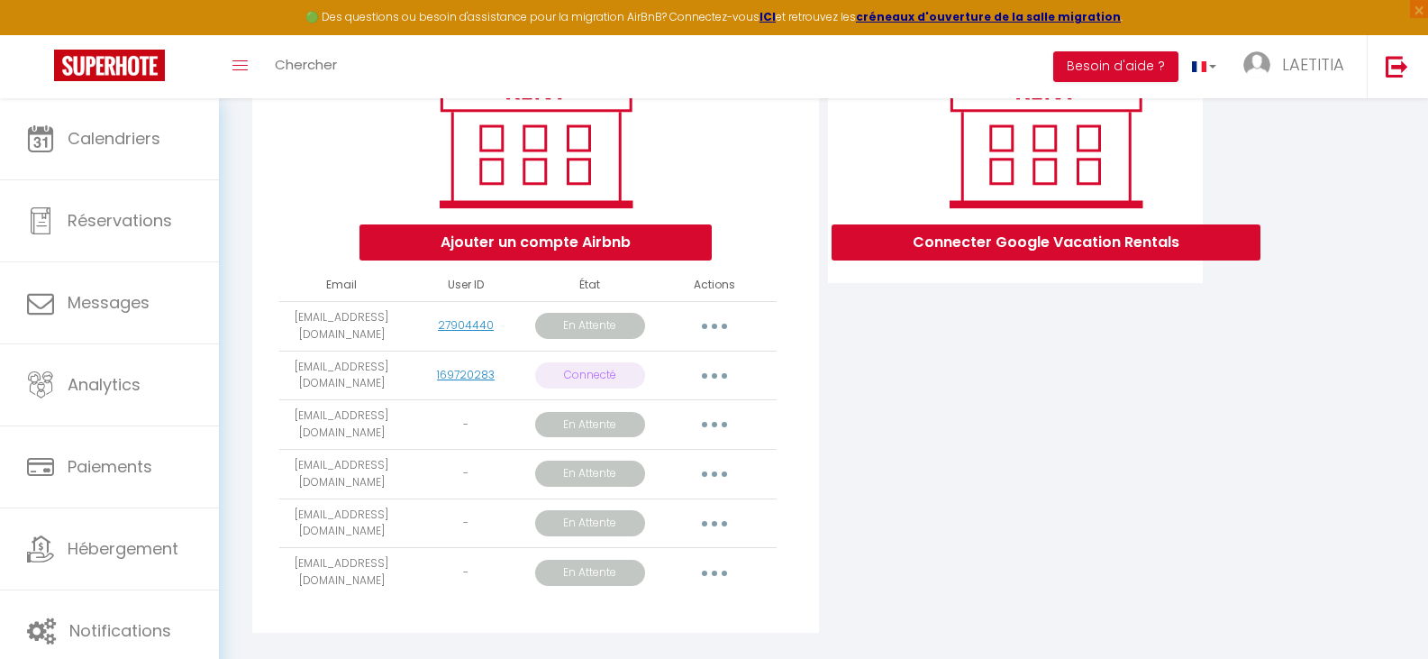
click at [706, 436] on button "button" at bounding box center [714, 424] width 50 height 29
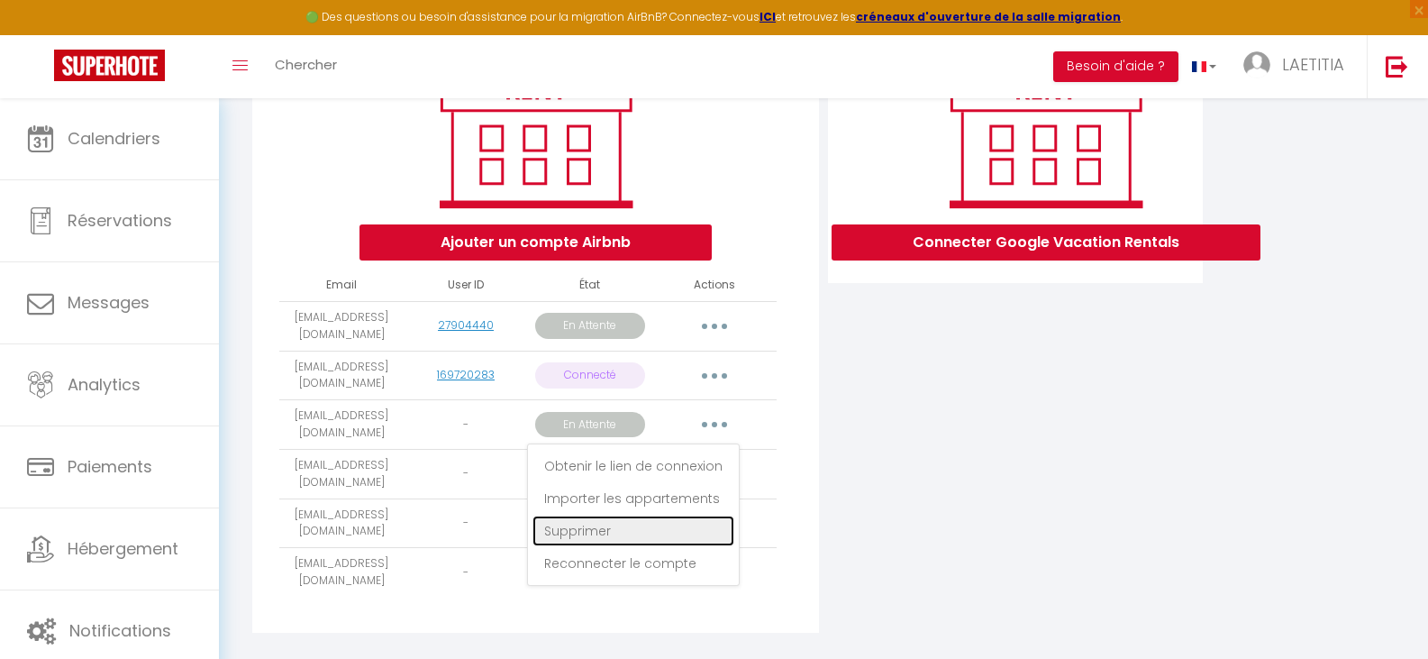
click at [680, 546] on link "Supprimer" at bounding box center [633, 530] width 202 height 31
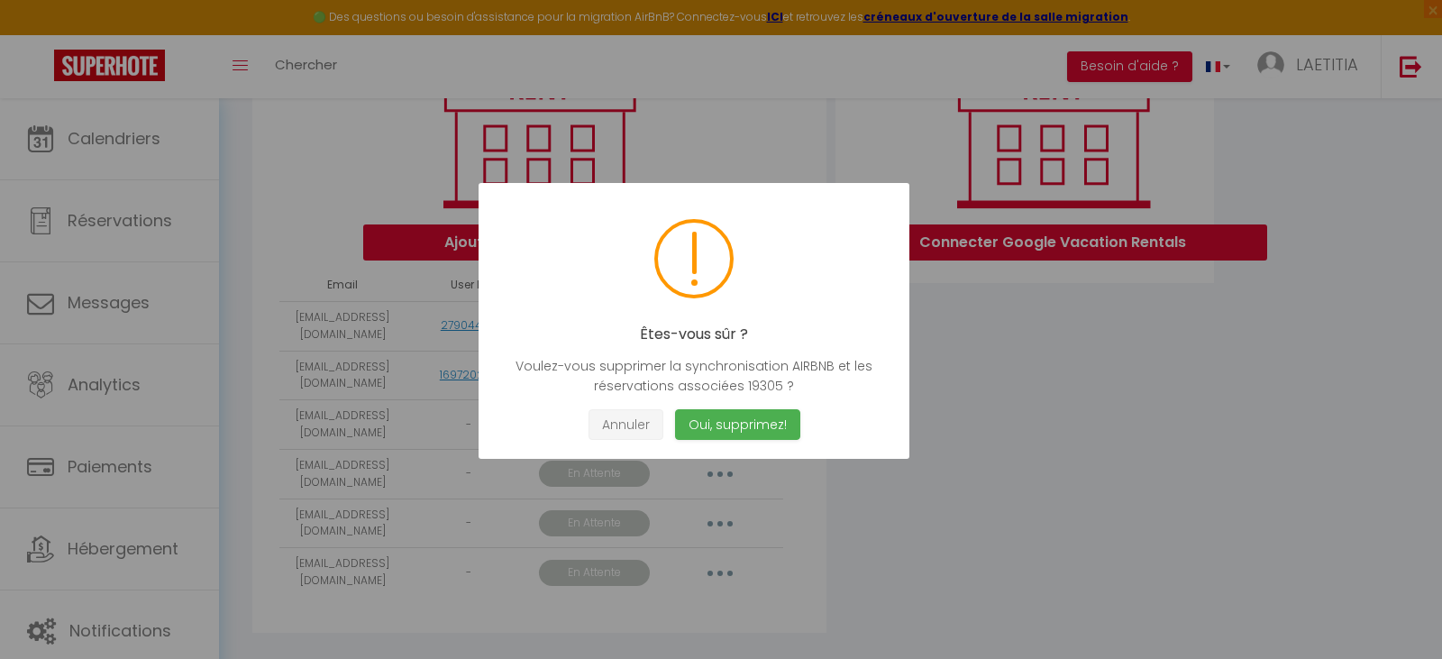
click at [645, 419] on button "Annuler" at bounding box center [625, 425] width 75 height 32
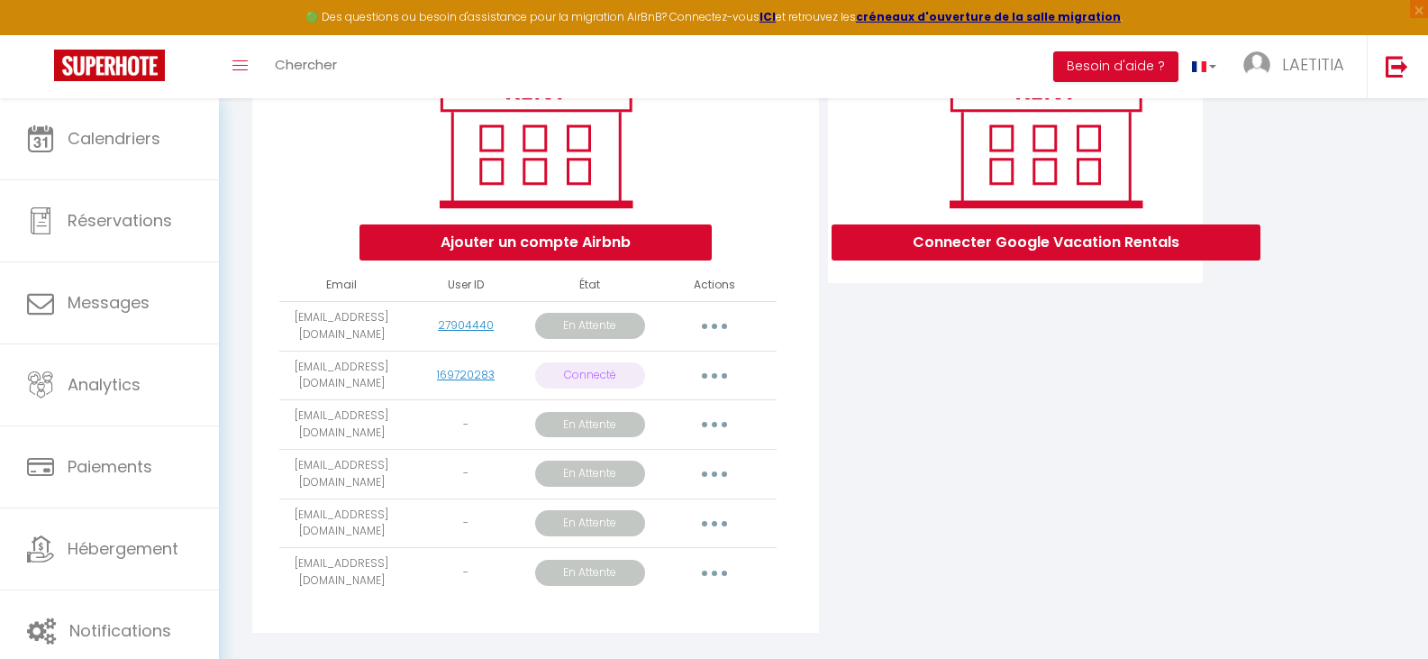
click at [715, 439] on button "button" at bounding box center [714, 424] width 50 height 29
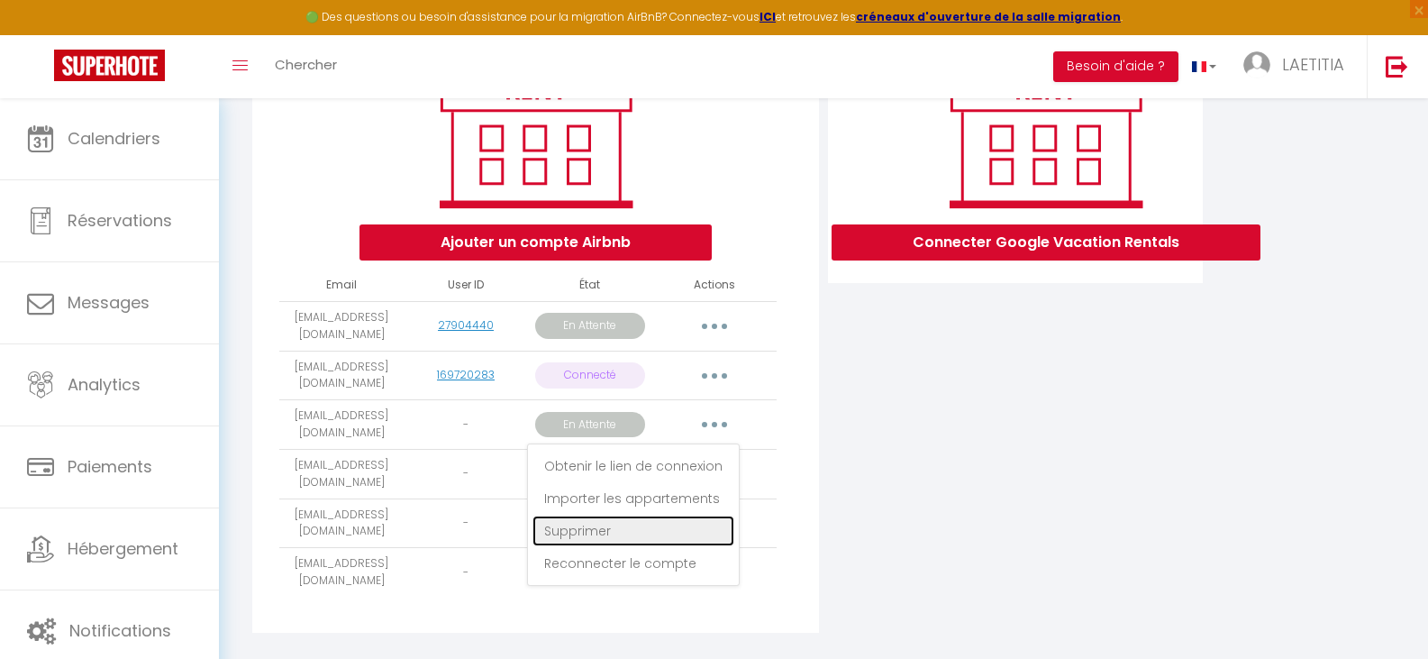
click at [672, 546] on link "Supprimer" at bounding box center [633, 530] width 202 height 31
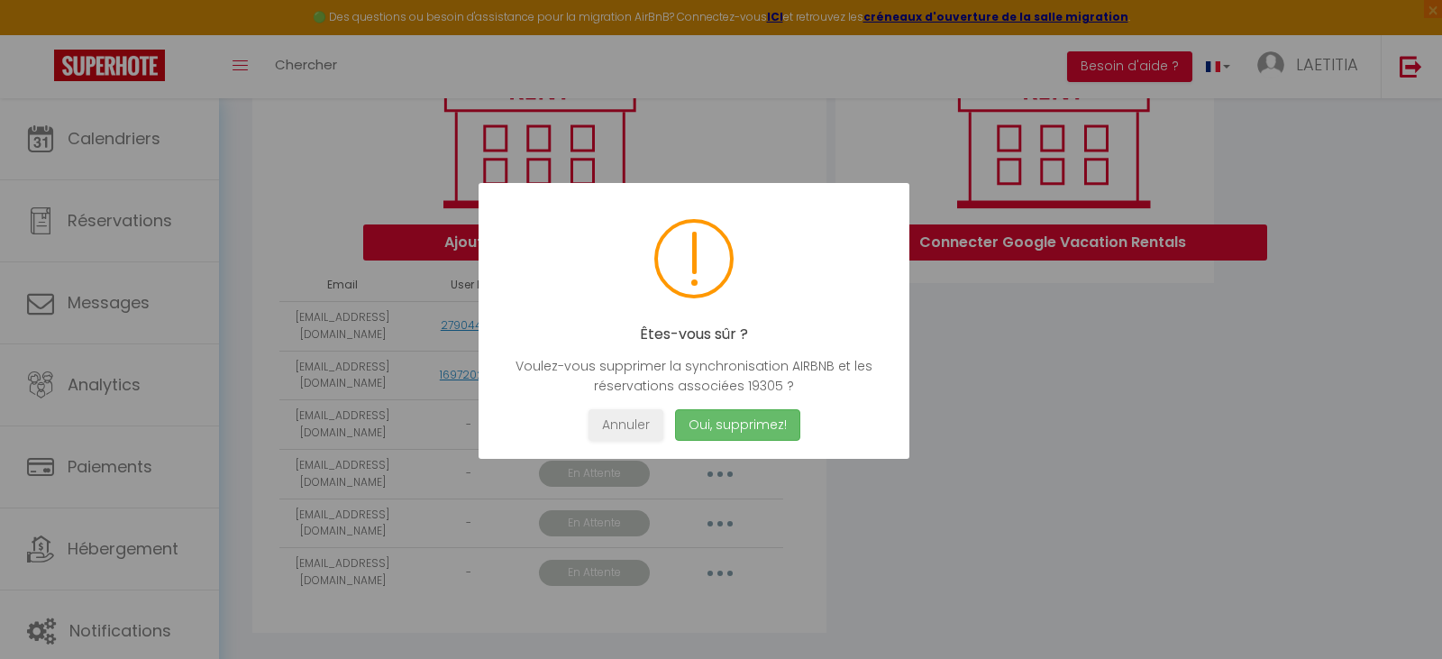
click at [743, 426] on button "Oui, supprimez!" at bounding box center [737, 425] width 125 height 32
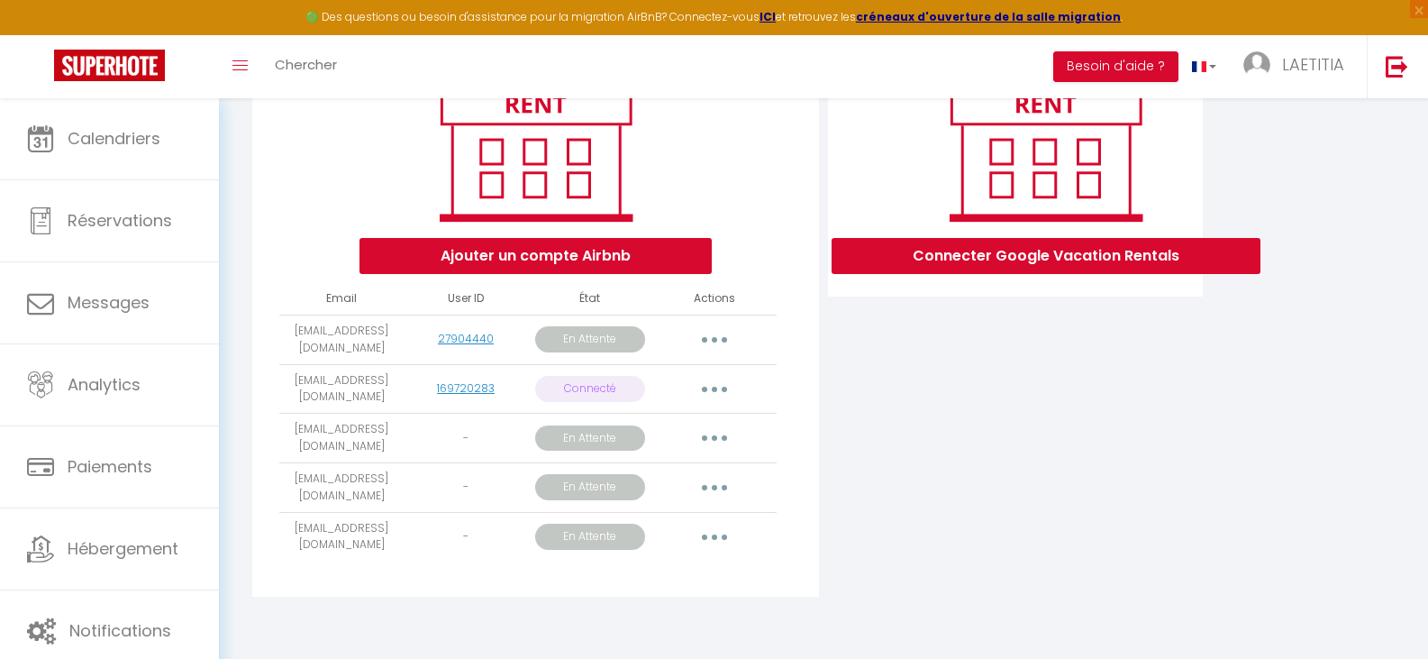
scroll to position [270, 0]
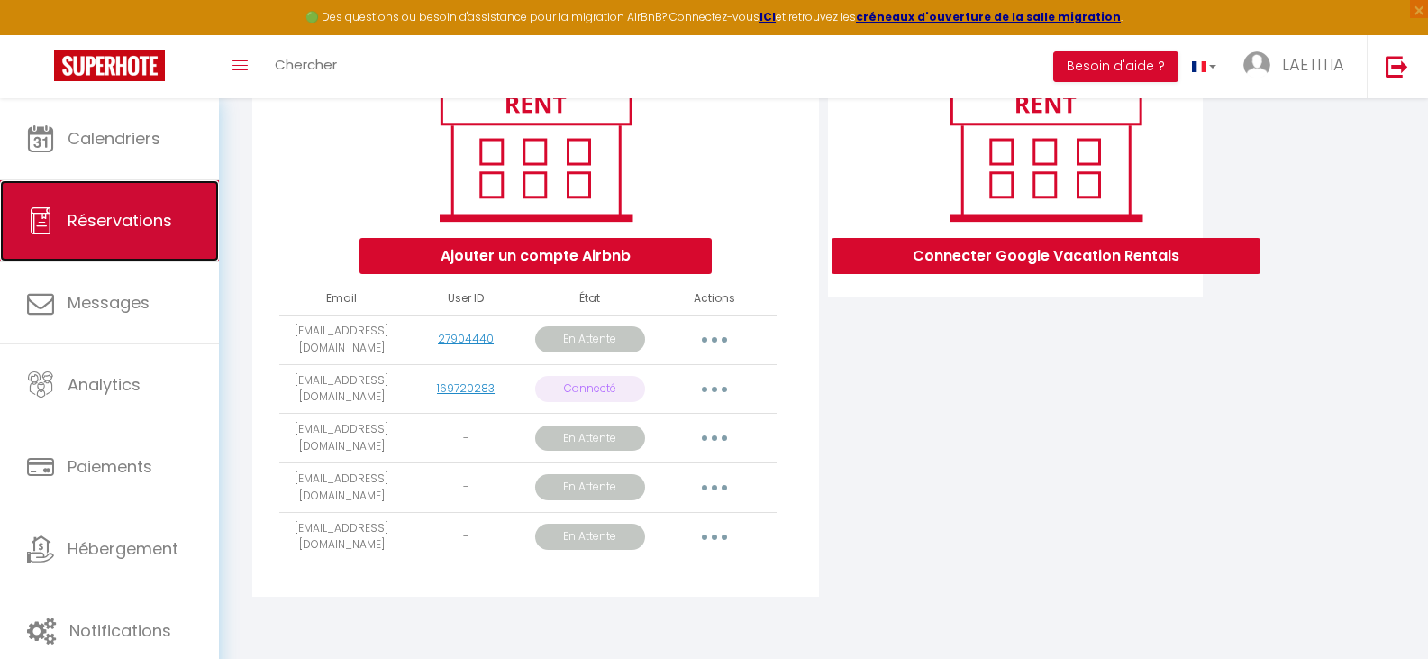
click at [143, 232] on link "Réservations" at bounding box center [109, 220] width 219 height 81
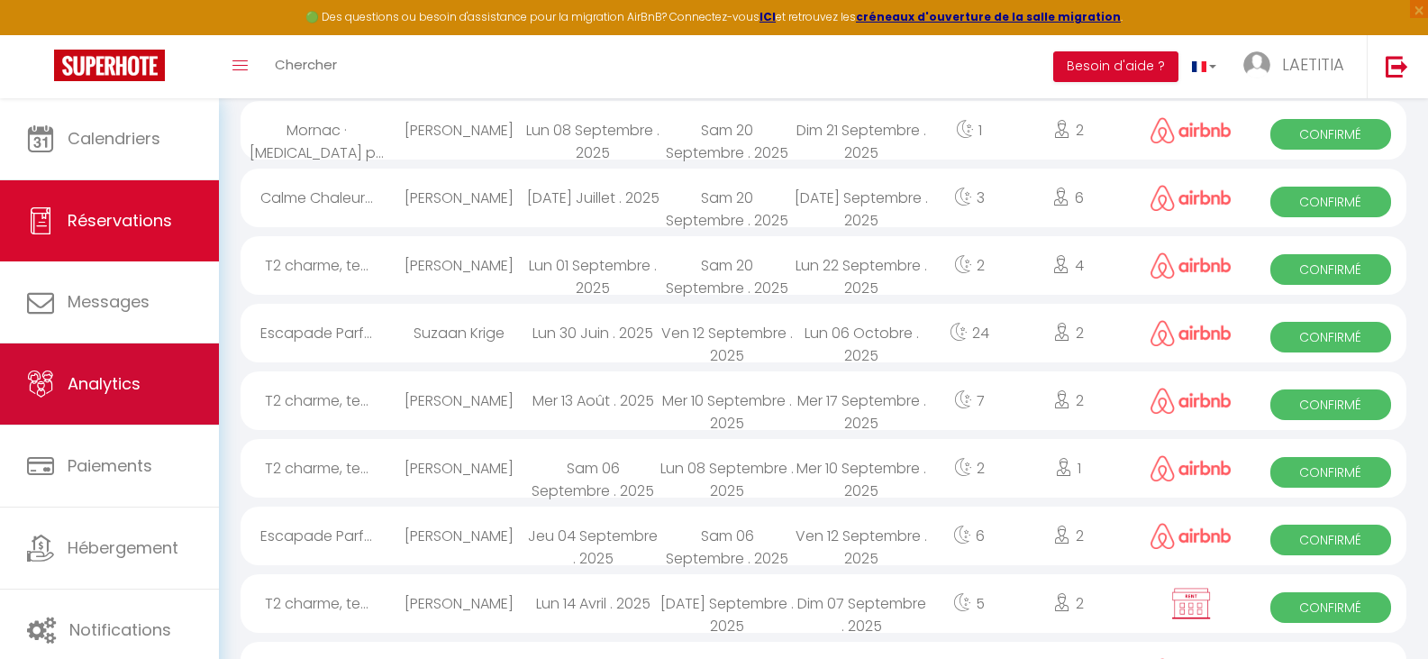
scroll to position [593, 0]
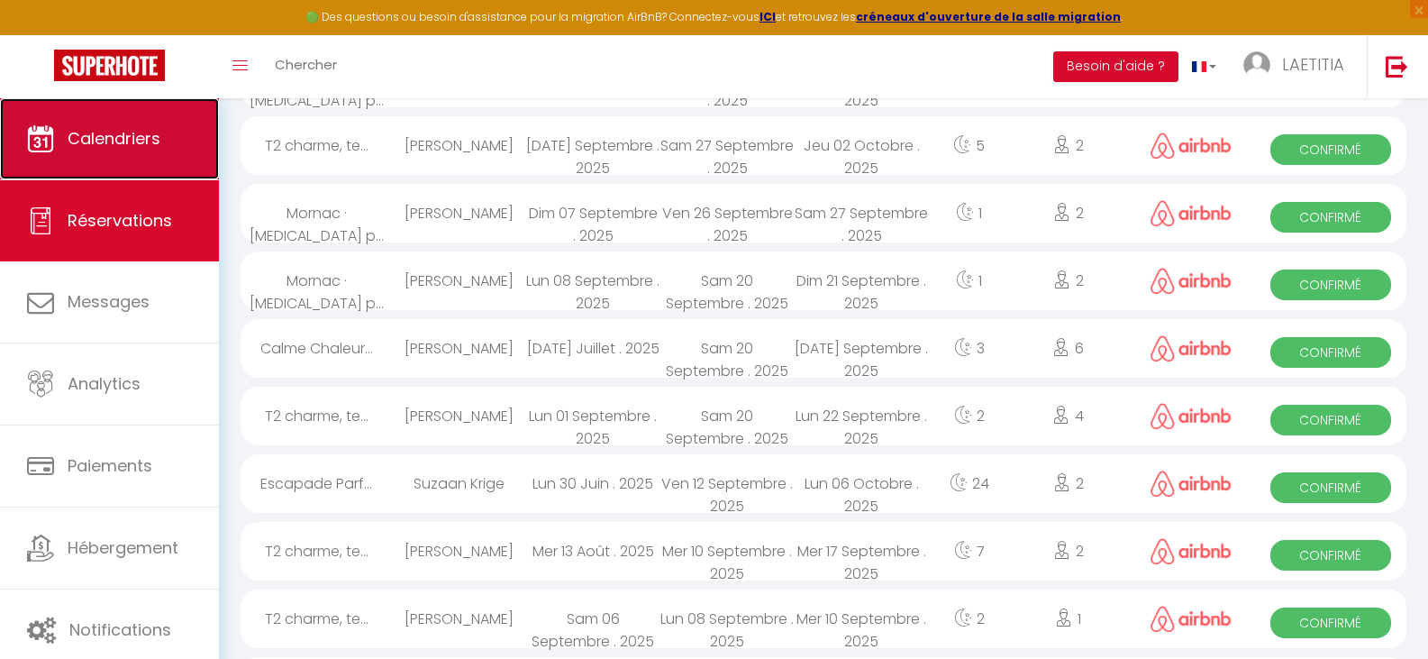
click at [161, 145] on link "Calendriers" at bounding box center [109, 138] width 219 height 81
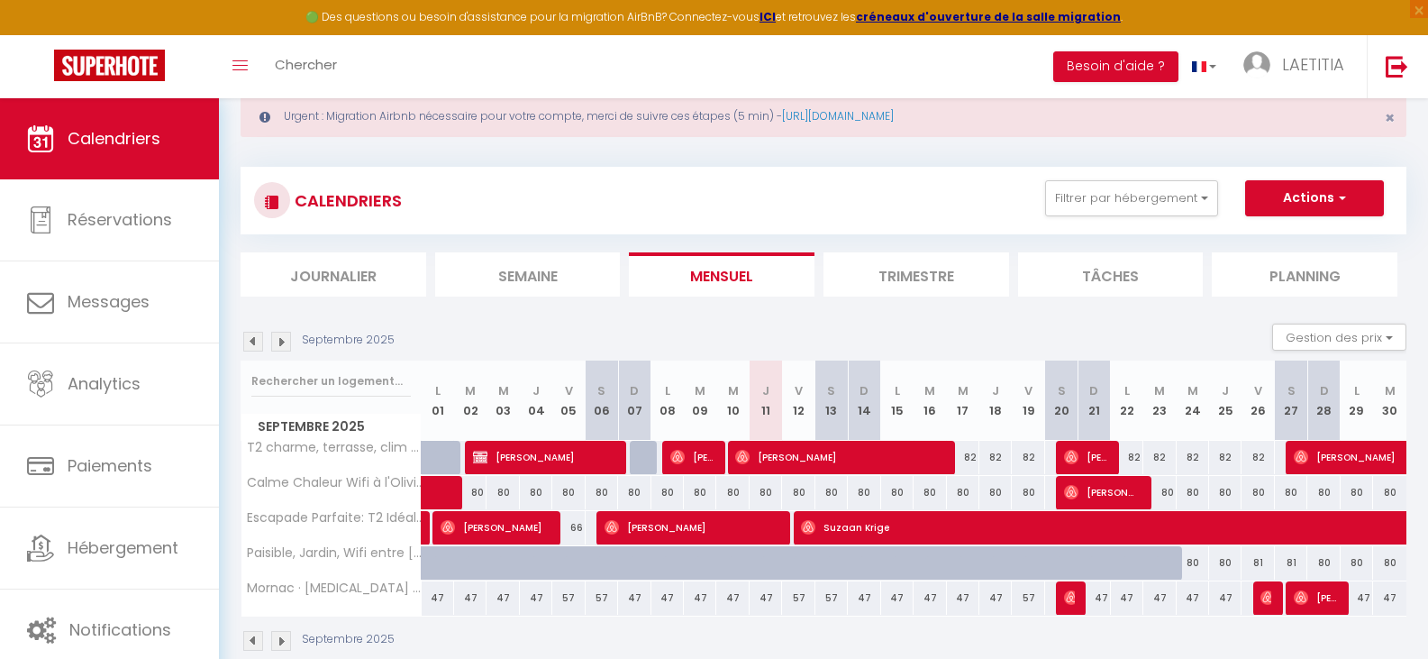
scroll to position [90, 0]
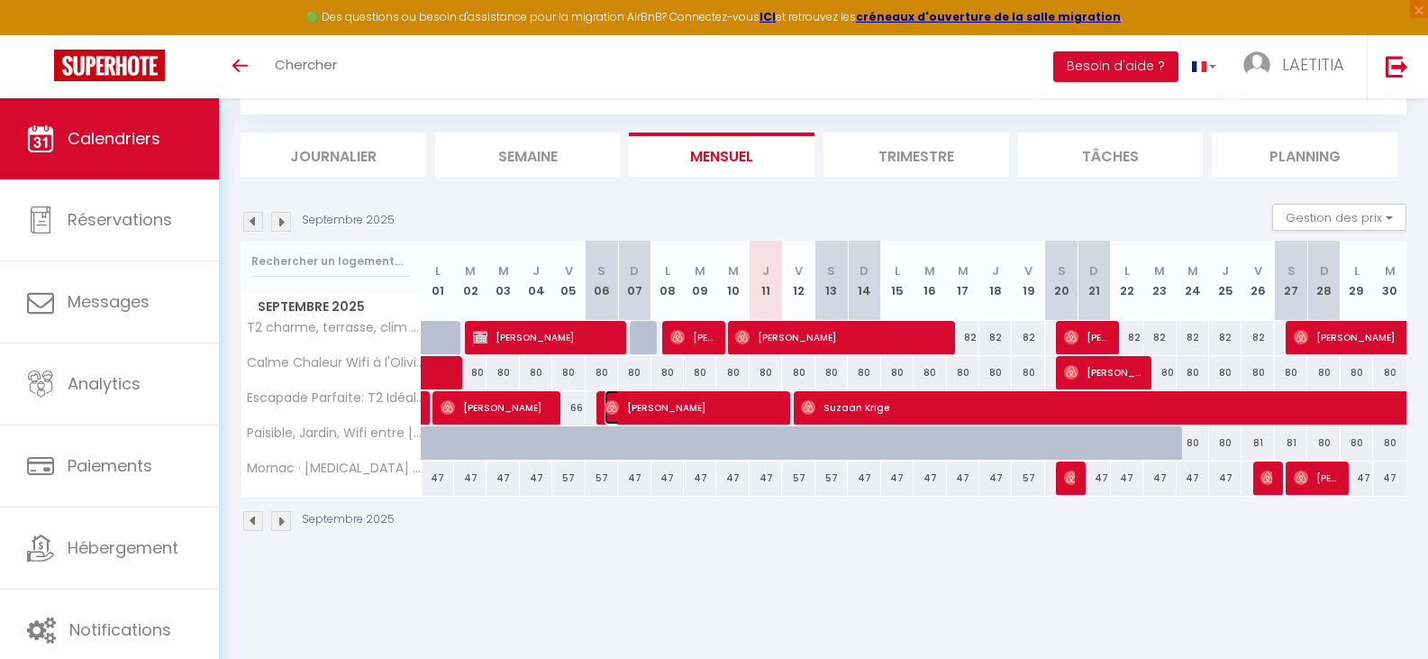
click at [713, 403] on span "[PERSON_NAME]" at bounding box center [693, 407] width 177 height 34
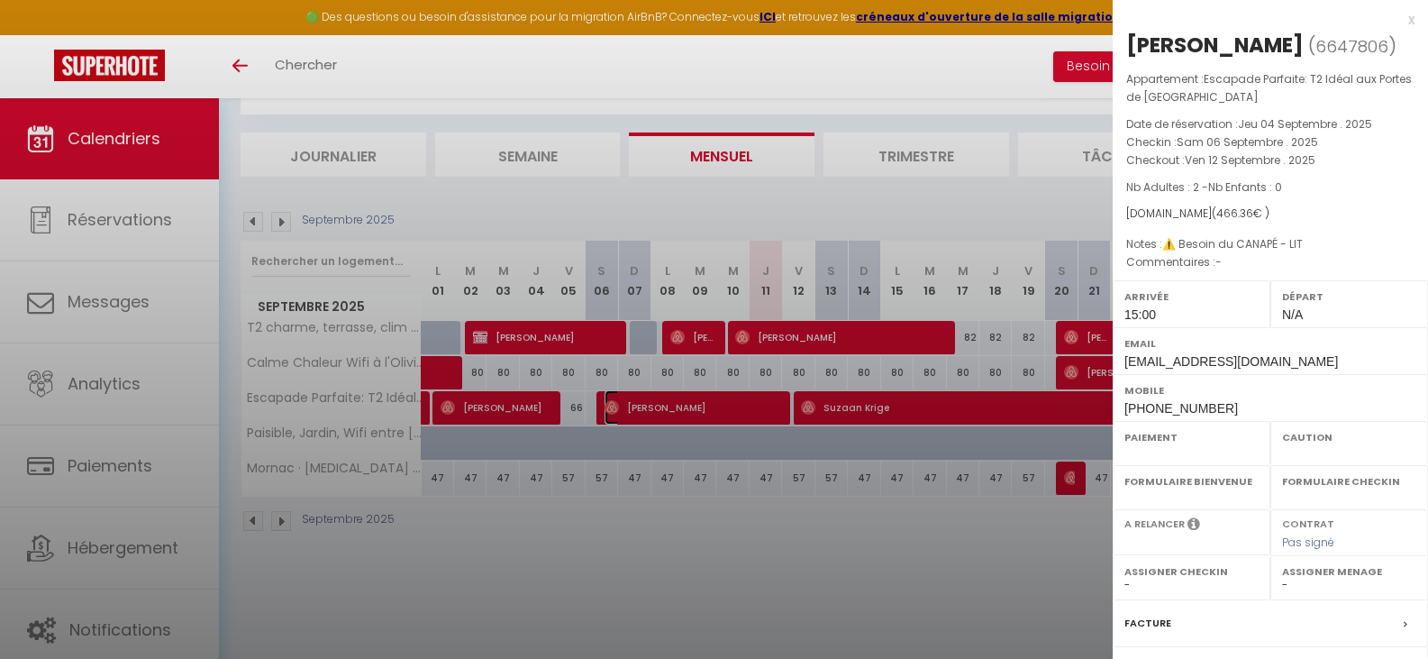
select select "OK"
select select "0"
select select "1"
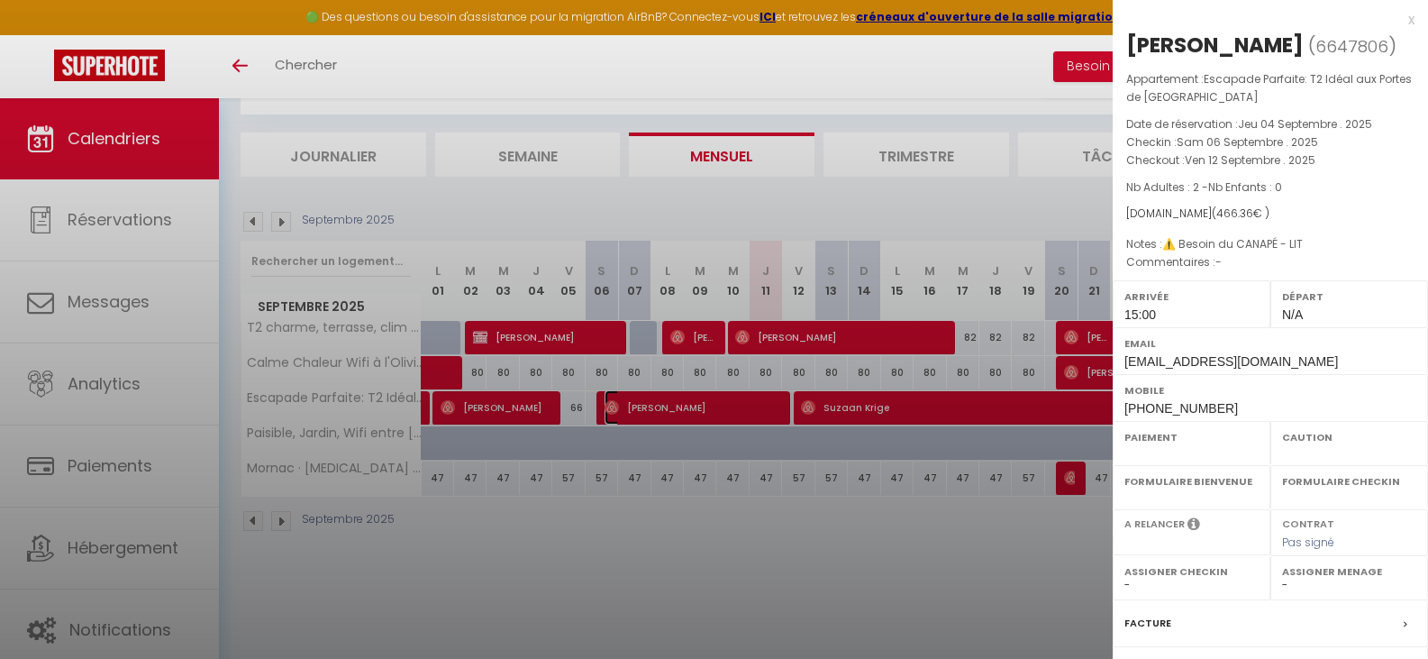
select select
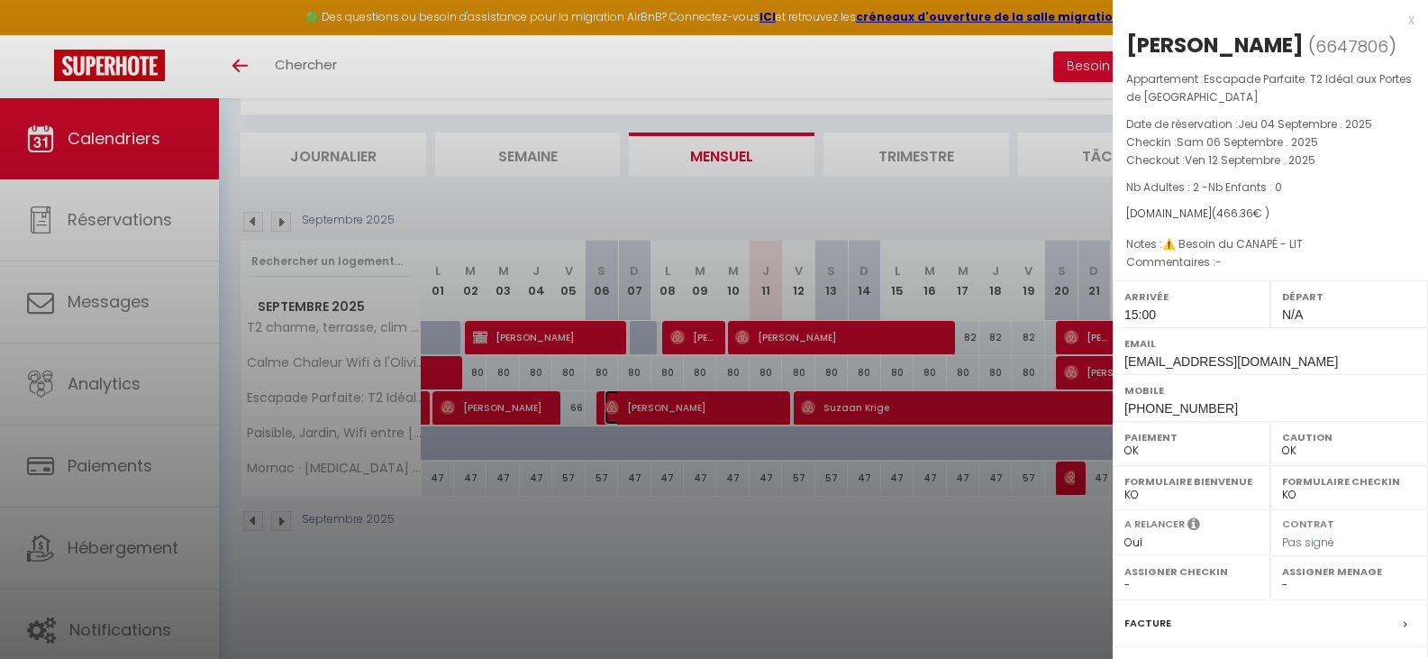
select select "4654"
click at [1397, 22] on div "x" at bounding box center [1264, 20] width 302 height 22
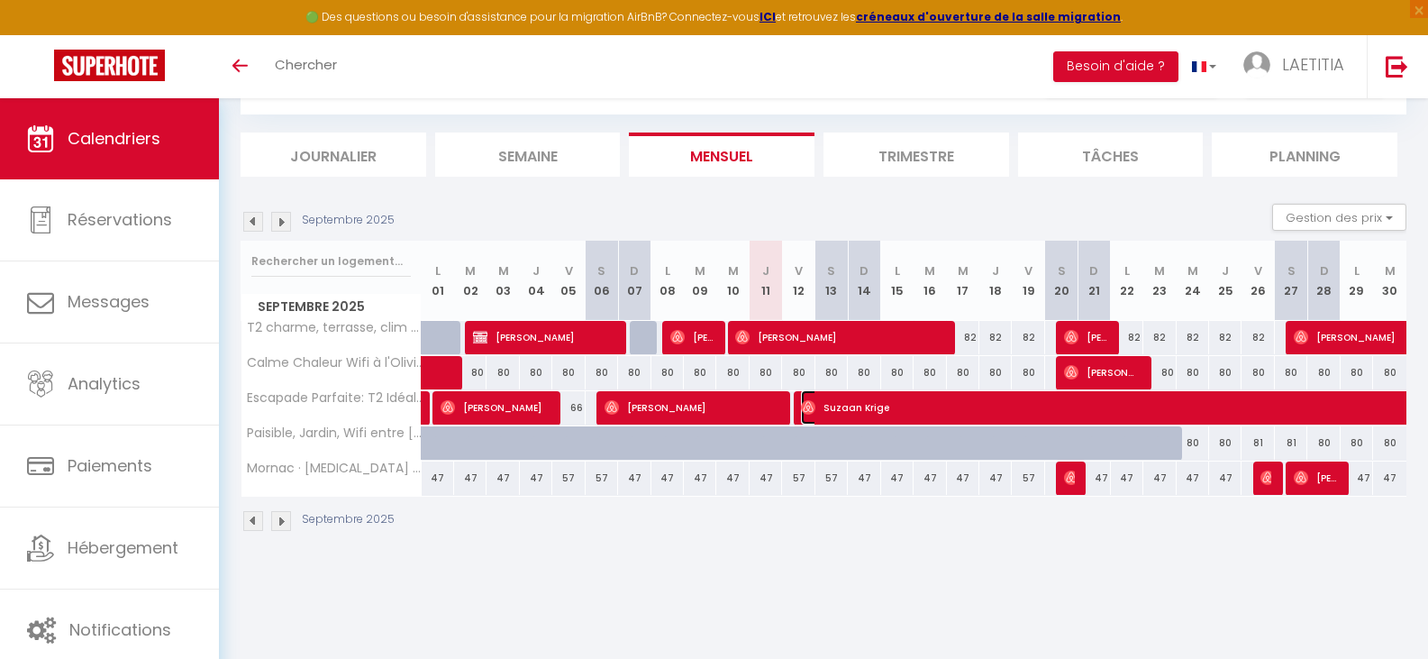
click at [876, 403] on span "Suzaan Krige" at bounding box center [1298, 407] width 995 height 34
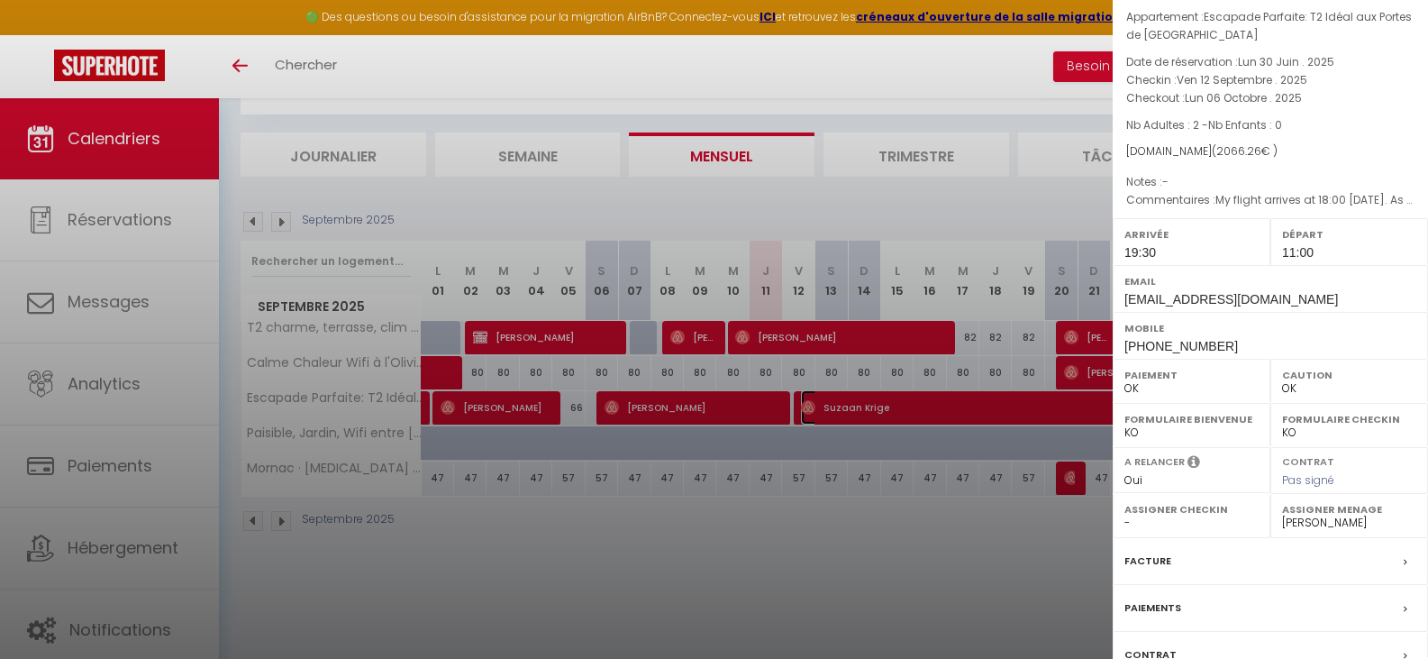
scroll to position [90, 0]
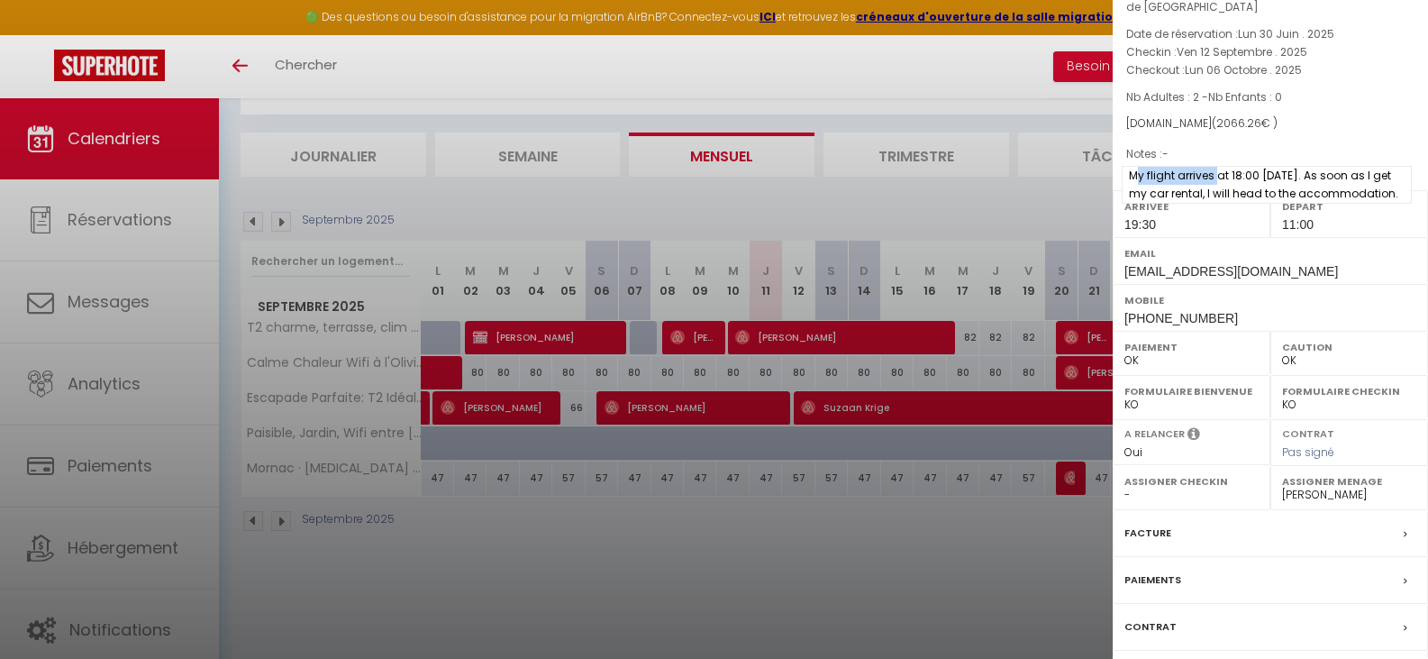
drag, startPoint x: 1212, startPoint y: 177, endPoint x: 1132, endPoint y: 182, distance: 80.4
click at [1132, 182] on span "My flight arrives at 18:00 on 12/09/2025. As soon as I get my car rental, I wil…" at bounding box center [1267, 185] width 290 height 38
click at [1224, 178] on span "My flight arrives at 18:00 on 12/09/2025. As soon as I get my car rental, I wil…" at bounding box center [1267, 185] width 290 height 38
drag, startPoint x: 1341, startPoint y: 177, endPoint x: 1391, endPoint y: 206, distance: 58.1
click at [1391, 204] on span "My flight arrives at 18:00 on 12/09/2025. As soon as I get my car rental, I wil…" at bounding box center [1267, 185] width 290 height 38
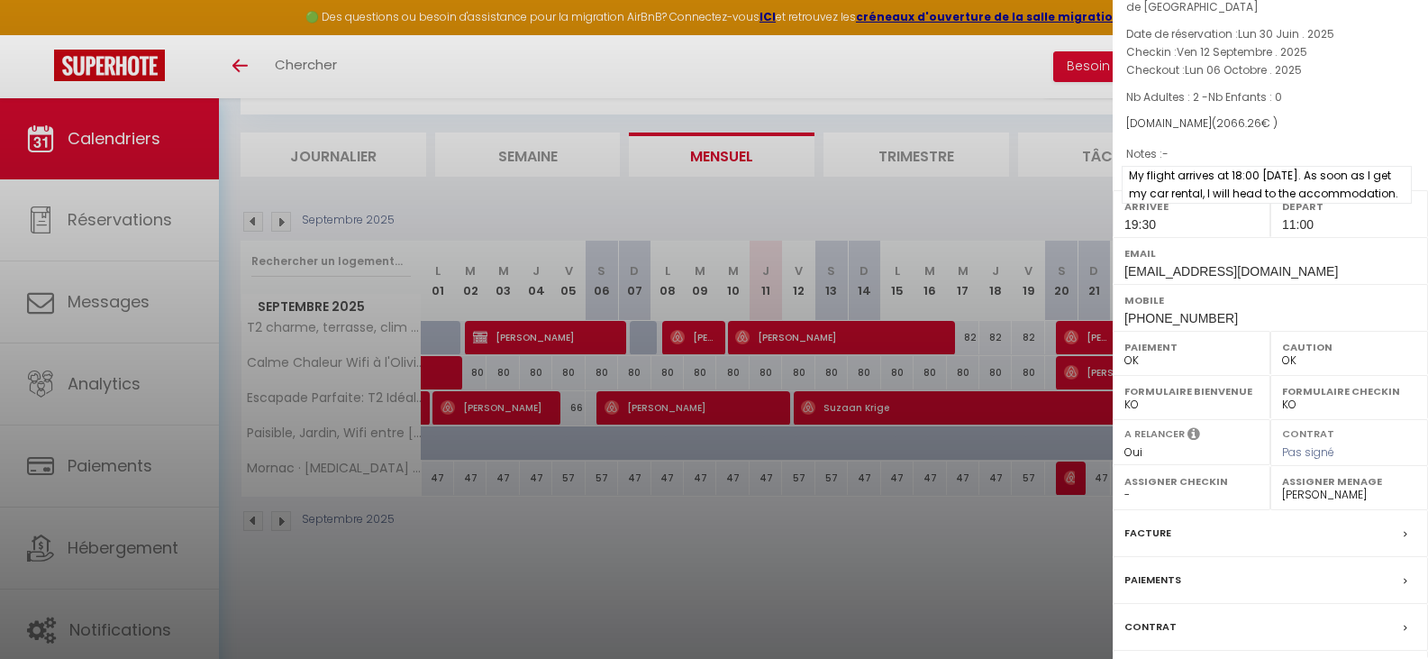
click at [1127, 172] on span "My flight arrives at 18:00 on 12/09/2025. As soon as I get my car rental, I wil…" at bounding box center [1267, 185] width 290 height 38
drag, startPoint x: 1131, startPoint y: 175, endPoint x: 1330, endPoint y: 208, distance: 201.9
click at [1330, 204] on span "My flight arrives at 18:00 on 12/09/2025. As soon as I get my car rental, I wil…" at bounding box center [1267, 185] width 290 height 38
copy span "My flight arrives at 18:00 on 12/09/2025. As soon as I get my car rental, I wil…"
